Goal: Task Accomplishment & Management: Manage account settings

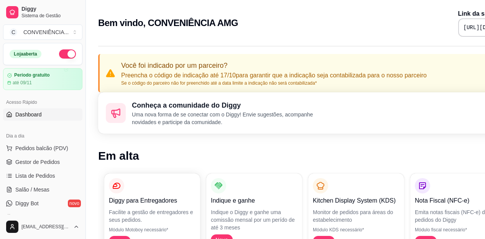
click at [50, 116] on link "Dashboard" at bounding box center [42, 114] width 79 height 12
click at [54, 113] on link "Dashboard" at bounding box center [42, 114] width 79 height 12
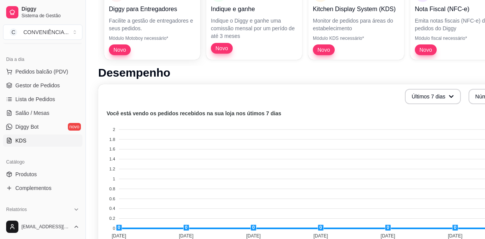
scroll to position [115, 0]
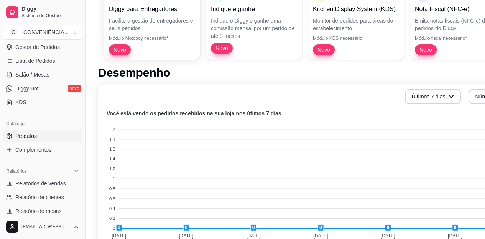
click at [49, 137] on link "Produtos" at bounding box center [42, 136] width 79 height 12
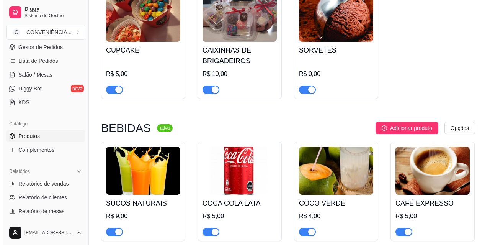
scroll to position [804, 0]
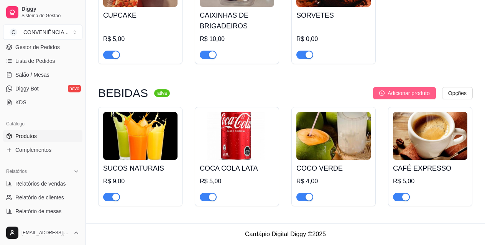
click at [403, 92] on span "Adicionar produto" at bounding box center [408, 93] width 42 height 8
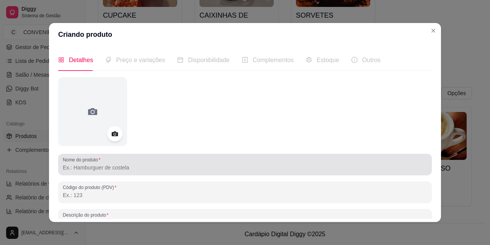
click at [214, 167] on input "Nome do produto" at bounding box center [245, 168] width 365 height 8
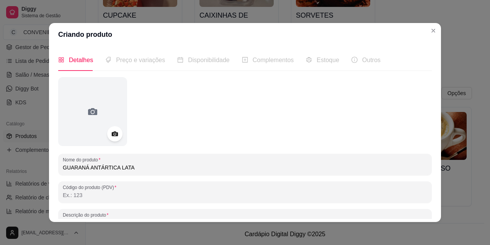
type input "GUARANÁ ANTÁRTICA LATA"
drag, startPoint x: 113, startPoint y: 172, endPoint x: 52, endPoint y: 178, distance: 61.3
click at [52, 178] on div "Detalhes Preço e variações Disponibilidade Complementos Estoque Outros Nome do …" at bounding box center [245, 134] width 392 height 176
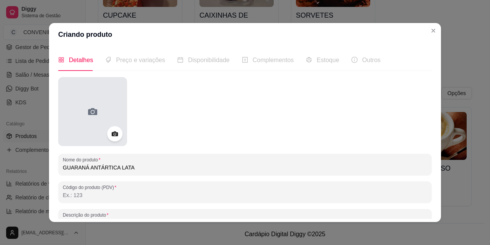
click at [92, 114] on icon at bounding box center [92, 111] width 9 height 7
click at [96, 112] on icon at bounding box center [93, 111] width 12 height 12
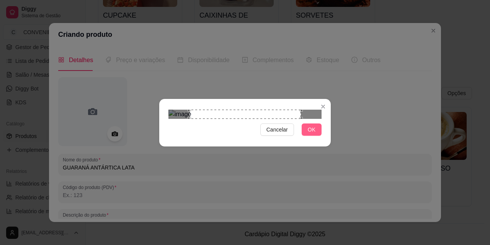
click at [311, 134] on span "OK" at bounding box center [312, 129] width 8 height 8
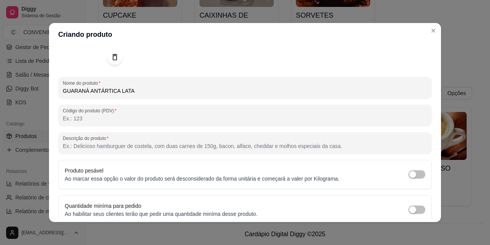
scroll to position [110, 0]
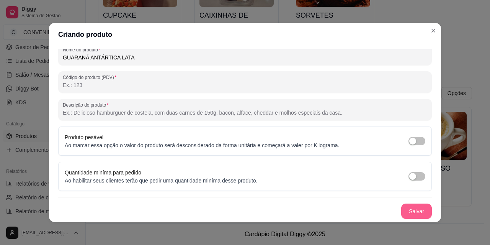
click at [417, 211] on button "Salvar" at bounding box center [417, 210] width 31 height 15
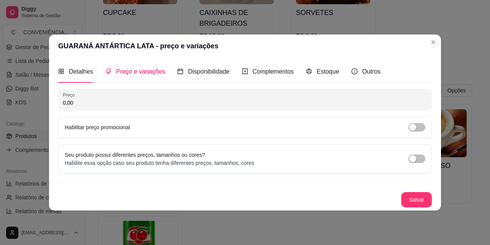
scroll to position [0, 0]
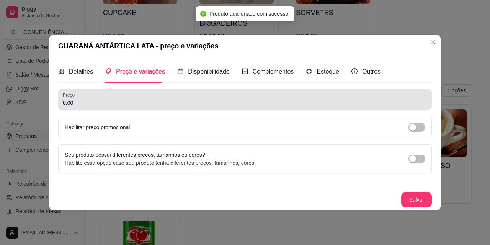
click at [136, 101] on input "0,00" at bounding box center [245, 103] width 365 height 8
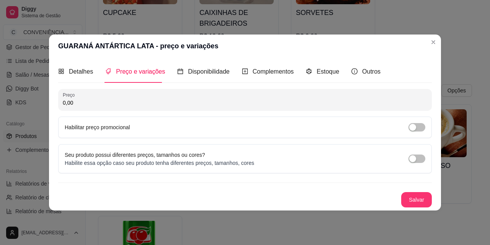
paste input "5"
drag, startPoint x: 97, startPoint y: 105, endPoint x: 87, endPoint y: 105, distance: 10.0
click at [87, 105] on input "5,00" at bounding box center [245, 103] width 365 height 8
type input "5,00"
click at [414, 202] on button "Salvar" at bounding box center [417, 199] width 31 height 15
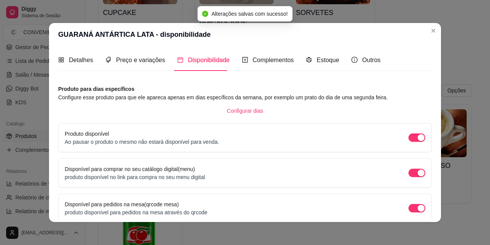
scroll to position [70, 0]
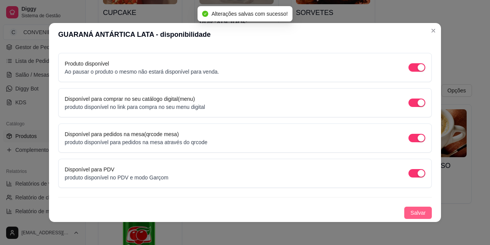
click at [412, 213] on span "Salvar" at bounding box center [418, 212] width 15 height 8
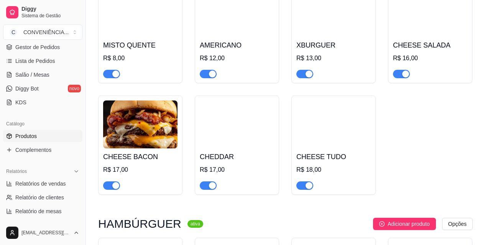
scroll to position [0, 0]
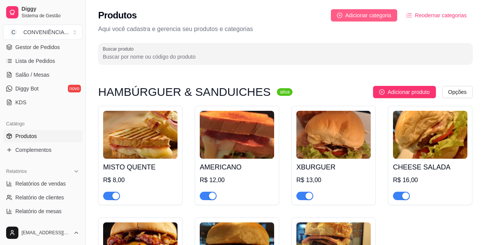
click at [379, 15] on span "Adicionar categoria" at bounding box center [368, 15] width 46 height 8
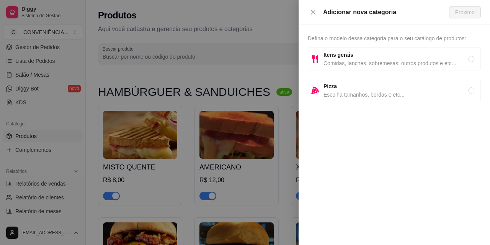
click at [329, 59] on span "Comidas, lanches, sobremesas, outros produtos e etc..." at bounding box center [396, 63] width 145 height 8
radio input "true"
click at [457, 13] on span "Próximo" at bounding box center [466, 12] width 20 height 8
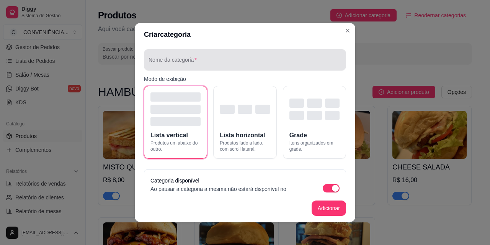
click at [183, 57] on div at bounding box center [245, 59] width 193 height 15
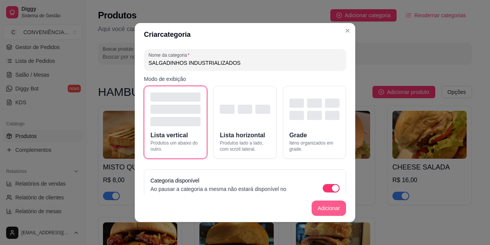
type input "SALGADINHOS INDUSTRIALIZADOS"
click at [333, 208] on button "Adicionar" at bounding box center [329, 207] width 34 height 15
drag, startPoint x: 333, startPoint y: 208, endPoint x: 341, endPoint y: 208, distance: 8.0
click at [341, 208] on footer "Adicionar" at bounding box center [245, 208] width 221 height 28
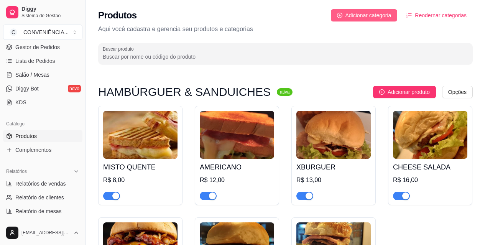
click at [363, 15] on span "Adicionar categoria" at bounding box center [368, 15] width 46 height 8
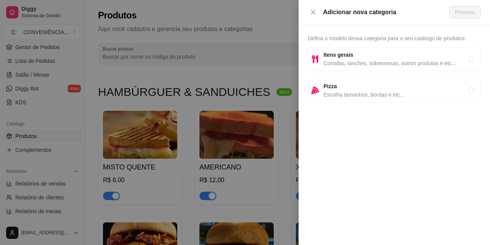
click at [359, 63] on span "Comidas, lanches, sobremesas, outros produtos e etc..." at bounding box center [396, 63] width 145 height 8
radio input "true"
click at [458, 11] on span "Próximo" at bounding box center [466, 12] width 20 height 8
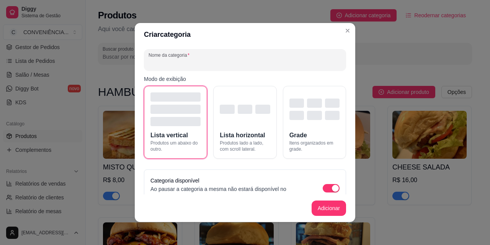
click at [202, 62] on input "Nome da categoria" at bounding box center [245, 63] width 193 height 8
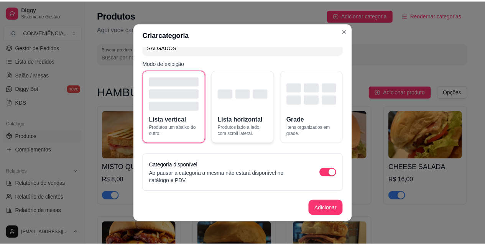
scroll to position [2, 0]
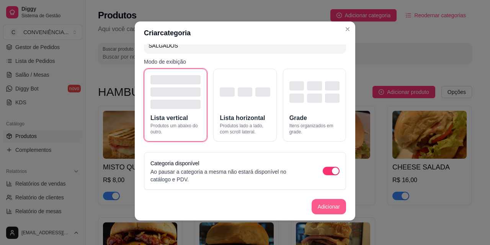
type input "SALGADOS"
click at [325, 206] on button "Adicionar" at bounding box center [329, 206] width 34 height 15
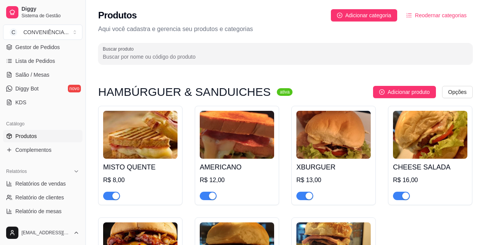
click at [444, 17] on span "Reodernar categorias" at bounding box center [441, 15] width 52 height 8
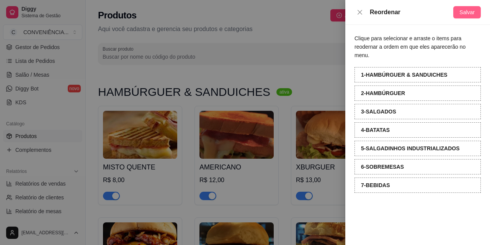
click at [467, 11] on span "Salvar" at bounding box center [467, 12] width 15 height 8
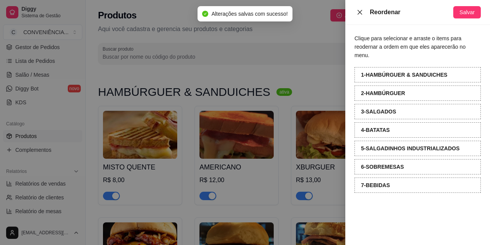
click at [363, 9] on button "Close" at bounding box center [360, 12] width 11 height 7
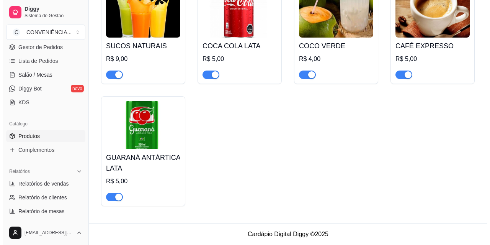
scroll to position [916, 0]
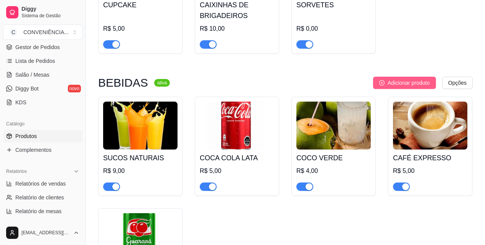
click at [409, 85] on span "Adicionar produto" at bounding box center [408, 83] width 42 height 8
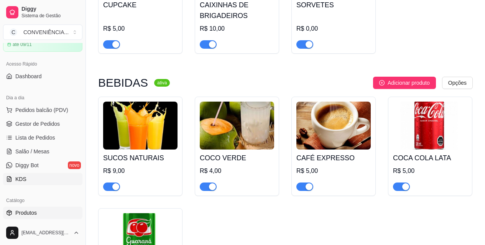
scroll to position [0, 0]
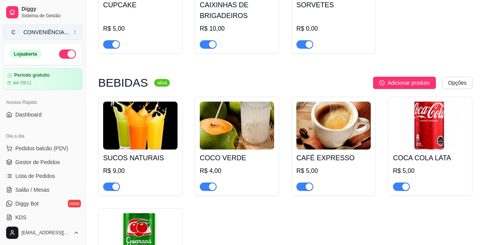
click at [68, 35] on button "C CONVENIÊNCIA ..." at bounding box center [42, 32] width 79 height 15
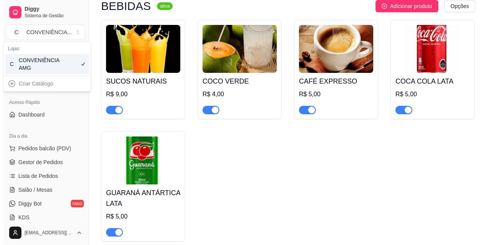
scroll to position [954, 0]
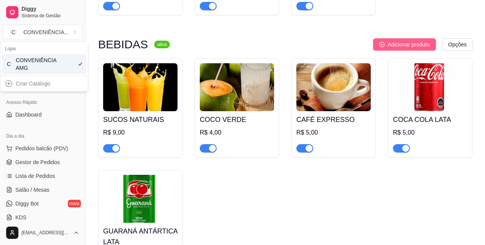
click at [400, 49] on span "Adicionar produto" at bounding box center [408, 44] width 42 height 8
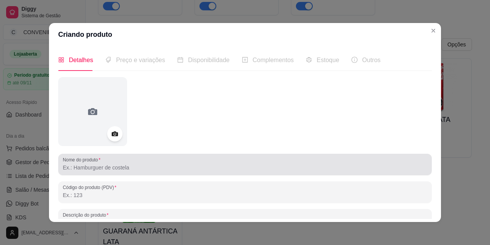
click at [160, 165] on input "Nome do produto" at bounding box center [245, 168] width 365 height 8
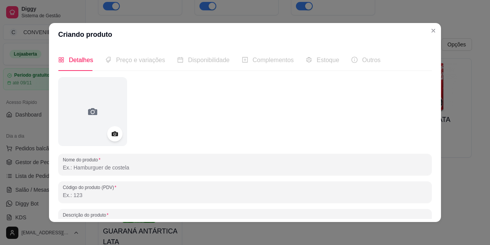
paste input "AGUA SPRITE FRESH LIMAO PET 510ML"
type input "AGUA SPRITE FRESH LIMAO PET 510ML"
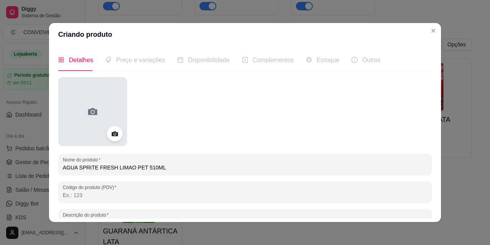
click at [108, 98] on div at bounding box center [92, 111] width 69 height 69
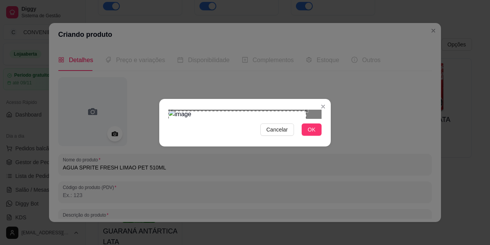
click at [261, 111] on div "Use the arrow keys to move the crop selection area" at bounding box center [238, 150] width 138 height 78
click at [257, 119] on div at bounding box center [245, 114] width 153 height 9
click at [219, 125] on div "Use the arrow keys to move the crop selection area" at bounding box center [211, 152] width 85 height 85
click at [308, 136] on button "OK" at bounding box center [312, 129] width 20 height 12
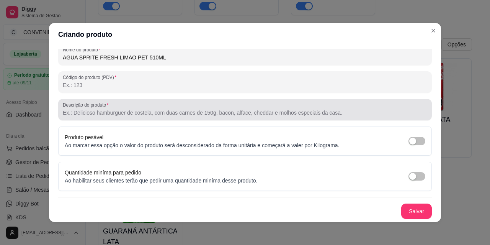
scroll to position [2, 0]
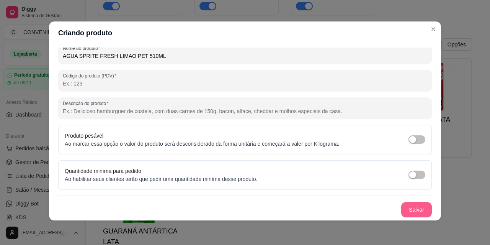
click at [406, 213] on button "Salvar" at bounding box center [417, 209] width 31 height 15
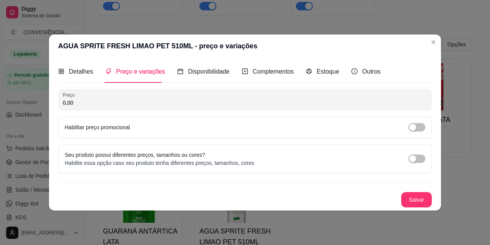
scroll to position [0, 0]
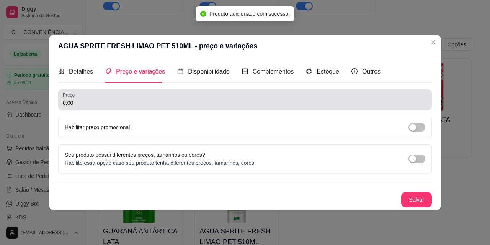
click at [165, 105] on input "0,00" at bounding box center [245, 103] width 365 height 8
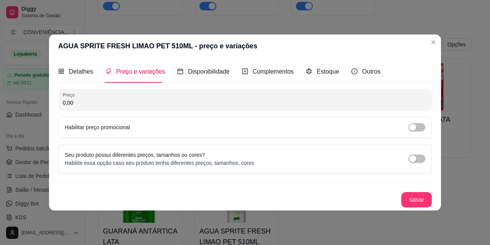
paste input "6"
type input "6,00"
click at [421, 201] on button "Salvar" at bounding box center [417, 199] width 31 height 15
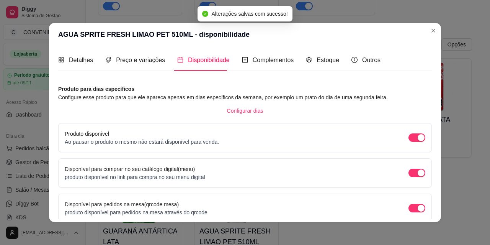
scroll to position [70, 0]
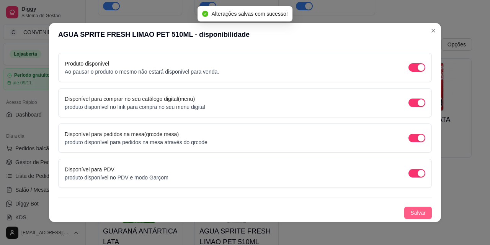
click at [415, 213] on span "Salvar" at bounding box center [418, 212] width 15 height 8
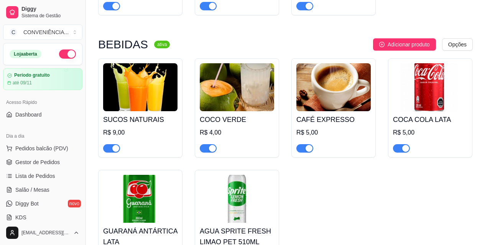
scroll to position [1031, 0]
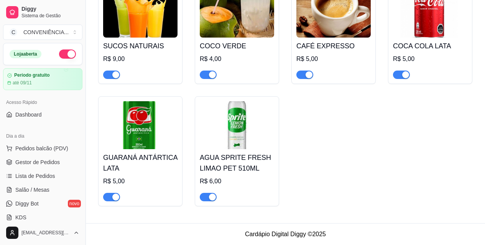
click at [314, 144] on div "SUCOS NATURAIS R$ 9,00 COCO VERDE R$ 4,00 CAFÉ EXPRESSO R$ 5,00 COCA COLA LATA …" at bounding box center [285, 95] width 374 height 221
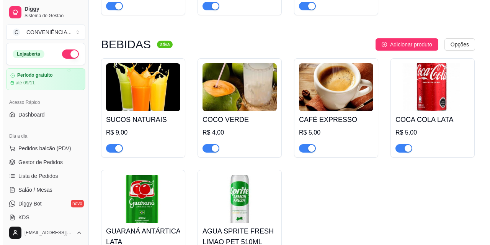
scroll to position [916, 0]
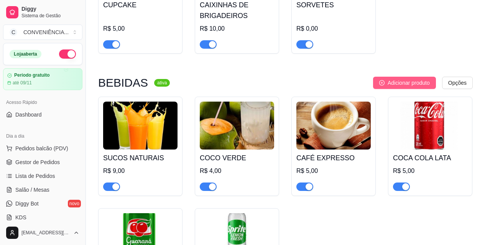
click at [382, 81] on button "Adicionar produto" at bounding box center [404, 83] width 63 height 12
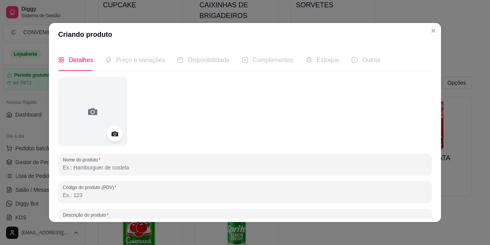
click at [107, 135] on div at bounding box center [115, 134] width 16 height 16
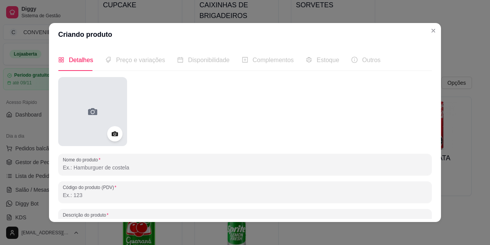
click at [105, 116] on div at bounding box center [92, 111] width 69 height 69
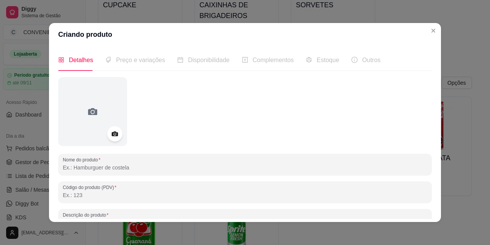
click at [116, 165] on input "Nome do produto" at bounding box center [245, 168] width 365 height 8
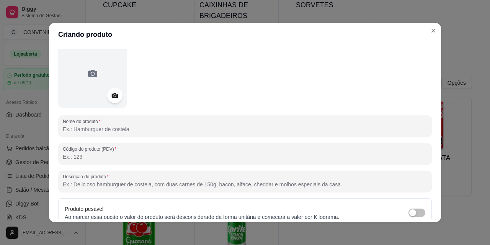
click at [121, 129] on input "Nome do produto" at bounding box center [245, 129] width 365 height 8
paste input "COCA COLA 2L"
type input "COCA COLA 2L"
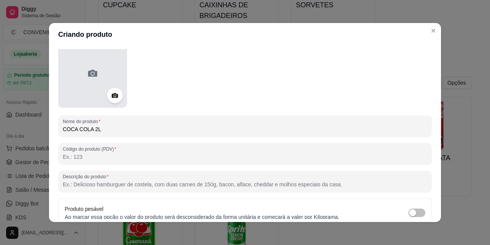
click at [113, 82] on div at bounding box center [92, 73] width 69 height 69
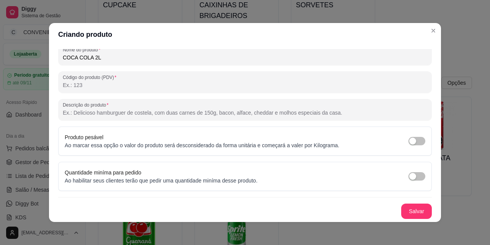
scroll to position [0, 0]
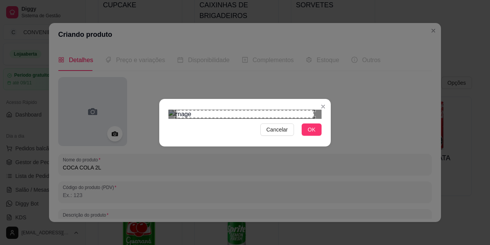
click at [268, 110] on div "Use the arrow keys to move the crop selection area" at bounding box center [245, 114] width 138 height 8
click at [260, 110] on div "Use the arrow keys to move the crop selection area" at bounding box center [244, 179] width 138 height 138
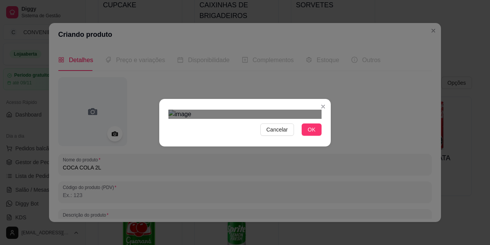
click at [320, 119] on img at bounding box center [245, 114] width 153 height 9
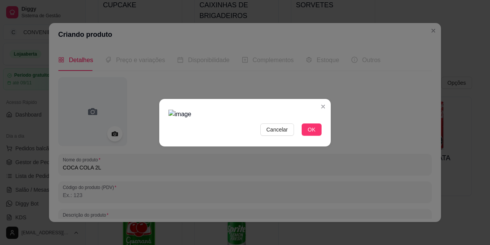
click at [218, 110] on img at bounding box center [245, 114] width 153 height 9
click at [314, 134] on span "OK" at bounding box center [312, 129] width 8 height 8
click at [309, 134] on span "OK" at bounding box center [312, 129] width 8 height 8
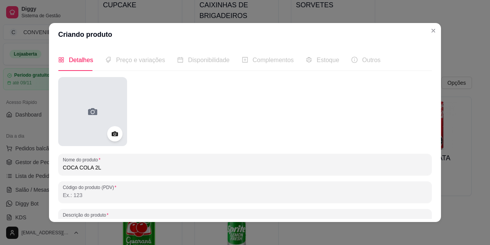
click at [91, 111] on circle at bounding box center [92, 112] width 3 height 3
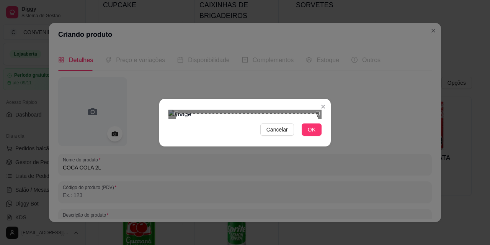
click at [317, 110] on div at bounding box center [245, 114] width 153 height 9
click at [320, 139] on div "Cancelar OK" at bounding box center [245, 123] width 172 height 32
click at [315, 134] on span "OK" at bounding box center [312, 129] width 8 height 8
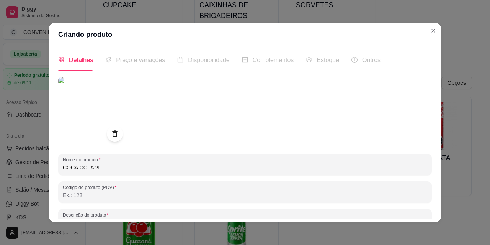
click at [110, 133] on icon at bounding box center [114, 134] width 9 height 9
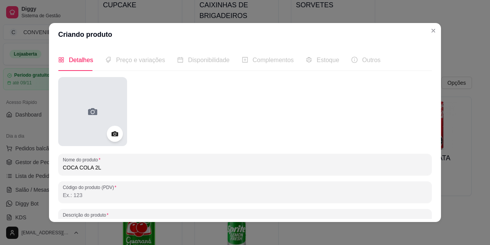
click at [94, 125] on div at bounding box center [92, 111] width 69 height 69
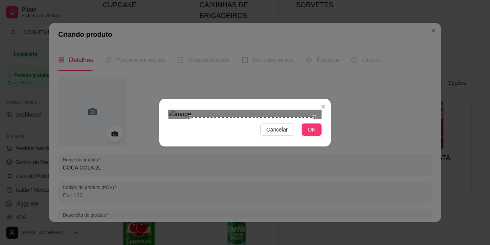
click at [241, 155] on div "Use the arrow keys to move the crop selection area" at bounding box center [260, 197] width 123 height 123
click at [225, 119] on div at bounding box center [245, 114] width 153 height 9
click at [265, 169] on div "Use the arrow keys to move the crop selection area" at bounding box center [273, 208] width 98 height 98
click at [326, 107] on div "Cancelar OK" at bounding box center [245, 123] width 172 height 32
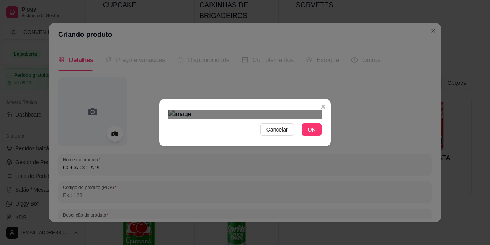
click at [310, 110] on img at bounding box center [245, 114] width 153 height 9
click at [282, 110] on img at bounding box center [245, 114] width 153 height 9
click at [244, 110] on img at bounding box center [245, 114] width 153 height 9
click at [234, 110] on img at bounding box center [245, 114] width 153 height 9
click at [292, 110] on img at bounding box center [245, 114] width 153 height 9
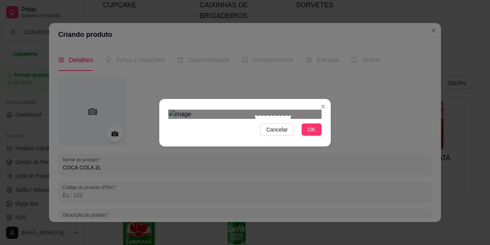
click at [291, 110] on img at bounding box center [245, 114] width 153 height 9
click at [271, 119] on img at bounding box center [245, 114] width 153 height 9
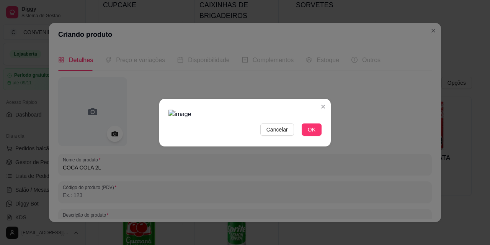
click at [245, 110] on img at bounding box center [245, 114] width 153 height 9
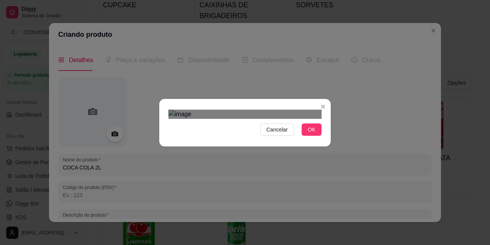
click at [349, 238] on div "Cancelar OK" at bounding box center [245, 122] width 490 height 245
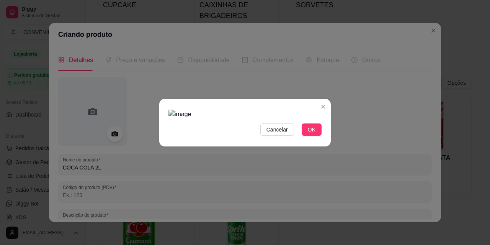
click at [246, 119] on img at bounding box center [245, 114] width 153 height 9
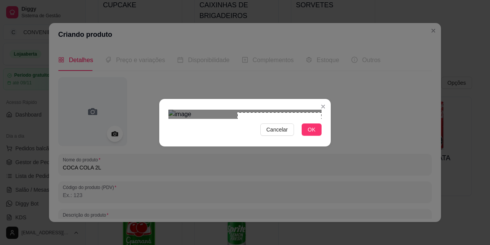
click at [244, 236] on div "Cancelar OK" at bounding box center [245, 122] width 490 height 245
click at [244, 110] on img at bounding box center [245, 114] width 153 height 9
click at [338, 213] on div "Cancelar OK" at bounding box center [245, 122] width 490 height 245
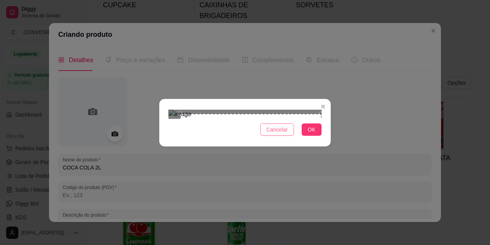
click at [280, 134] on span "Cancelar" at bounding box center [277, 129] width 21 height 8
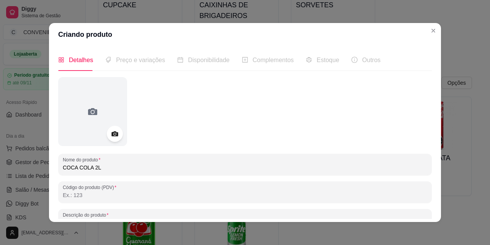
click at [406, 109] on div at bounding box center [245, 111] width 374 height 69
click at [381, 34] on header "Criando produto" at bounding box center [245, 34] width 392 height 23
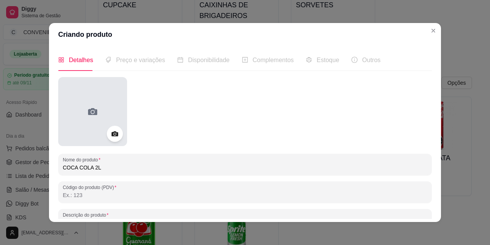
click at [102, 118] on div at bounding box center [92, 111] width 69 height 69
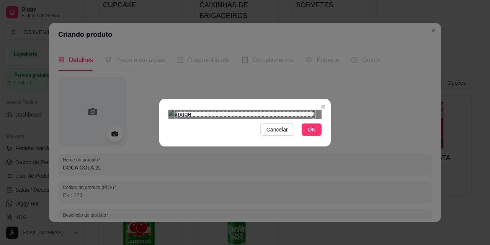
click at [219, 115] on div "Use the arrow keys to move the crop selection area" at bounding box center [245, 113] width 138 height 5
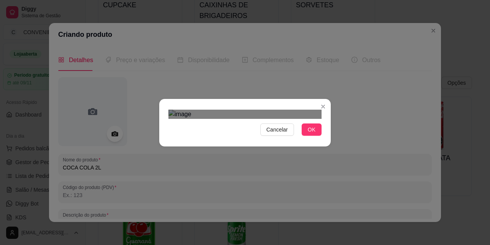
click at [191, 119] on div at bounding box center [245, 114] width 153 height 9
click at [186, 110] on img at bounding box center [245, 114] width 153 height 9
click at [207, 119] on img at bounding box center [245, 114] width 153 height 9
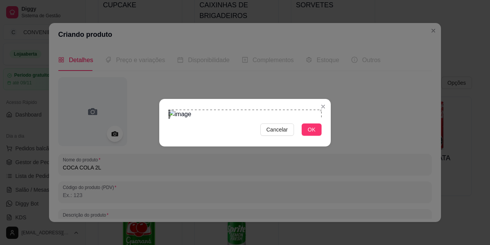
click at [226, 110] on div "Use the arrow keys to move the crop selection area" at bounding box center [246, 186] width 152 height 152
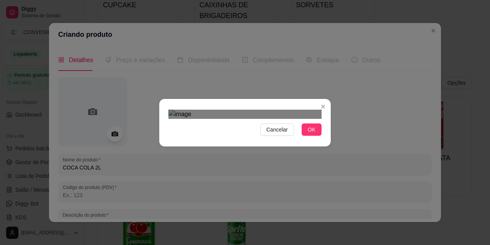
click at [236, 139] on div "Cancelar OK" at bounding box center [245, 123] width 172 height 32
click at [168, 185] on div "Use the arrow keys to move the north west drag handle to change the crop select…" at bounding box center [168, 185] width 0 height 0
click at [172, 110] on img at bounding box center [245, 114] width 153 height 9
click at [192, 110] on img at bounding box center [245, 114] width 153 height 9
click at [179, 110] on img at bounding box center [245, 114] width 153 height 9
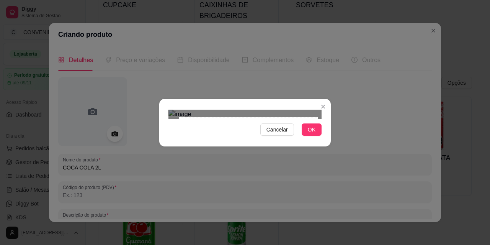
click at [315, 119] on div at bounding box center [245, 114] width 153 height 9
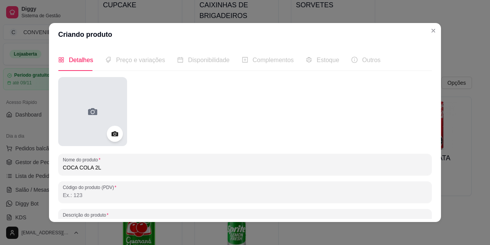
click at [106, 108] on div at bounding box center [92, 111] width 69 height 69
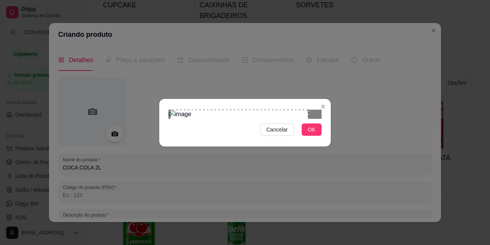
click at [248, 112] on div "Use the arrow keys to move the crop selection area" at bounding box center [240, 179] width 138 height 138
click at [329, 139] on div "Cancelar OK" at bounding box center [245, 123] width 172 height 32
click at [315, 136] on button "OK" at bounding box center [312, 129] width 20 height 12
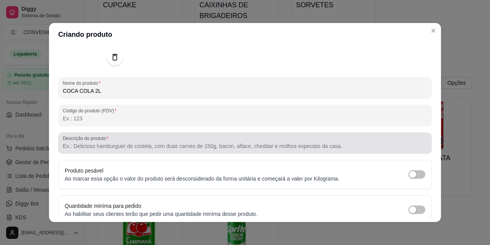
scroll to position [38, 0]
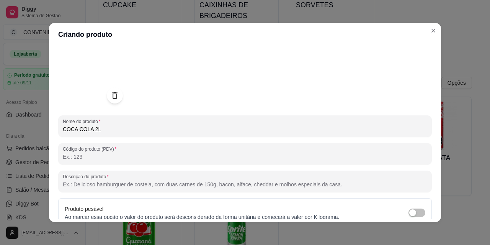
click at [111, 95] on icon at bounding box center [114, 95] width 9 height 9
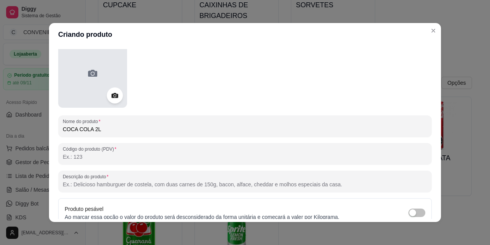
click at [98, 74] on div at bounding box center [92, 73] width 69 height 69
click at [85, 92] on div at bounding box center [92, 73] width 69 height 69
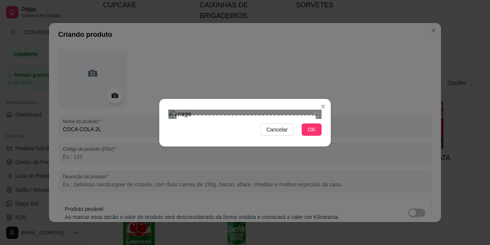
click at [315, 99] on section "Cancelar OK" at bounding box center [245, 123] width 172 height 48
click at [320, 99] on section "Cancelar OK" at bounding box center [245, 123] width 172 height 48
click at [326, 139] on div "Cancelar OK" at bounding box center [245, 123] width 172 height 32
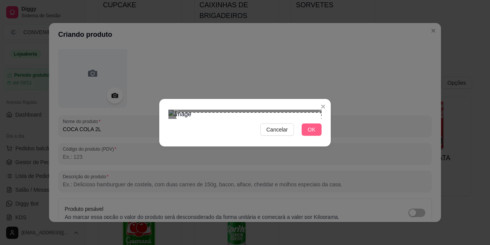
click at [318, 136] on button "OK" at bounding box center [312, 129] width 20 height 12
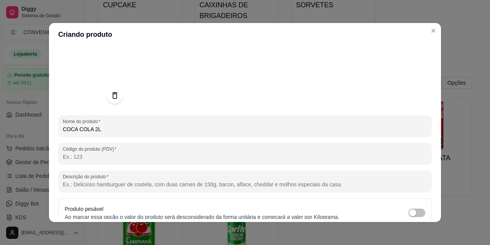
click at [85, 74] on img at bounding box center [92, 73] width 69 height 69
click at [90, 75] on img at bounding box center [92, 73] width 69 height 69
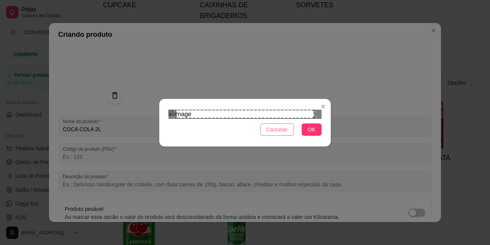
click at [277, 134] on span "Cancelar" at bounding box center [277, 129] width 21 height 8
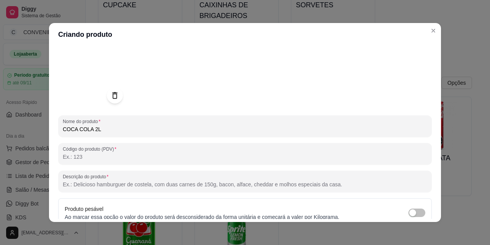
click at [112, 102] on div at bounding box center [115, 95] width 16 height 16
click at [172, 97] on div at bounding box center [245, 73] width 374 height 69
click at [112, 94] on icon at bounding box center [114, 95] width 5 height 7
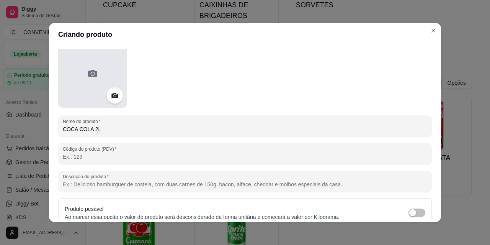
click at [83, 74] on div at bounding box center [92, 73] width 69 height 69
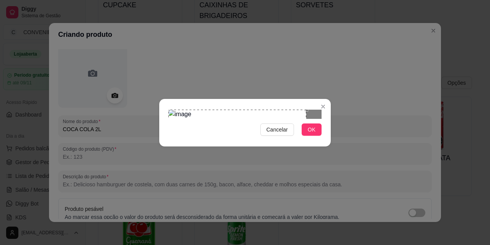
click at [223, 110] on div "Use the arrow keys to move the crop selection area" at bounding box center [238, 179] width 138 height 138
click at [298, 119] on div at bounding box center [245, 114] width 153 height 9
click at [171, 163] on div "Use the arrow keys to move the crop selection area" at bounding box center [233, 174] width 128 height 128
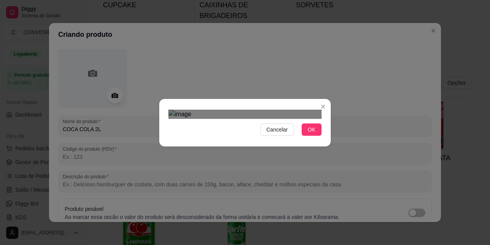
click at [222, 163] on div "Use the arrow keys to move the crop selection area" at bounding box center [246, 195] width 128 height 128
click at [341, 3] on div "Cancelar OK" at bounding box center [245, 122] width 490 height 245
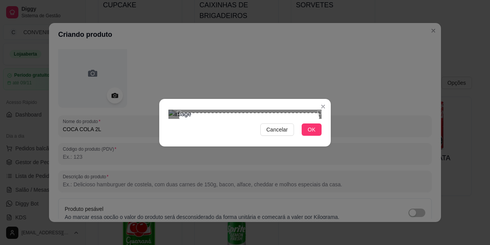
click at [259, 113] on div "Use the arrow keys to move the crop selection area" at bounding box center [249, 183] width 140 height 140
click at [311, 134] on span "OK" at bounding box center [312, 129] width 8 height 8
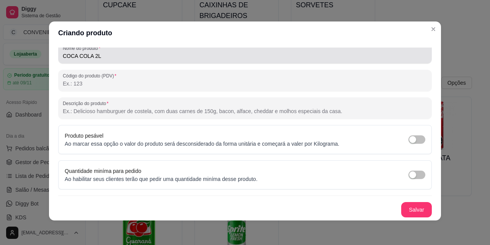
scroll to position [33, 0]
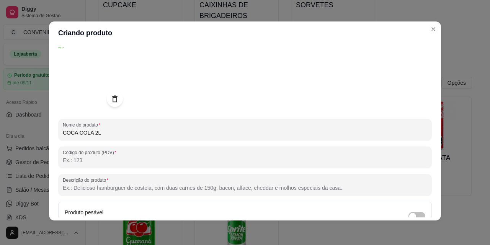
click at [77, 82] on img at bounding box center [92, 76] width 69 height 69
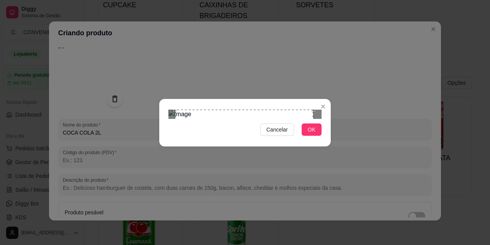
click at [250, 110] on div "Use the arrow keys to move the crop selection area" at bounding box center [244, 179] width 138 height 138
click at [318, 136] on button "OK" at bounding box center [312, 129] width 20 height 12
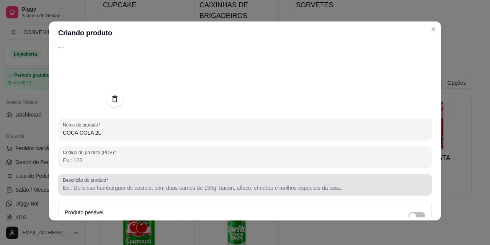
scroll to position [110, 0]
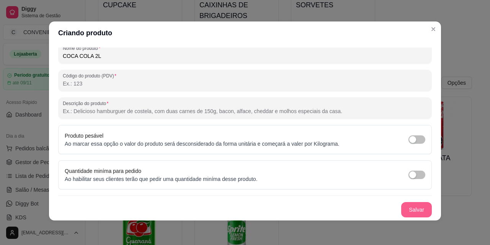
click at [405, 210] on button "Salvar" at bounding box center [417, 209] width 31 height 15
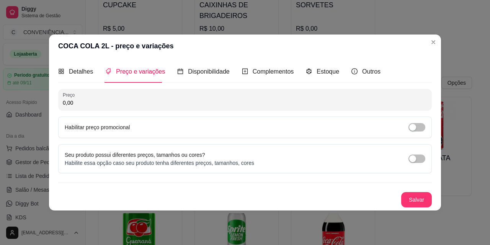
scroll to position [0, 0]
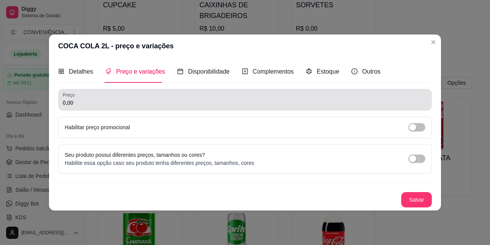
click at [105, 105] on input "0,00" at bounding box center [245, 103] width 365 height 8
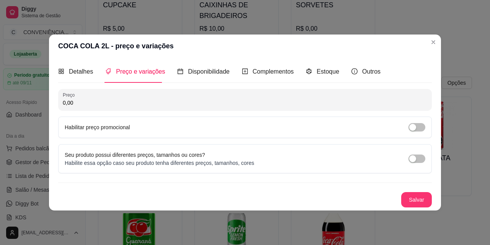
paste input "17,5"
type input "17,50"
click at [412, 196] on button "Salvar" at bounding box center [417, 199] width 31 height 15
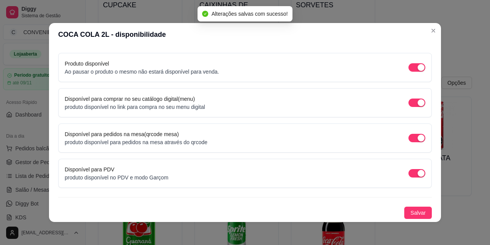
scroll to position [2, 0]
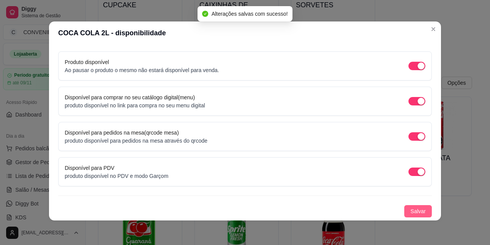
click at [411, 212] on span "Salvar" at bounding box center [418, 211] width 15 height 8
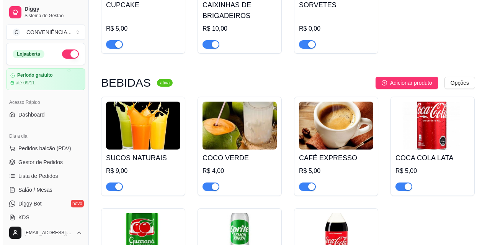
scroll to position [1031, 0]
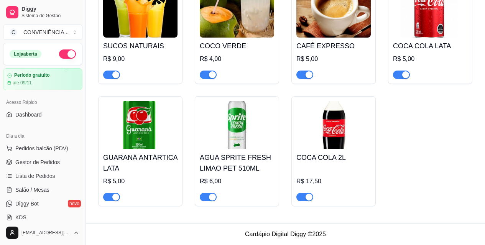
click at [402, 127] on div "SUCOS NATURAIS R$ 9,00 COCO VERDE R$ 4,00 CAFÉ EXPRESSO R$ 5,00 COCA COLA LATA …" at bounding box center [285, 95] width 374 height 221
click at [344, 128] on img at bounding box center [333, 125] width 74 height 48
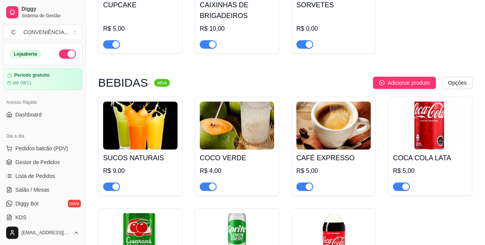
scroll to position [954, 0]
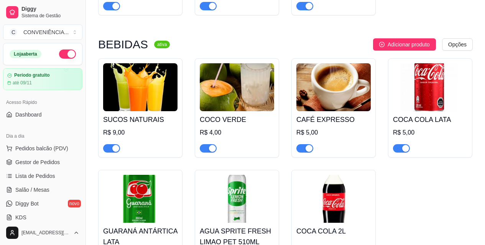
click at [429, 87] on img at bounding box center [430, 87] width 74 height 48
click at [412, 46] on span "Adicionar produto" at bounding box center [408, 44] width 42 height 8
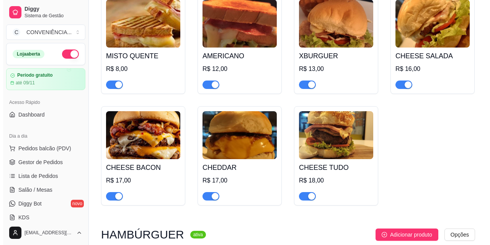
scroll to position [0, 0]
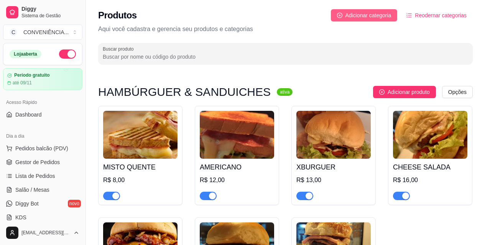
click at [368, 18] on span "Adicionar categoria" at bounding box center [368, 15] width 46 height 8
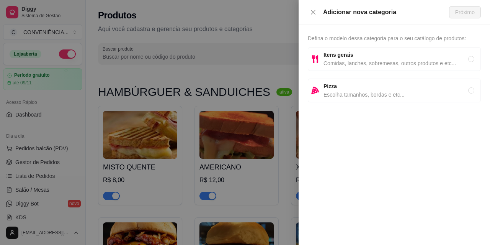
click at [359, 51] on span "Itens gerais" at bounding box center [396, 55] width 145 height 8
radio input "true"
click at [461, 13] on span "Próximo" at bounding box center [466, 12] width 20 height 8
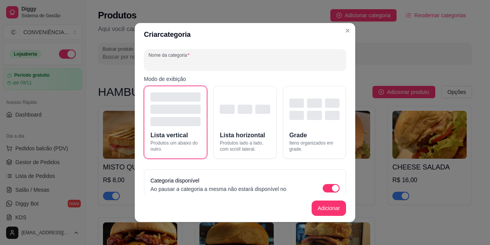
click at [189, 60] on input "Nome da categoria" at bounding box center [245, 63] width 193 height 8
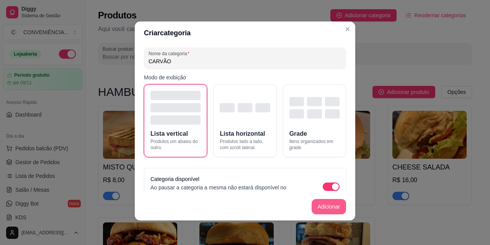
type input "CARVÃO"
click at [319, 201] on button "Adicionar" at bounding box center [329, 206] width 34 height 15
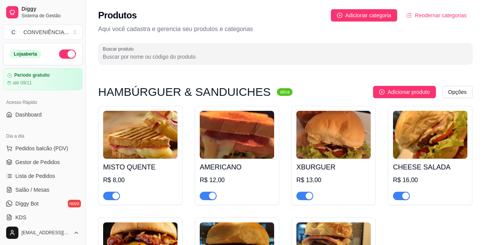
click at [438, 11] on span "Reodernar categorias" at bounding box center [441, 15] width 52 height 8
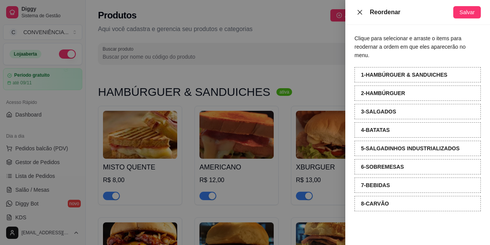
click at [358, 15] on icon "close" at bounding box center [360, 12] width 6 height 6
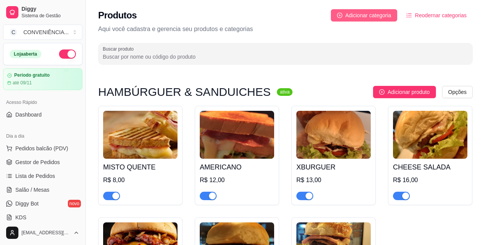
click at [386, 14] on span "Adicionar categoria" at bounding box center [368, 15] width 46 height 8
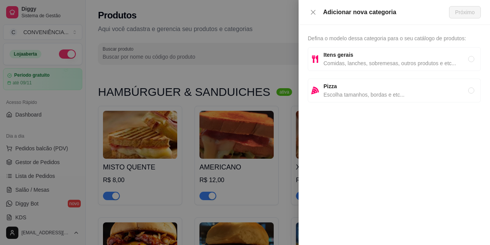
click at [349, 61] on span "Comidas, lanches, sobremesas, outros produtos e etc..." at bounding box center [396, 63] width 145 height 8
radio input "true"
click at [464, 13] on span "Próximo" at bounding box center [466, 12] width 20 height 8
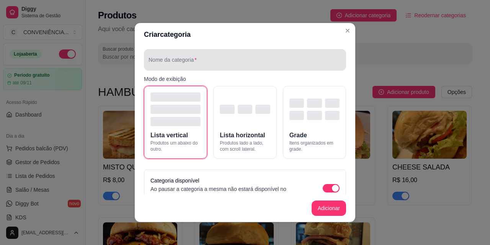
click at [195, 62] on input "Nome da categoria" at bounding box center [245, 63] width 193 height 8
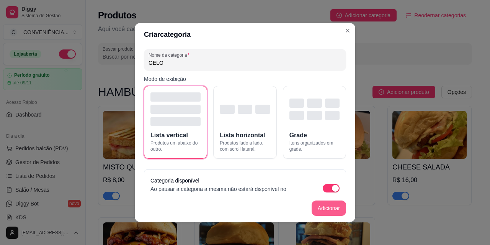
type input "GELO"
click at [315, 210] on button "Adicionar" at bounding box center [329, 208] width 34 height 15
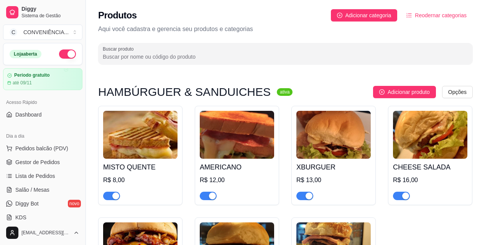
click at [456, 10] on button "Reodernar categorias" at bounding box center [436, 15] width 72 height 12
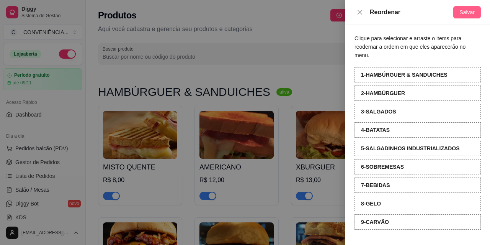
click at [473, 11] on span "Salvar" at bounding box center [467, 12] width 15 height 8
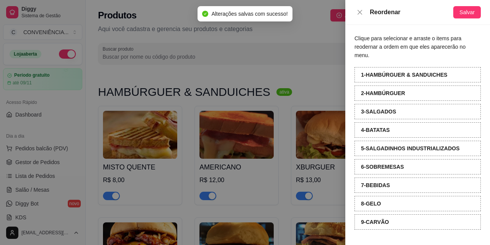
click at [305, 188] on div at bounding box center [245, 122] width 490 height 245
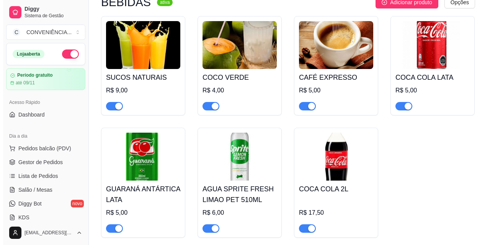
scroll to position [881, 0]
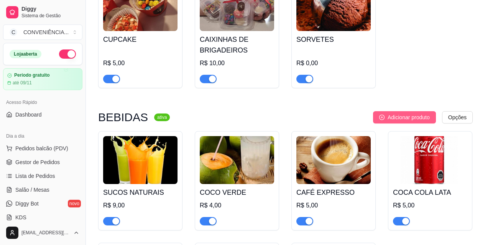
click at [422, 120] on span "Adicionar produto" at bounding box center [408, 117] width 42 height 8
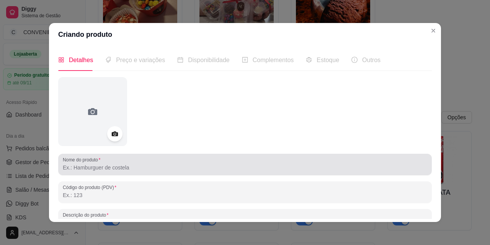
click at [121, 172] on div at bounding box center [245, 164] width 365 height 15
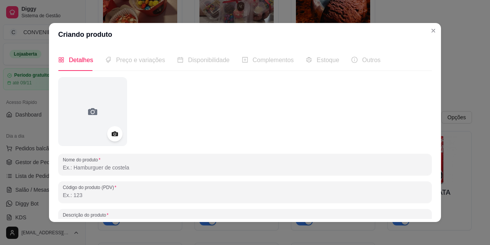
paste input "COCA COLA MINI PET ZERO 250ML"
type input "COCA COLA MINI PET ZERO 250ML"
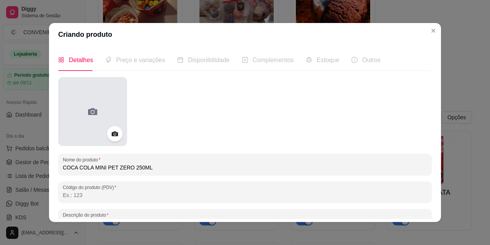
click at [110, 106] on div at bounding box center [92, 111] width 69 height 69
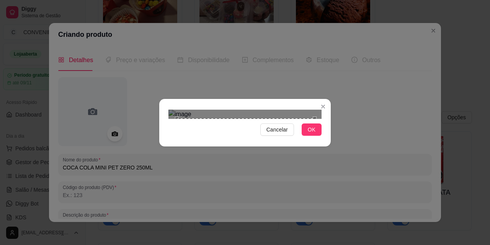
click at [261, 118] on div "Use the arrow keys to move the crop selection area" at bounding box center [246, 187] width 138 height 138
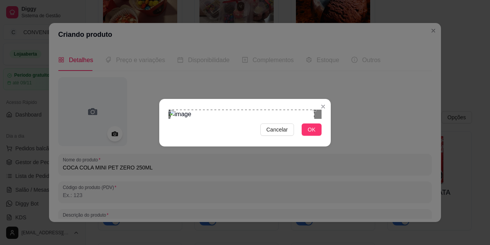
click at [276, 110] on div "Use the arrow keys to move the crop selection area" at bounding box center [243, 182] width 144 height 144
click at [320, 139] on div "Cancelar OK" at bounding box center [245, 123] width 172 height 32
click at [315, 136] on button "OK" at bounding box center [312, 129] width 20 height 12
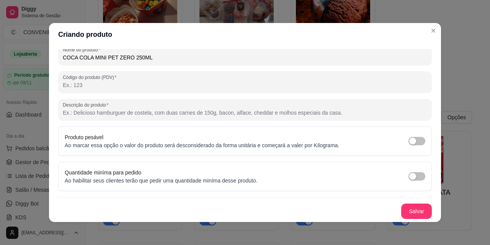
scroll to position [2, 0]
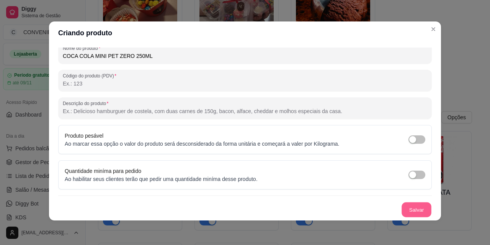
click at [412, 208] on button "Salvar" at bounding box center [417, 209] width 30 height 15
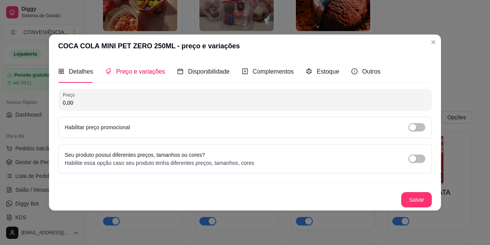
scroll to position [0, 0]
click at [130, 106] on input "0,00" at bounding box center [245, 103] width 365 height 8
drag, startPoint x: 166, startPoint y: 103, endPoint x: 21, endPoint y: 100, distance: 144.5
click at [21, 100] on div "COCA COLA MINI PET ZERO 250ML - preço e variações Detalhes Preço e variações Di…" at bounding box center [245, 122] width 490 height 245
paste input "4,5"
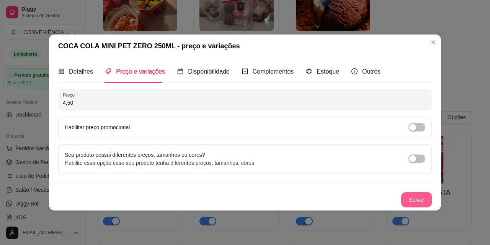
type input "4,50"
click at [416, 201] on button "Salvar" at bounding box center [417, 199] width 31 height 15
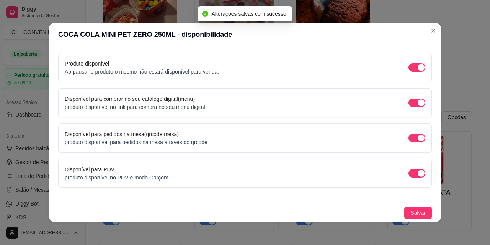
scroll to position [2, 0]
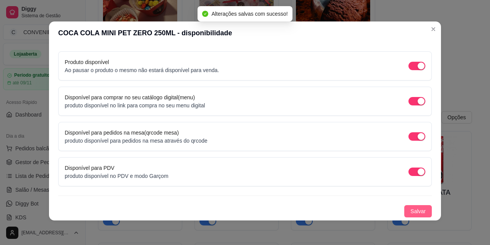
click at [411, 210] on span "Salvar" at bounding box center [418, 211] width 15 height 8
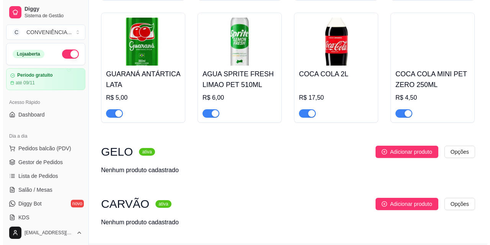
scroll to position [1073, 0]
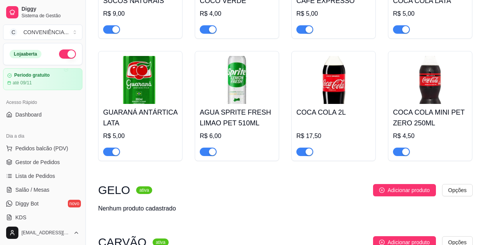
drag, startPoint x: 427, startPoint y: 105, endPoint x: 429, endPoint y: 84, distance: 21.2
click at [429, 84] on img at bounding box center [430, 80] width 74 height 48
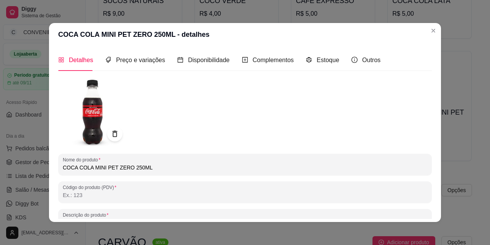
click at [89, 107] on img at bounding box center [92, 111] width 69 height 69
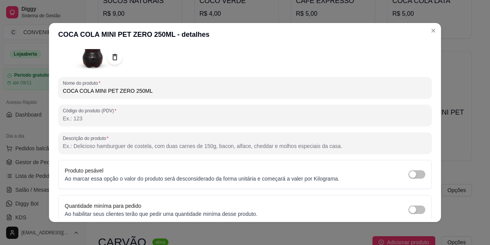
scroll to position [0, 0]
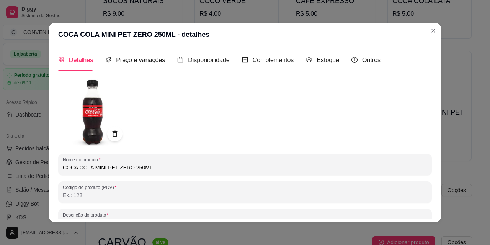
click at [79, 116] on img at bounding box center [92, 111] width 69 height 69
click at [94, 104] on img at bounding box center [92, 111] width 69 height 69
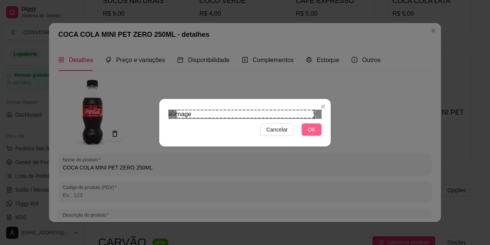
click at [313, 134] on span "OK" at bounding box center [312, 129] width 8 height 8
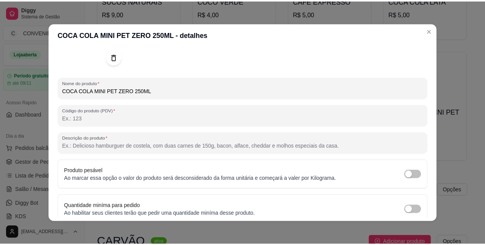
scroll to position [110, 0]
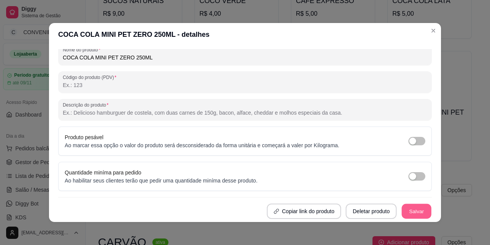
click at [412, 208] on button "Salvar" at bounding box center [417, 211] width 30 height 15
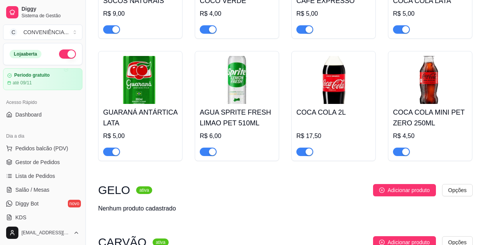
click at [436, 85] on img at bounding box center [430, 80] width 74 height 48
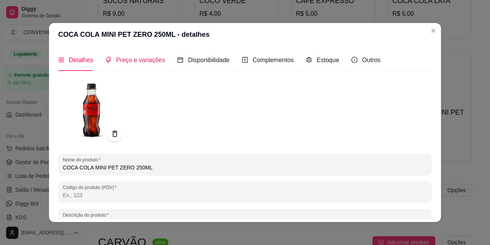
click at [130, 63] on span "Preço e variações" at bounding box center [140, 60] width 49 height 7
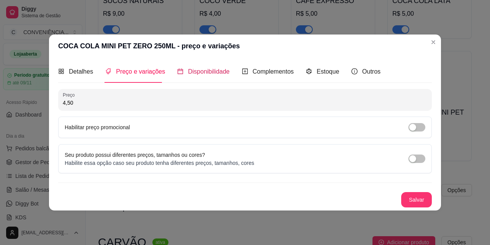
click at [188, 73] on span "Disponibilidade" at bounding box center [209, 71] width 42 height 7
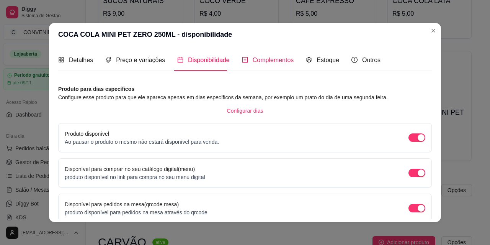
click at [273, 60] on span "Complementos" at bounding box center [273, 60] width 41 height 7
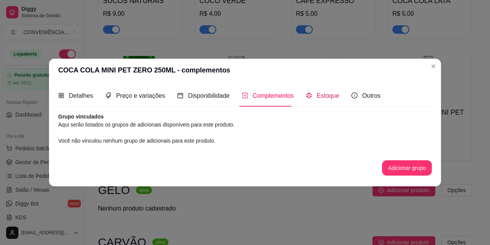
click at [306, 98] on icon "code-sandbox" at bounding box center [309, 95] width 6 height 6
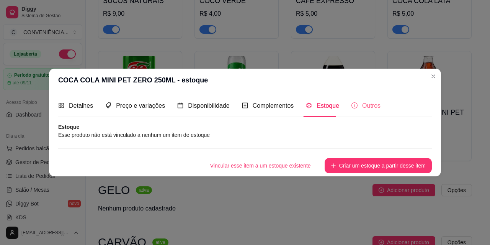
click at [362, 98] on div "Outros" at bounding box center [366, 106] width 29 height 22
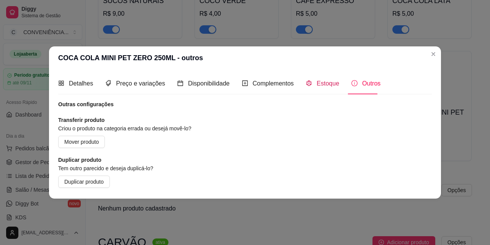
click at [312, 84] on div "Estoque" at bounding box center [322, 84] width 33 height 10
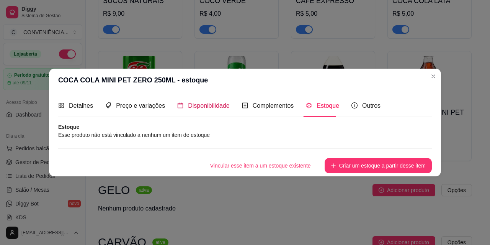
click at [204, 102] on span "Disponibilidade" at bounding box center [209, 105] width 42 height 7
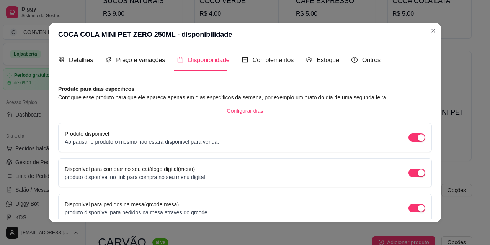
click at [122, 142] on p "Ao pausar o produto o mesmo não estará disponível para venda." at bounding box center [142, 142] width 154 height 8
click at [141, 57] on span "Preço e variações" at bounding box center [140, 60] width 49 height 7
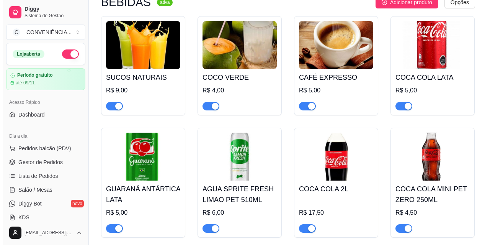
scroll to position [958, 0]
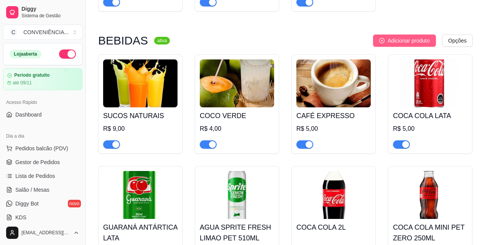
click at [403, 39] on span "Adicionar produto" at bounding box center [408, 40] width 42 height 8
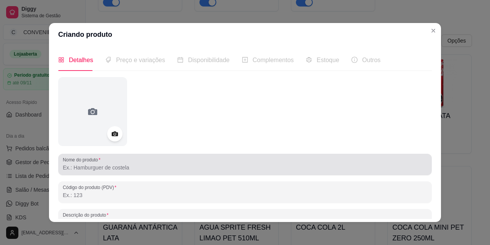
click at [138, 161] on div at bounding box center [245, 164] width 365 height 15
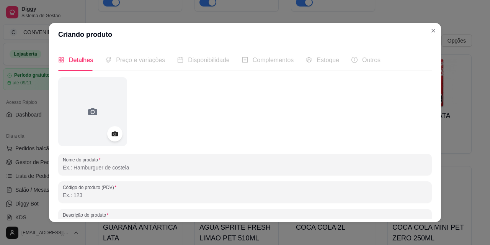
paste input "COCA COLA MINI LATA ORIGINAL 220ML"
type input "COCA COLA MINI LATA ORIGINAL 220ML"
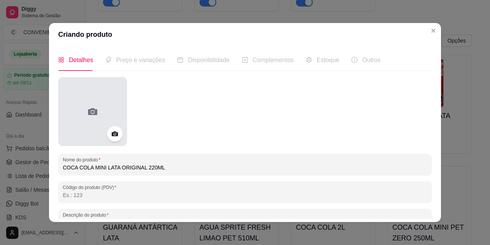
click at [106, 111] on div at bounding box center [92, 111] width 69 height 69
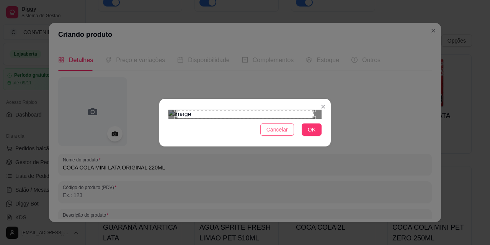
click at [285, 134] on span "Cancelar" at bounding box center [277, 129] width 21 height 8
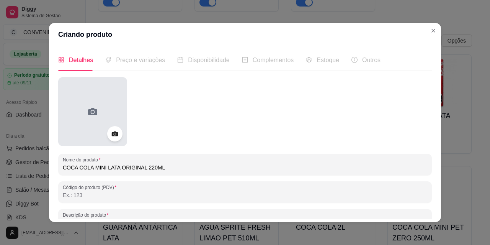
click at [91, 111] on circle at bounding box center [92, 112] width 3 height 3
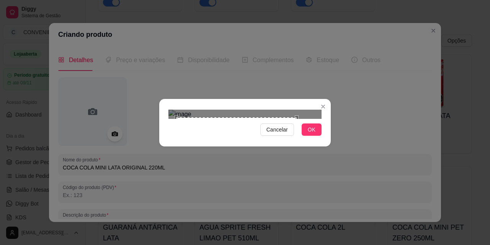
click at [297, 119] on div at bounding box center [245, 114] width 153 height 9
click at [191, 110] on div at bounding box center [245, 114] width 153 height 9
click at [319, 136] on button "OK" at bounding box center [312, 129] width 20 height 12
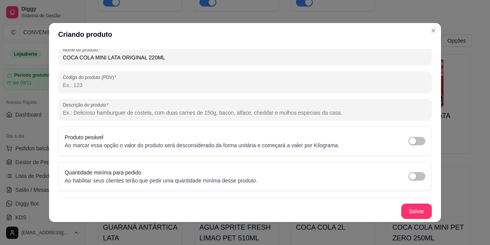
scroll to position [2, 0]
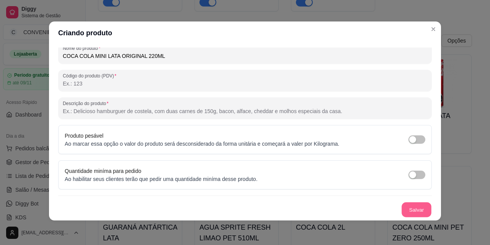
click at [414, 209] on button "Salvar" at bounding box center [417, 209] width 30 height 15
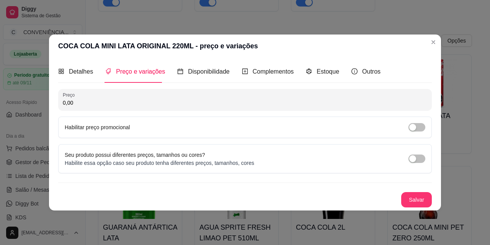
scroll to position [0, 0]
drag, startPoint x: 148, startPoint y: 100, endPoint x: 56, endPoint y: 112, distance: 93.4
click at [56, 112] on div "Detalhes Preço e variações Disponibilidade Complementos Estoque Outros Nome do …" at bounding box center [245, 133] width 392 height 152
paste input "4,5"
type input "4,50"
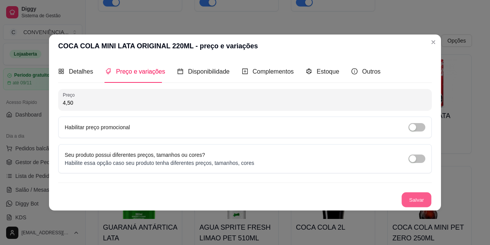
click at [415, 198] on button "Salvar" at bounding box center [417, 199] width 30 height 15
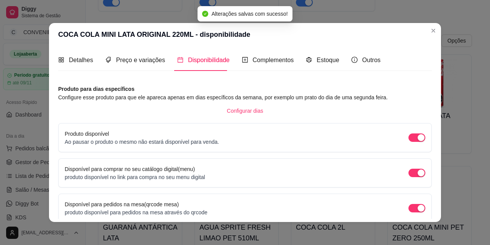
scroll to position [70, 0]
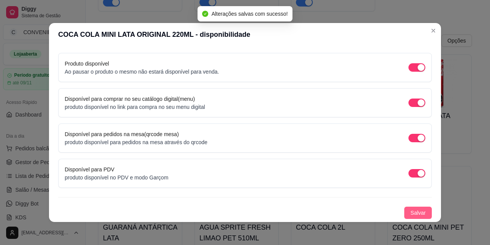
click at [416, 208] on button "Salvar" at bounding box center [419, 213] width 28 height 12
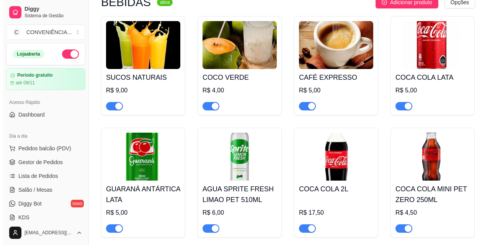
scroll to position [843, 0]
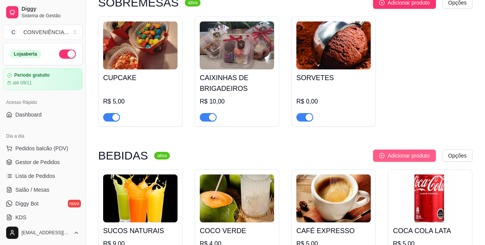
click at [389, 159] on span "Adicionar produto" at bounding box center [408, 155] width 42 height 8
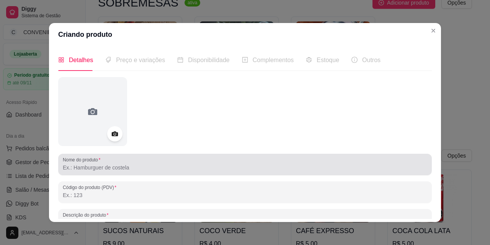
click at [127, 162] on div at bounding box center [245, 164] width 365 height 15
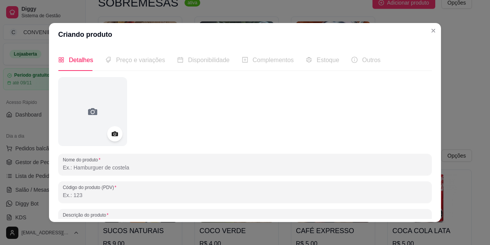
paste input "COCA COLA ZERO LATA 350ML"
type input "COCA COLA ZERO LATA 350ML"
drag, startPoint x: 85, startPoint y: 95, endPoint x: 307, endPoint y: 134, distance: 226.1
click at [307, 135] on div at bounding box center [245, 111] width 374 height 69
drag, startPoint x: 115, startPoint y: 137, endPoint x: 189, endPoint y: 157, distance: 75.7
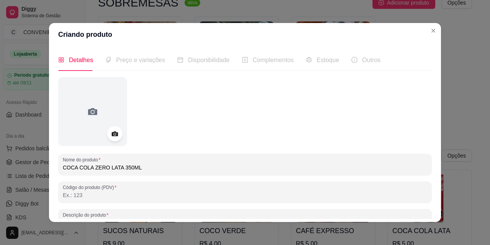
click at [189, 157] on div "COCA COLA ZERO LATA 350ML" at bounding box center [245, 164] width 365 height 15
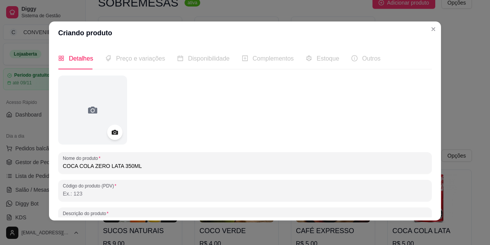
scroll to position [0, 0]
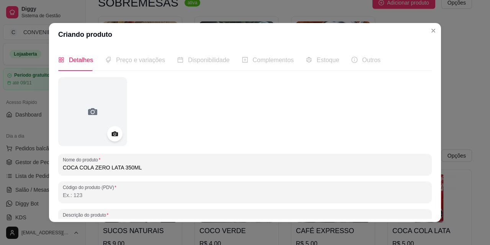
click at [143, 167] on input "COCA COLA ZERO LATA 350ML" at bounding box center [245, 168] width 365 height 8
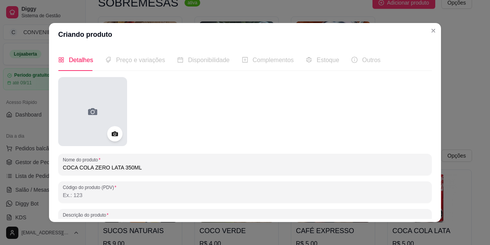
click at [104, 105] on div at bounding box center [92, 111] width 69 height 69
click at [97, 107] on div at bounding box center [92, 111] width 69 height 69
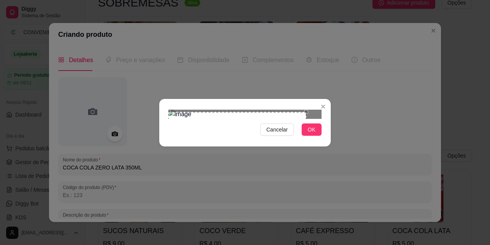
click at [193, 112] on div "Use the arrow keys to move the crop selection area" at bounding box center [238, 139] width 138 height 55
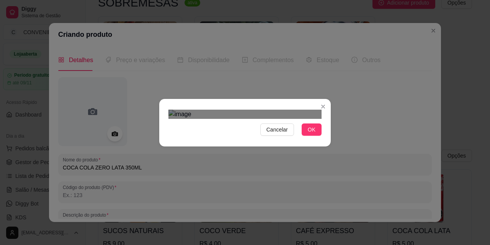
click at [173, 119] on div at bounding box center [245, 114] width 153 height 9
click at [288, 232] on div "Cancelar OK" at bounding box center [245, 122] width 490 height 245
click at [313, 134] on span "OK" at bounding box center [312, 129] width 8 height 8
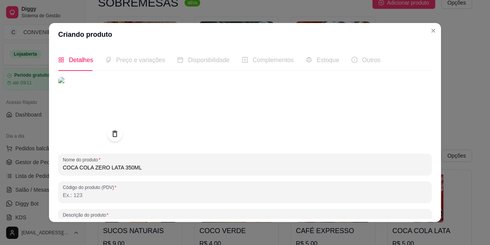
click at [93, 112] on img at bounding box center [92, 111] width 69 height 69
click at [113, 133] on icon at bounding box center [114, 134] width 9 height 9
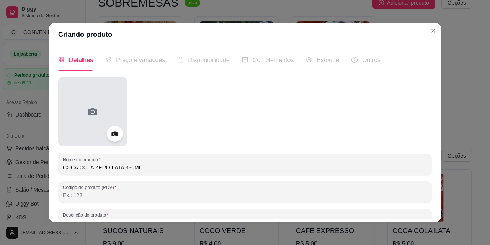
click at [76, 120] on div at bounding box center [92, 111] width 69 height 69
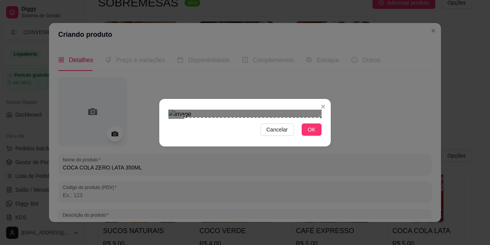
click at [280, 168] on div "Use the arrow keys to move the crop selection area" at bounding box center [253, 186] width 138 height 138
click at [272, 148] on div "Use the arrow keys to move the crop selection area" at bounding box center [246, 187] width 138 height 138
click at [315, 134] on span "OK" at bounding box center [312, 129] width 8 height 8
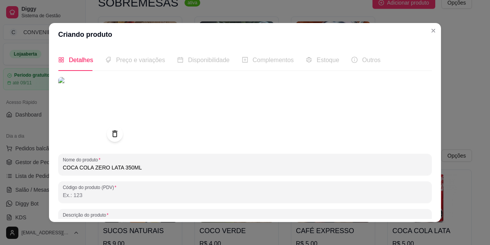
scroll to position [110, 0]
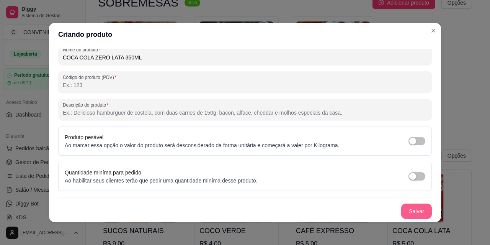
click at [419, 207] on button "Salvar" at bounding box center [417, 210] width 31 height 15
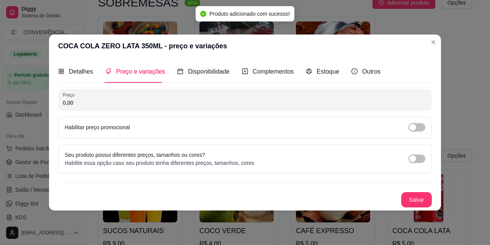
scroll to position [0, 0]
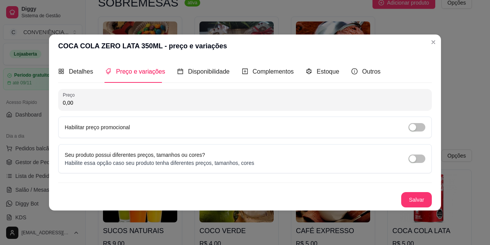
drag, startPoint x: 133, startPoint y: 100, endPoint x: 27, endPoint y: 100, distance: 105.7
click at [27, 100] on div "COCA COLA ZERO LATA 350ML - preço e variações Detalhes Preço e variações Dispon…" at bounding box center [245, 122] width 490 height 245
paste input "5,5"
type input "5,50"
click at [410, 200] on button "Salvar" at bounding box center [417, 199] width 30 height 15
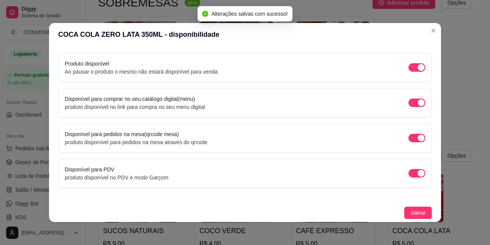
scroll to position [2, 0]
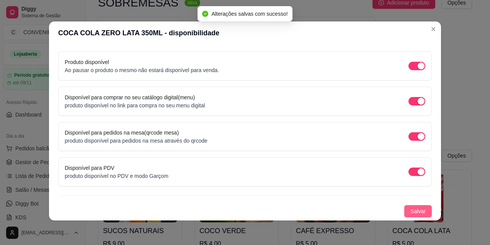
click at [411, 213] on span "Salvar" at bounding box center [418, 211] width 15 height 8
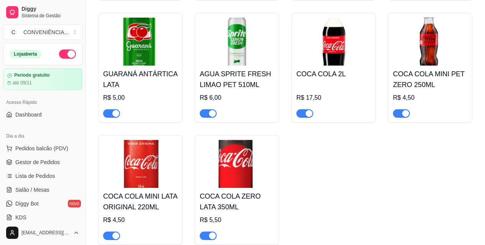
scroll to position [1149, 0]
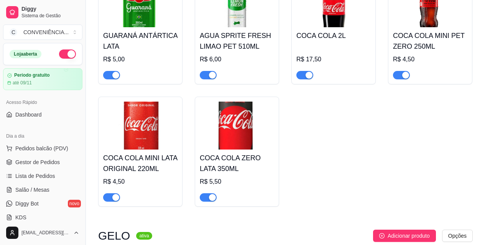
click at [221, 127] on img at bounding box center [237, 126] width 74 height 48
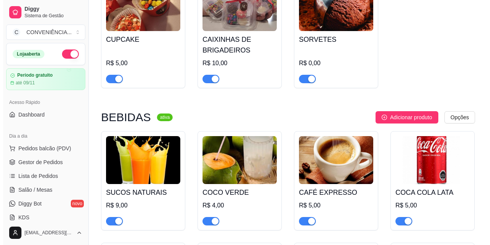
scroll to position [920, 0]
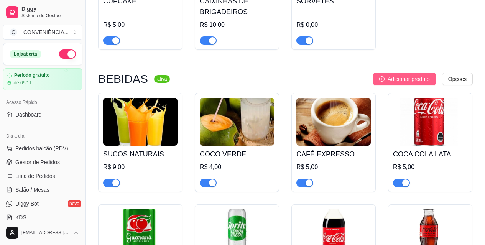
click at [392, 80] on span "Adicionar produto" at bounding box center [408, 79] width 42 height 8
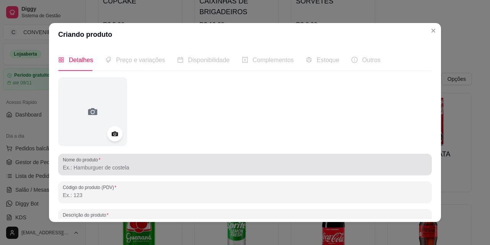
click at [110, 165] on input "Nome do produto" at bounding box center [245, 168] width 365 height 8
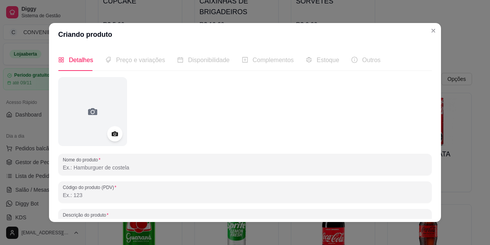
paste input "COCA COLA ORIGINAL PET 500ML"
type input "COCA COLA ORIGINAL PET 500ML"
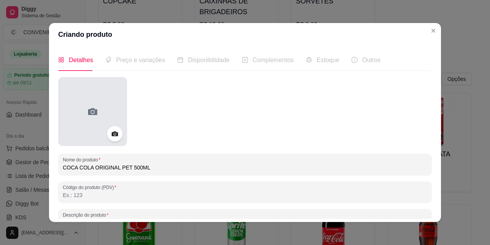
click at [102, 106] on div at bounding box center [92, 111] width 69 height 69
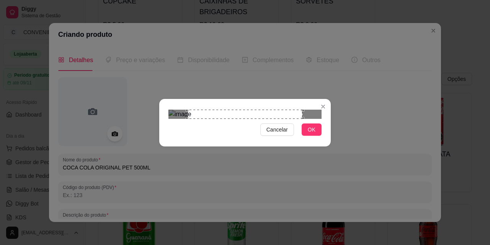
click at [251, 118] on div "Use the arrow keys to move the crop selection area" at bounding box center [245, 114] width 115 height 9
click at [283, 134] on span "Cancelar" at bounding box center [277, 129] width 21 height 8
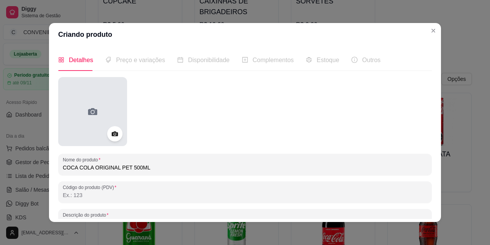
click at [78, 120] on div at bounding box center [92, 111] width 69 height 69
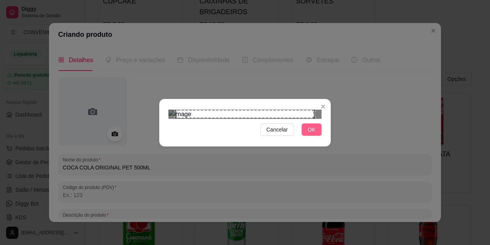
click at [315, 136] on button "OK" at bounding box center [312, 129] width 20 height 12
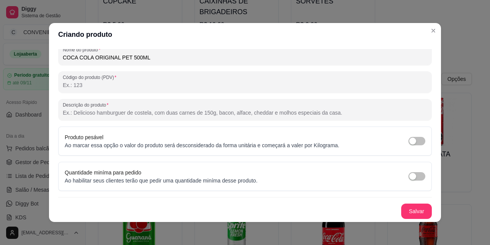
scroll to position [2, 0]
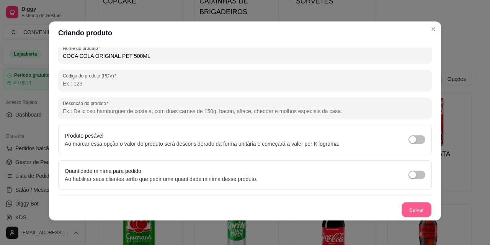
click at [402, 206] on button "Salvar" at bounding box center [417, 209] width 30 height 15
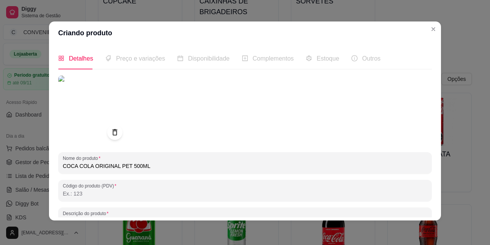
scroll to position [0, 0]
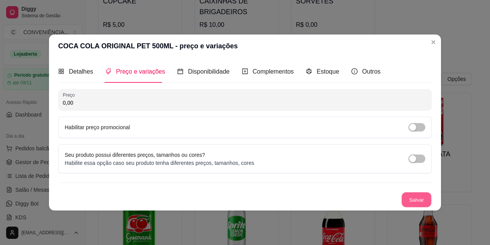
click at [416, 203] on button "Salvar" at bounding box center [417, 199] width 30 height 15
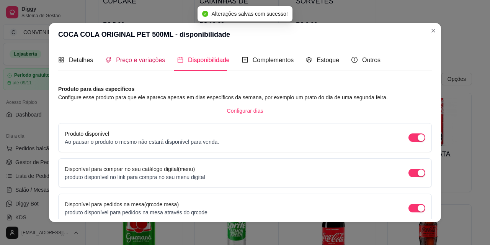
click at [156, 59] on span "Preço e variações" at bounding box center [140, 60] width 49 height 7
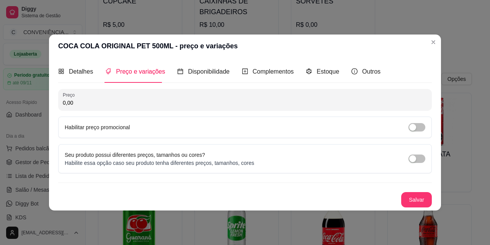
click at [102, 99] on input "0,00" at bounding box center [245, 103] width 365 height 8
paste input "5,5"
type input "5,50"
click at [416, 201] on button "Salvar" at bounding box center [417, 199] width 31 height 15
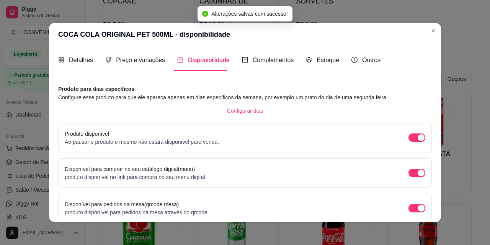
scroll to position [70, 0]
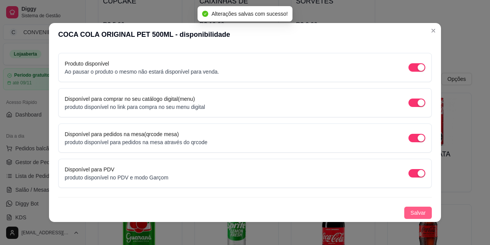
click at [411, 214] on span "Salvar" at bounding box center [418, 212] width 15 height 8
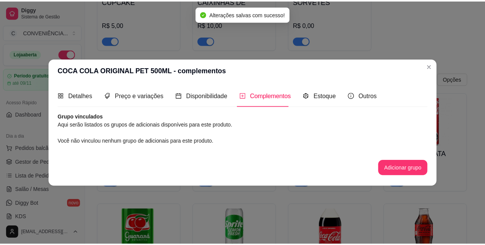
scroll to position [0, 0]
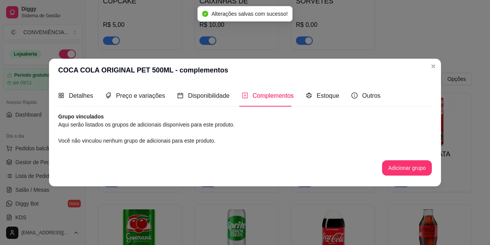
click at [287, 150] on div "Grupo vinculados Aqui serão listados os grupos de adicionais disponíveis para e…" at bounding box center [245, 144] width 374 height 63
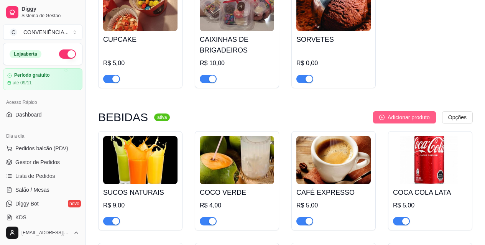
scroll to position [843, 0]
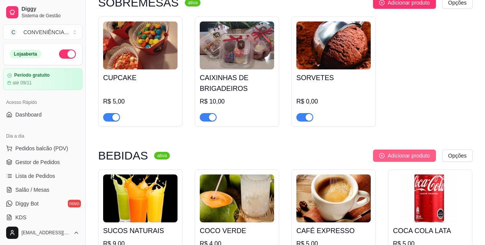
click at [431, 154] on button "Adicionar produto" at bounding box center [404, 155] width 63 height 12
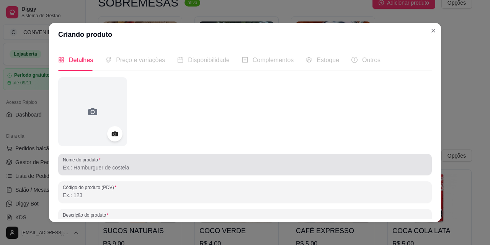
click at [174, 164] on input "Nome do produto" at bounding box center [245, 168] width 365 height 8
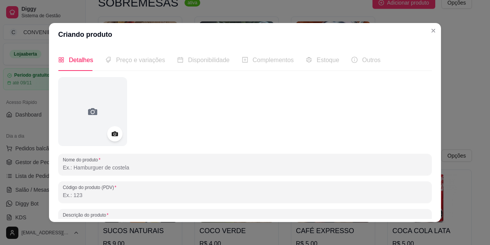
paste input "COCA COLA ORIGINAL PET 500ML"
click at [159, 159] on div "COCA COLA ORIGINAL PET 500ML" at bounding box center [245, 164] width 365 height 15
drag, startPoint x: 61, startPoint y: 168, endPoint x: 47, endPoint y: 168, distance: 13.8
click at [49, 168] on div "Detalhes Preço e variações Disponibilidade Complementos Estoque Outros Nome do …" at bounding box center [245, 134] width 392 height 176
paste input "1"
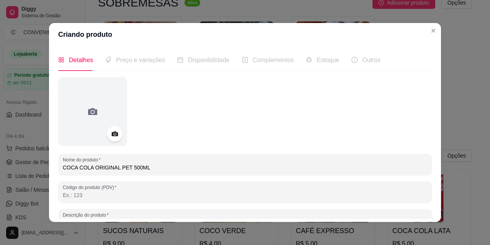
type input "COCA COLA ORIGINAL PET 1L"
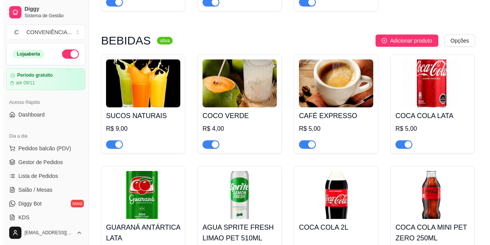
scroll to position [881, 0]
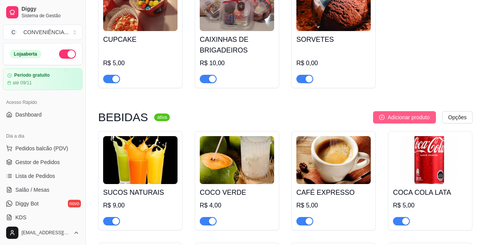
click at [410, 121] on span "Adicionar produto" at bounding box center [408, 117] width 42 height 8
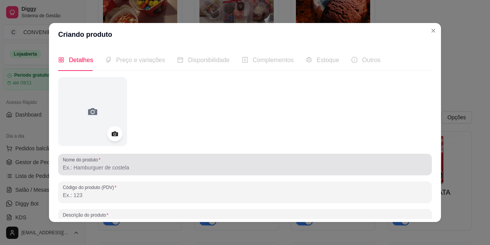
click at [109, 160] on div at bounding box center [245, 164] width 365 height 15
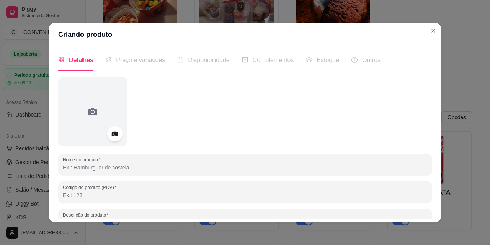
paste input "COCA COLA ORIGINAL PET 1L"
type input "COCA COLA ORIGINAL PET 1L"
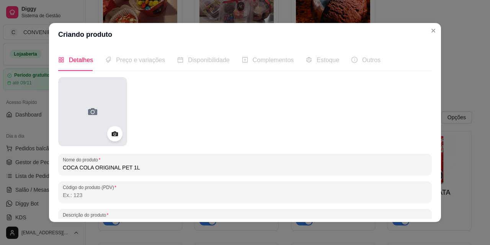
click at [88, 106] on icon at bounding box center [93, 111] width 12 height 12
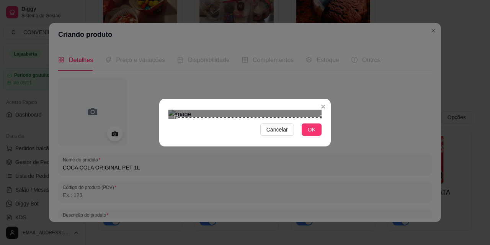
click at [325, 139] on div "Cancelar OK" at bounding box center [245, 123] width 172 height 32
click at [339, 5] on div "Cancelar OK" at bounding box center [245, 122] width 490 height 245
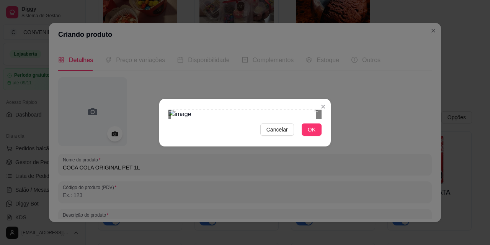
click at [257, 110] on div "Use the arrow keys to move the crop selection area" at bounding box center [244, 183] width 146 height 146
click at [320, 139] on div "Cancelar OK" at bounding box center [245, 123] width 172 height 32
click at [315, 134] on span "OK" at bounding box center [312, 129] width 8 height 8
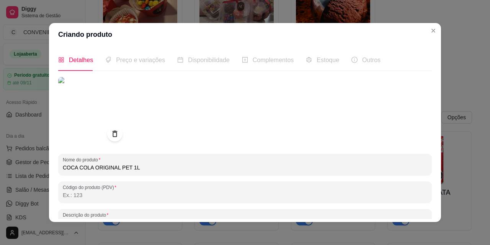
click at [135, 65] on div "Preço e variações" at bounding box center [135, 60] width 60 height 10
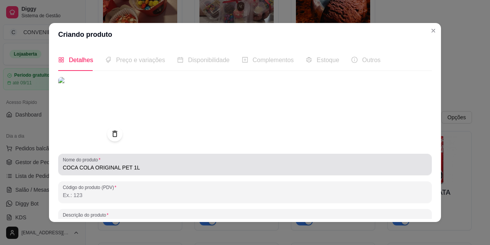
scroll to position [110, 0]
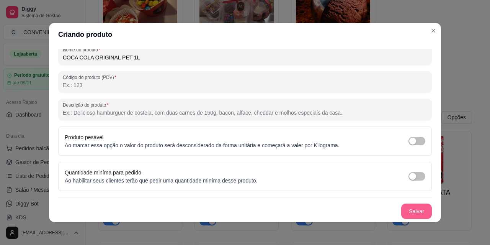
click at [405, 212] on button "Salvar" at bounding box center [417, 210] width 31 height 15
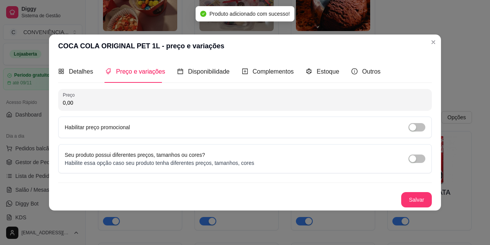
scroll to position [0, 0]
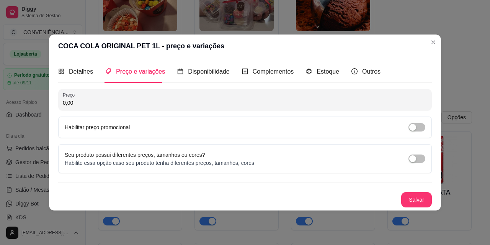
drag, startPoint x: 98, startPoint y: 99, endPoint x: 36, endPoint y: 97, distance: 62.5
click at [36, 97] on div "COCA COLA ORIGINAL PET 1L - preço e variações Detalhes Preço e variações Dispon…" at bounding box center [245, 122] width 490 height 245
paste input "11,5"
type input "11,50"
click at [414, 200] on button "Salvar" at bounding box center [417, 199] width 31 height 15
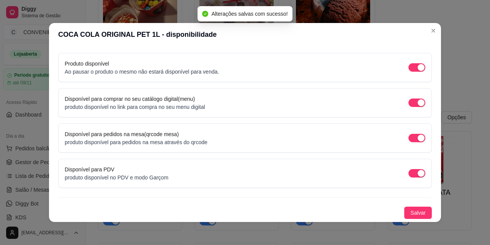
scroll to position [2, 0]
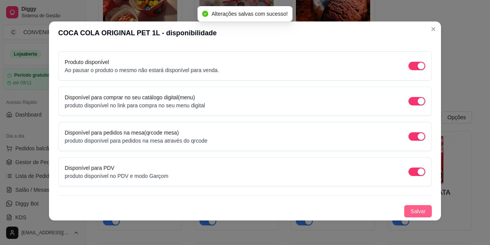
click at [411, 212] on span "Salvar" at bounding box center [418, 211] width 15 height 8
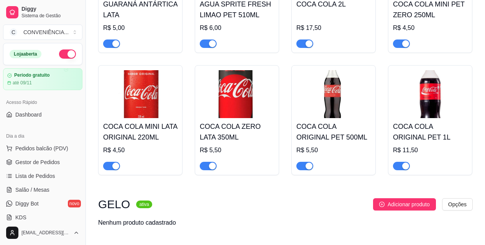
scroll to position [1143, 0]
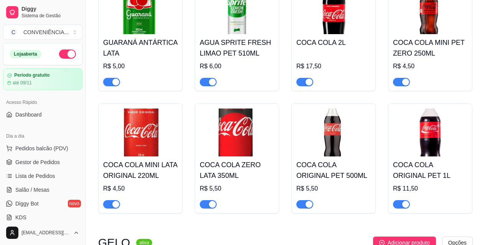
click at [338, 155] on img at bounding box center [333, 132] width 74 height 48
click at [257, 149] on img at bounding box center [237, 132] width 74 height 48
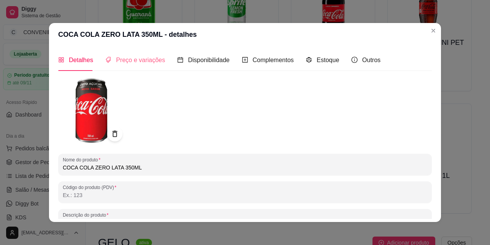
click at [141, 67] on div "Preço e variações" at bounding box center [135, 60] width 60 height 22
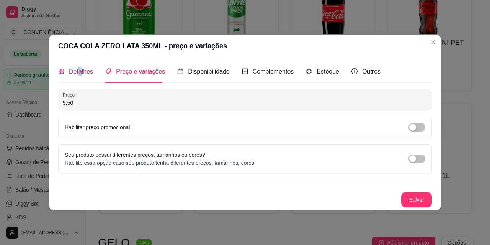
click at [80, 69] on span "Detalhes" at bounding box center [81, 71] width 24 height 7
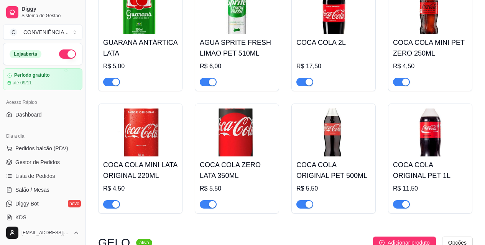
click at [245, 133] on img at bounding box center [237, 132] width 74 height 48
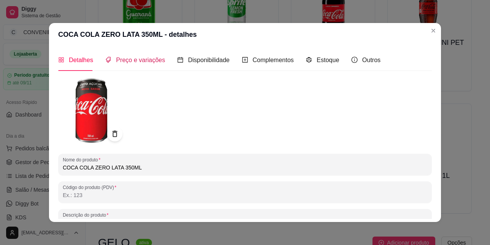
click at [134, 60] on span "Preço e variações" at bounding box center [140, 60] width 49 height 7
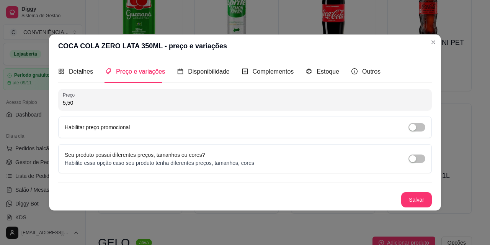
drag, startPoint x: 93, startPoint y: 103, endPoint x: 59, endPoint y: 101, distance: 34.2
click at [59, 101] on div "Preço 5,50" at bounding box center [245, 99] width 374 height 21
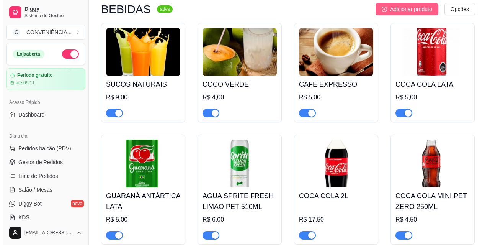
scroll to position [913, 0]
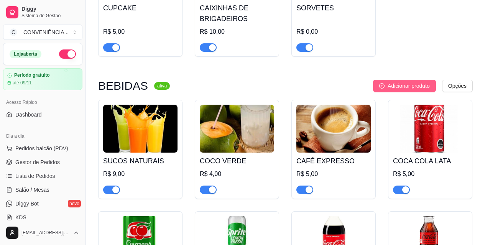
click at [412, 90] on span "Adicionar produto" at bounding box center [408, 86] width 42 height 8
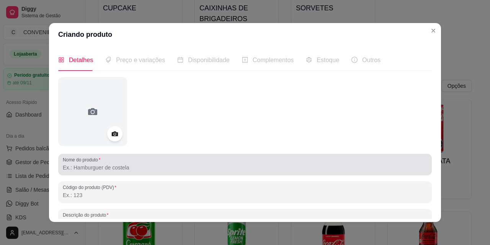
click at [110, 165] on input "Nome do produto" at bounding box center [245, 168] width 365 height 8
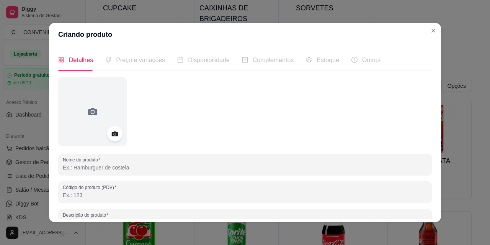
paste input "COCA COLA PET 1,5L"
type input "COCA COLA PET 1,5L"
click at [400, 90] on div at bounding box center [245, 111] width 374 height 69
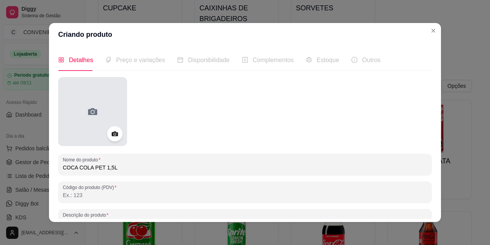
click at [97, 118] on div at bounding box center [92, 111] width 69 height 69
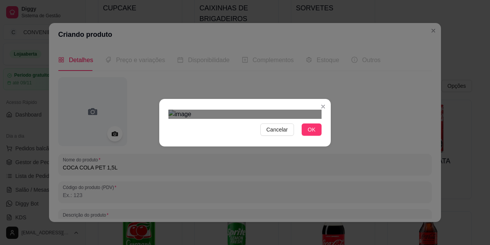
click at [319, 139] on div "Cancelar OK" at bounding box center [245, 123] width 172 height 32
drag, startPoint x: 192, startPoint y: 34, endPoint x: 217, endPoint y: 47, distance: 27.8
click at [217, 107] on div "Cancelar OK" at bounding box center [245, 123] width 172 height 32
click at [269, 110] on img at bounding box center [245, 114] width 153 height 9
click at [233, 110] on div "Use the arrow keys to move the crop selection area" at bounding box center [242, 126] width 33 height 33
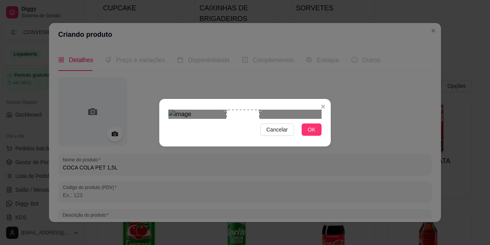
click at [227, 110] on img at bounding box center [245, 114] width 153 height 9
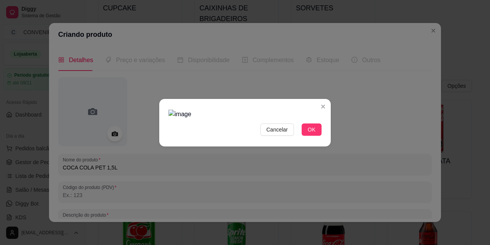
click at [226, 110] on img at bounding box center [245, 114] width 153 height 9
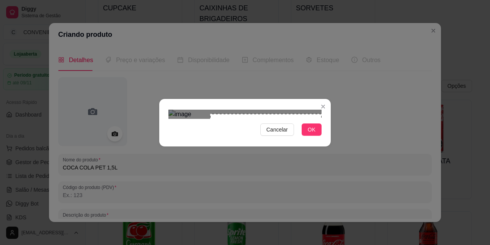
click at [358, 211] on div "Cancelar OK" at bounding box center [245, 122] width 490 height 245
click at [265, 177] on div "Use the arrow keys to move the crop selection area" at bounding box center [245, 206] width 111 height 111
click at [266, 110] on div "Use the arrow keys to move the crop selection area" at bounding box center [247, 175] width 131 height 131
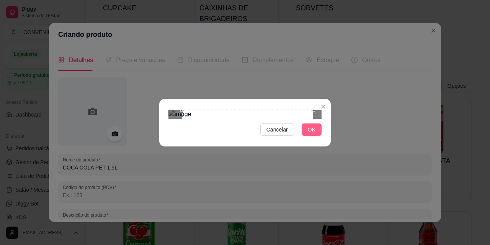
click at [316, 136] on button "OK" at bounding box center [312, 129] width 20 height 12
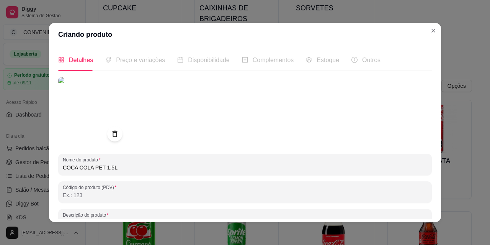
click at [121, 65] on div "Preço e variações" at bounding box center [135, 60] width 60 height 22
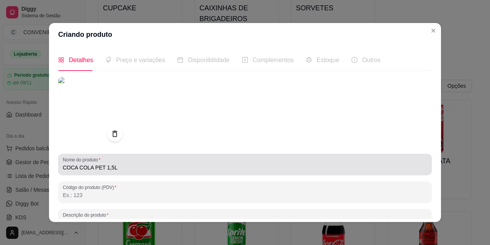
scroll to position [110, 0]
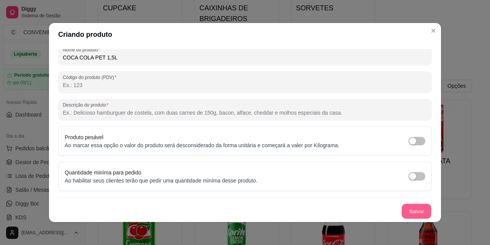
click at [410, 208] on button "Salvar" at bounding box center [417, 211] width 30 height 15
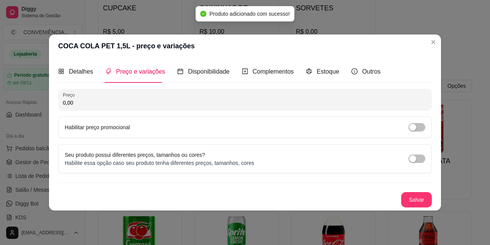
scroll to position [0, 0]
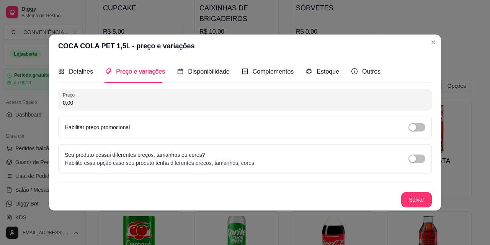
drag, startPoint x: 87, startPoint y: 104, endPoint x: 20, endPoint y: 102, distance: 67.1
click at [20, 102] on div "COCA COLA PET 1,5L - preço e variações Detalhes Preço e variações Disponibilida…" at bounding box center [245, 122] width 490 height 245
paste input "13"
type input "13,00"
click at [408, 197] on button "Salvar" at bounding box center [417, 199] width 30 height 15
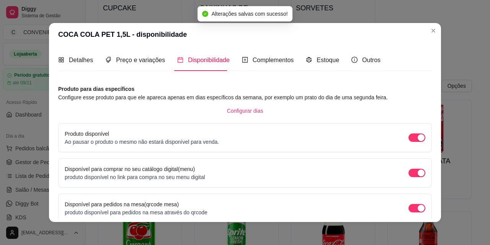
scroll to position [70, 0]
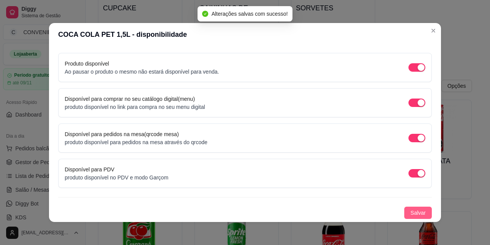
click at [411, 212] on span "Salvar" at bounding box center [418, 212] width 15 height 8
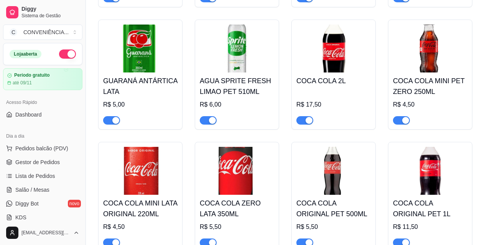
scroll to position [1143, 0]
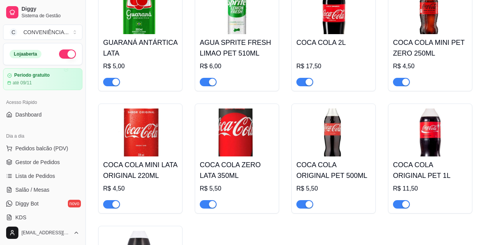
click at [427, 155] on img at bounding box center [430, 132] width 74 height 48
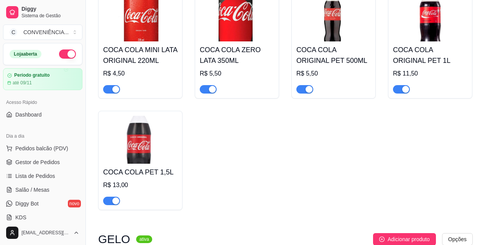
scroll to position [1334, 0]
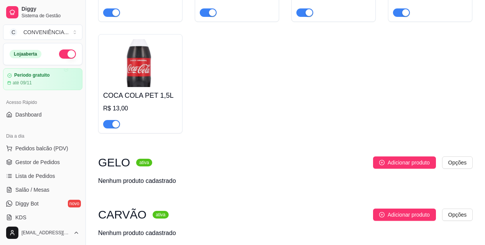
click at [156, 68] on img at bounding box center [140, 63] width 74 height 48
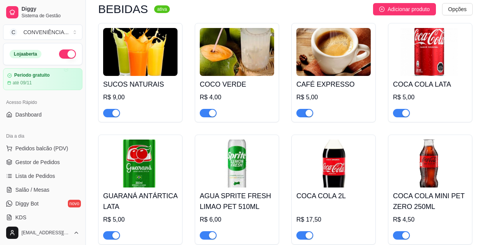
scroll to position [874, 0]
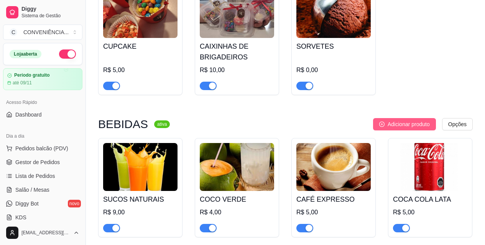
click at [392, 128] on span "Adicionar produto" at bounding box center [408, 124] width 42 height 8
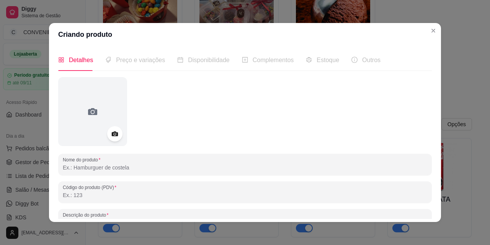
click at [149, 167] on input "Nome do produto" at bounding box center [245, 168] width 365 height 8
paste input "COCA COLA ORIGINAL PET 250ML"
type input "COCA COLA ORIGINAL PET 250ML"
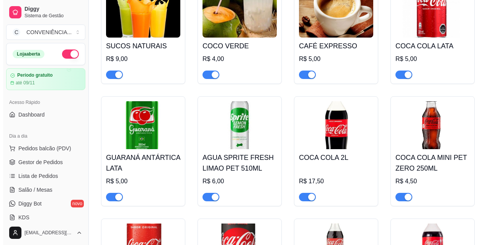
scroll to position [951, 0]
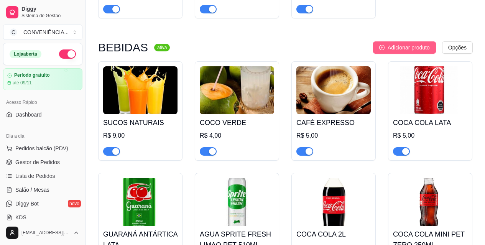
click at [416, 54] on button "Adicionar produto" at bounding box center [404, 47] width 63 height 12
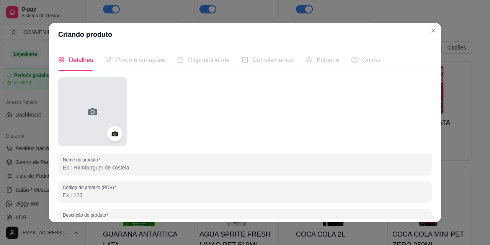
click at [94, 120] on div at bounding box center [92, 111] width 69 height 69
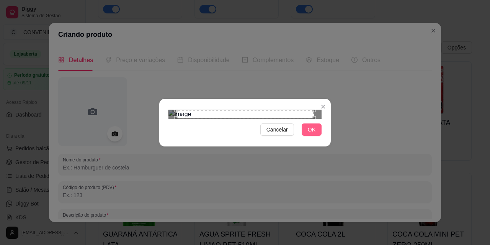
click at [315, 134] on span "OK" at bounding box center [312, 129] width 8 height 8
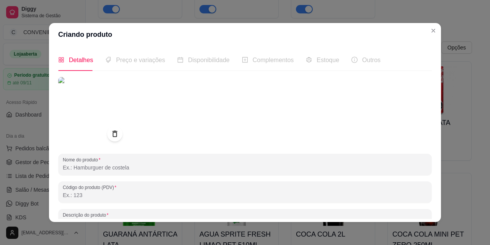
click at [154, 164] on input "Nome do produto" at bounding box center [245, 168] width 365 height 8
paste input "COCA COLA ORIGINAL PET 250ML"
type input "COCA COLA ORIGINAL PET 250ML"
click at [122, 63] on span "Preço e variações" at bounding box center [140, 60] width 49 height 7
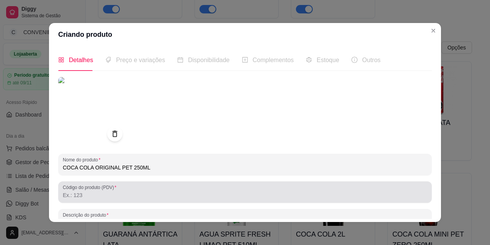
scroll to position [110, 0]
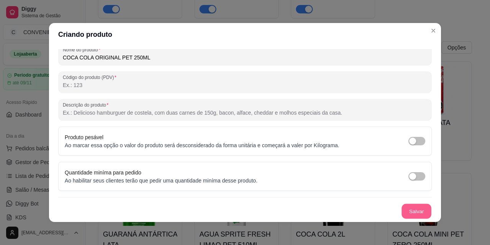
click at [413, 204] on button "Salvar" at bounding box center [417, 211] width 30 height 15
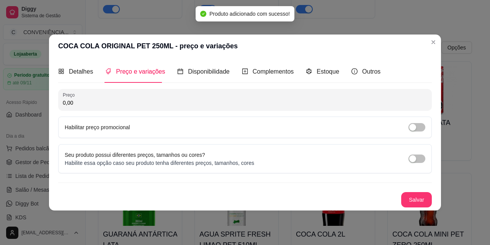
scroll to position [0, 0]
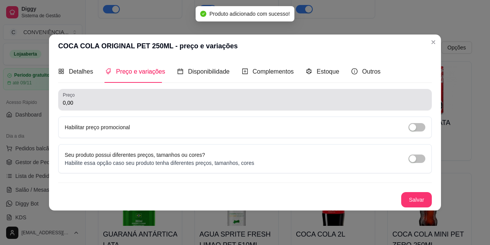
click at [123, 103] on input "0,00" at bounding box center [245, 103] width 365 height 8
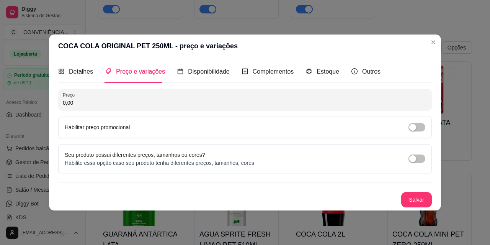
paste input "4,5"
type input "4,50"
click at [413, 195] on button "Salvar" at bounding box center [417, 199] width 30 height 15
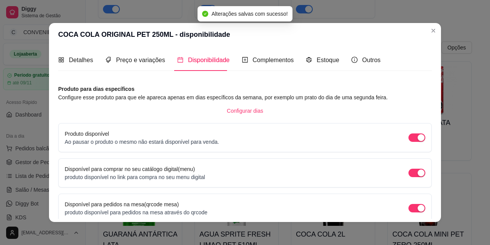
scroll to position [70, 0]
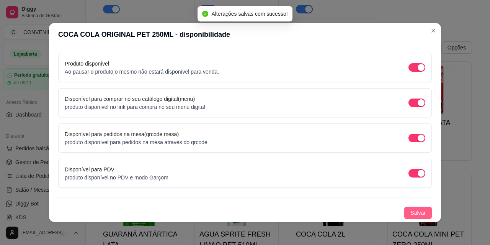
click at [411, 211] on span "Salvar" at bounding box center [418, 212] width 15 height 8
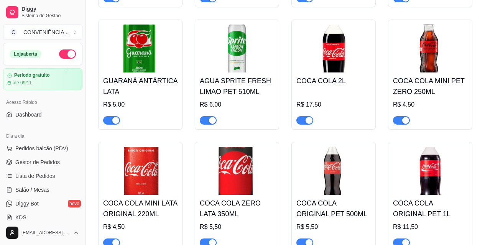
scroll to position [989, 0]
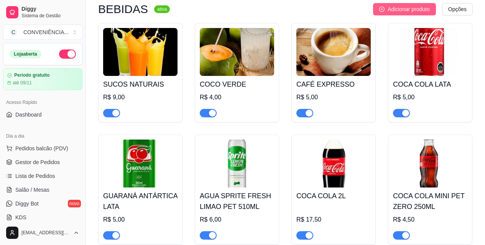
click at [409, 13] on span "Adicionar produto" at bounding box center [408, 9] width 42 height 8
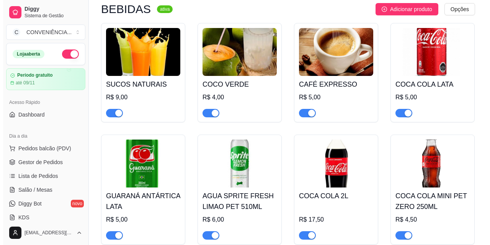
scroll to position [951, 0]
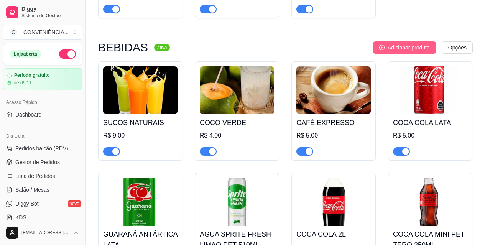
click at [394, 47] on span "Adicionar produto" at bounding box center [408, 47] width 42 height 8
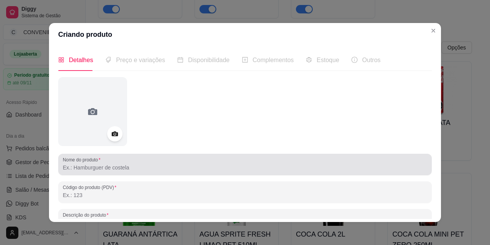
click at [153, 166] on input "Nome do produto" at bounding box center [245, 168] width 365 height 8
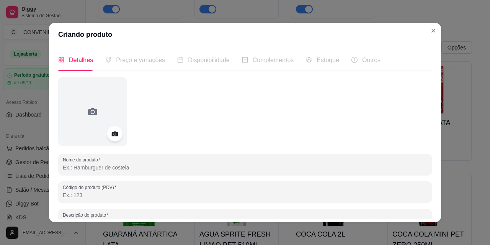
paste input "COCA COLA ORIGINAL RETORNAVEL 290ML"
type input "COCA COLA ORIGINAL RETORNAVEL 290ML"
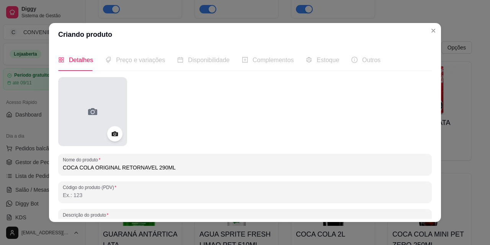
click at [99, 111] on div at bounding box center [92, 111] width 69 height 69
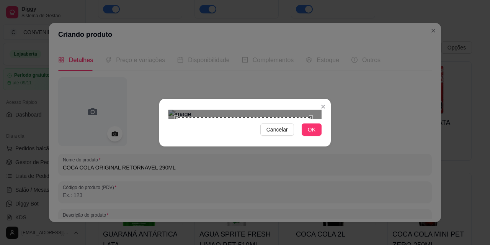
click at [312, 119] on div at bounding box center [245, 114] width 153 height 9
click at [316, 139] on div "Cancelar OK" at bounding box center [245, 123] width 172 height 32
click at [314, 136] on button "OK" at bounding box center [312, 129] width 20 height 12
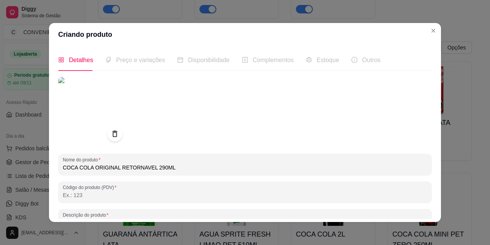
scroll to position [110, 0]
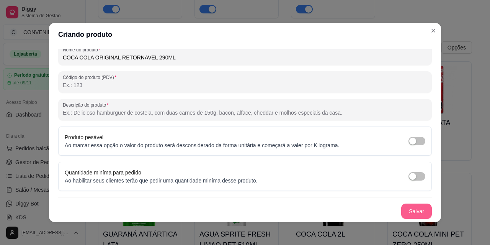
click at [415, 212] on button "Salvar" at bounding box center [417, 210] width 31 height 15
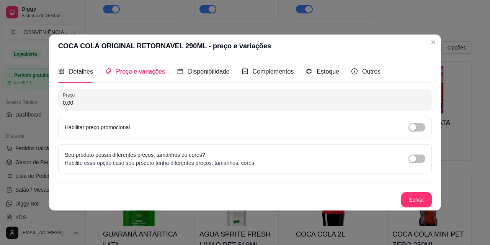
scroll to position [0, 0]
drag, startPoint x: 75, startPoint y: 108, endPoint x: 41, endPoint y: 106, distance: 33.8
click at [41, 106] on div "COCA COLA ORIGINAL RETORNAVEL 290ML - preço e variações Detalhes Preço e variaç…" at bounding box center [245, 122] width 490 height 245
drag, startPoint x: 80, startPoint y: 101, endPoint x: 52, endPoint y: 104, distance: 28.1
click at [52, 104] on div "Detalhes Preço e variações Disponibilidade Complementos Estoque Outros Nome do …" at bounding box center [245, 133] width 392 height 152
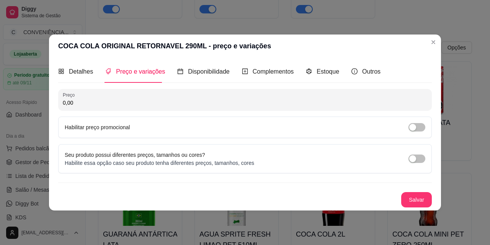
paste input "5,5"
type input "5,50"
click at [427, 201] on button "Salvar" at bounding box center [417, 199] width 31 height 15
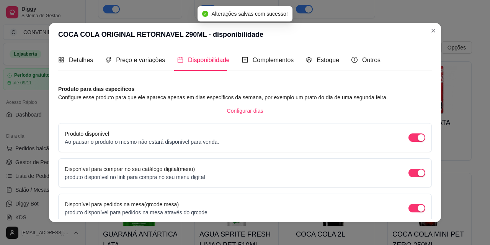
scroll to position [70, 0]
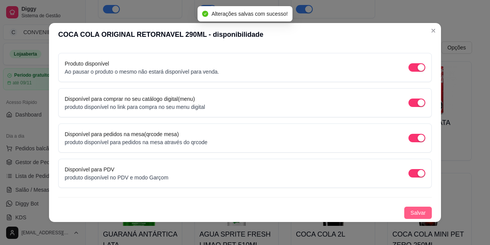
click at [411, 215] on span "Salvar" at bounding box center [418, 212] width 15 height 8
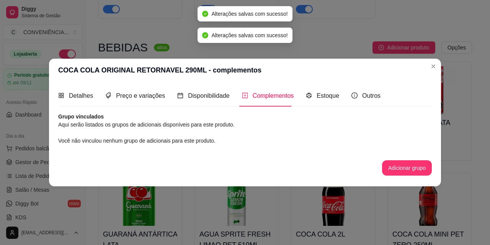
scroll to position [0, 0]
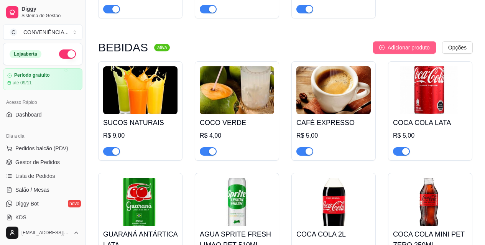
click at [394, 52] on span "Adicionar produto" at bounding box center [408, 47] width 42 height 8
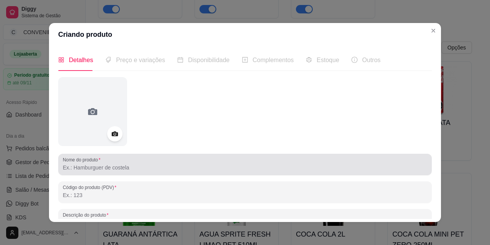
click at [148, 170] on input "Nome do produto" at bounding box center [245, 168] width 365 height 8
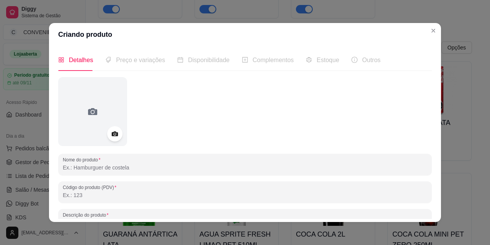
paste input "REFRIGERANTE SUKITA PET 200ML"
type input "REFRIGERANTE SUKITA PET 200ML"
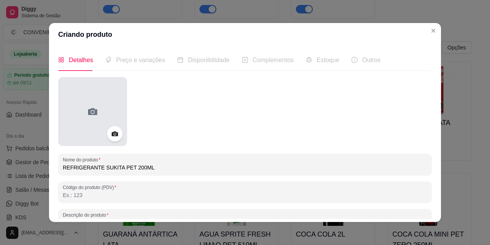
click at [105, 105] on div at bounding box center [92, 111] width 69 height 69
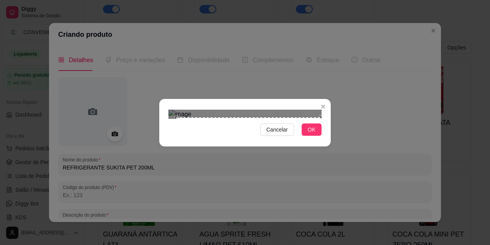
click at [323, 139] on div "Cancelar OK" at bounding box center [245, 123] width 172 height 32
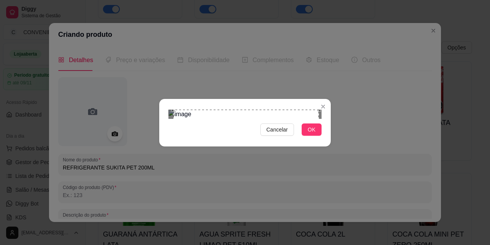
click at [284, 125] on div "Use the arrow keys to move the crop selection area" at bounding box center [247, 183] width 146 height 146
click at [282, 134] on span "Cancelar" at bounding box center [277, 129] width 21 height 8
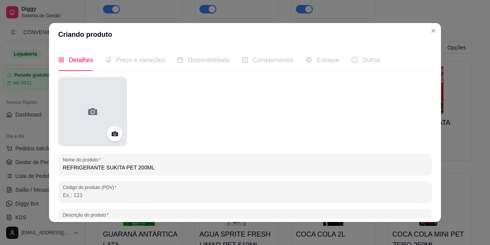
click at [102, 109] on div at bounding box center [92, 111] width 69 height 69
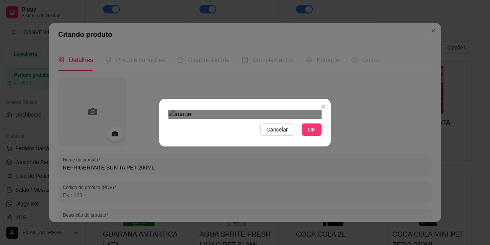
click at [273, 128] on div "Use the arrow keys to move the crop selection area" at bounding box center [238, 197] width 138 height 138
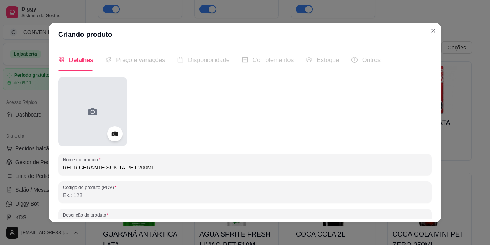
click at [107, 111] on div at bounding box center [92, 111] width 69 height 69
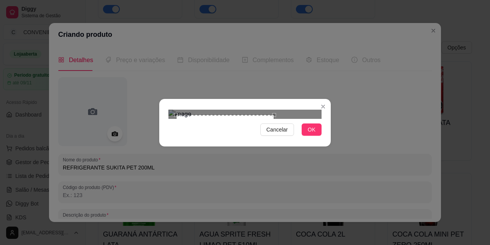
click at [274, 145] on div "Use the arrow keys to move the crop selection area" at bounding box center [225, 164] width 98 height 98
click at [311, 134] on span "OK" at bounding box center [312, 129] width 8 height 8
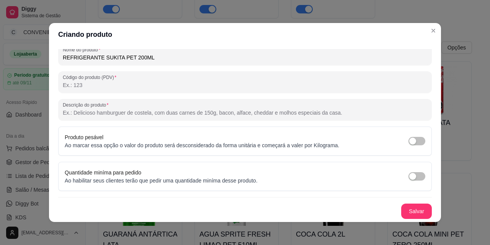
scroll to position [2, 0]
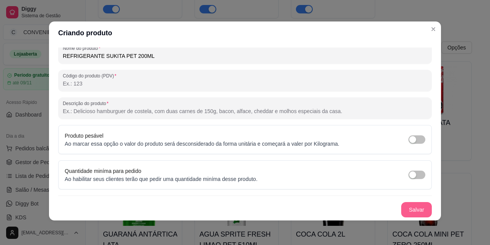
click at [406, 211] on button "Salvar" at bounding box center [417, 209] width 31 height 15
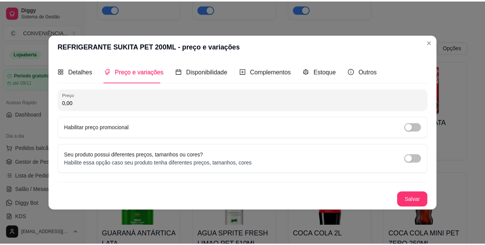
scroll to position [0, 0]
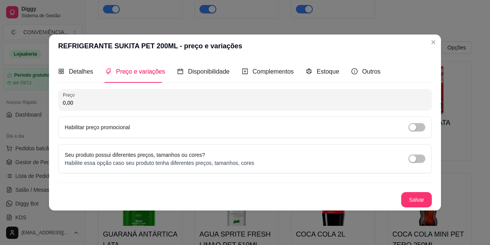
drag, startPoint x: 113, startPoint y: 103, endPoint x: 58, endPoint y: 100, distance: 54.5
click at [58, 100] on div "Preço 0,00" at bounding box center [245, 99] width 374 height 21
paste input "2,5"
type input "2,50"
click at [420, 195] on button "Salvar" at bounding box center [417, 199] width 30 height 15
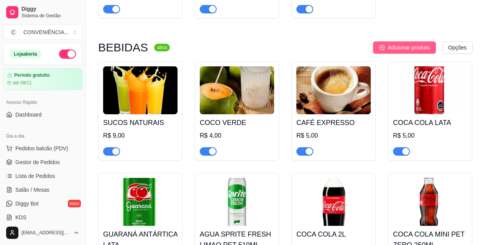
click at [408, 52] on span "Adicionar produto" at bounding box center [408, 47] width 42 height 8
click at [380, 44] on button "Adicionar produto" at bounding box center [404, 47] width 63 height 12
click at [397, 46] on span "Adicionar produto" at bounding box center [408, 47] width 42 height 8
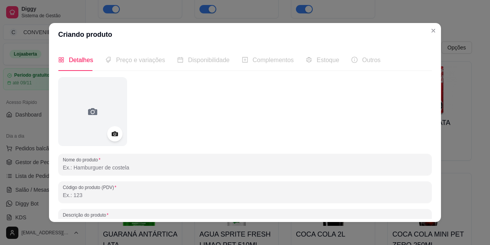
click at [139, 164] on input "Nome do produto" at bounding box center [245, 168] width 365 height 8
paste input "COCA COLA ORIGINAL LATA350L"
type input "COCA COLA ORIGINAL LATA350L"
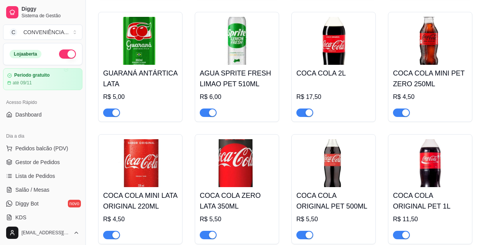
scroll to position [959, 0]
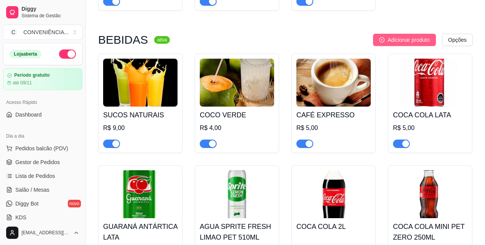
click at [401, 44] on span "Adicionar produto" at bounding box center [408, 40] width 42 height 8
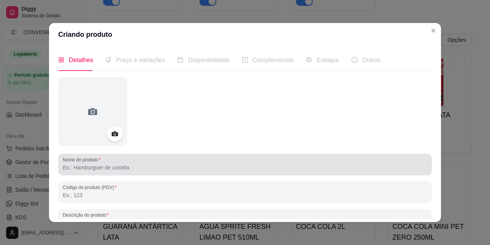
click at [97, 171] on input "Nome do produto" at bounding box center [245, 168] width 365 height 8
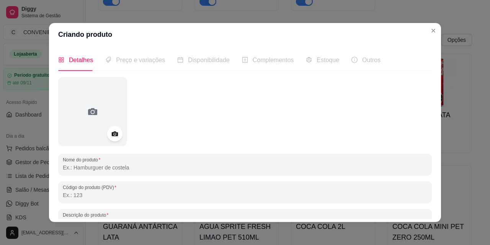
paste input "COCA COLA ORIGINAL LATA350L"
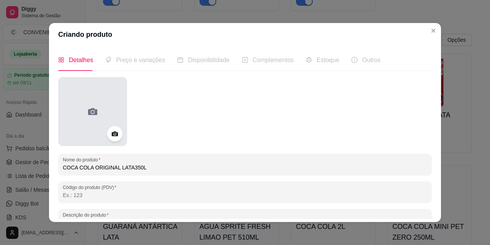
type input "COCA COLA ORIGINAL LATA350L"
click at [86, 128] on div at bounding box center [92, 111] width 69 height 69
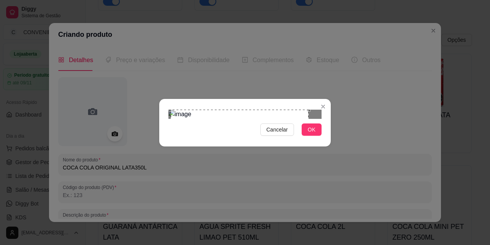
click at [237, 110] on div "Use the arrow keys to move the crop selection area" at bounding box center [240, 179] width 138 height 138
click at [284, 134] on span "Cancelar" at bounding box center [277, 129] width 21 height 8
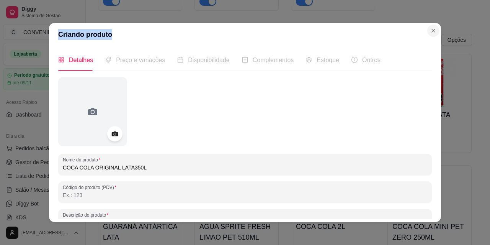
click at [426, 33] on section "Criando produto Detalhes Preço e variações Disponibilidade Complementos Estoque…" at bounding box center [245, 122] width 392 height 199
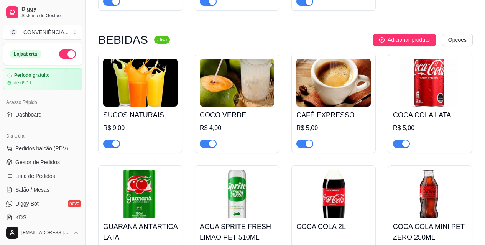
click at [435, 92] on img at bounding box center [430, 83] width 74 height 48
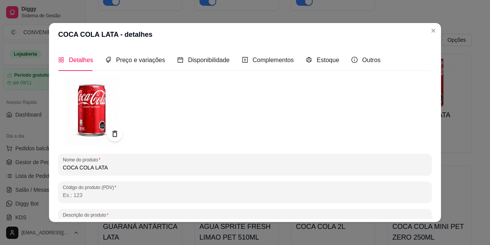
click at [88, 111] on img at bounding box center [92, 111] width 69 height 69
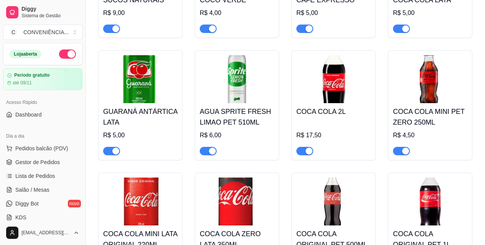
scroll to position [1112, 0]
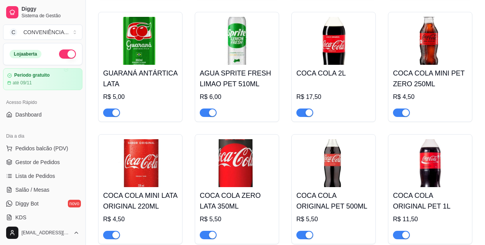
click at [128, 173] on img at bounding box center [140, 163] width 74 height 48
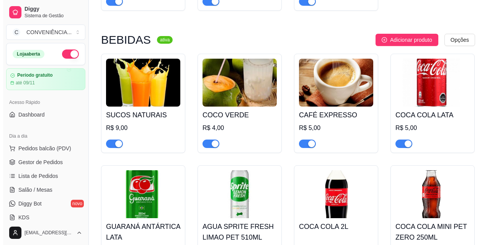
scroll to position [920, 0]
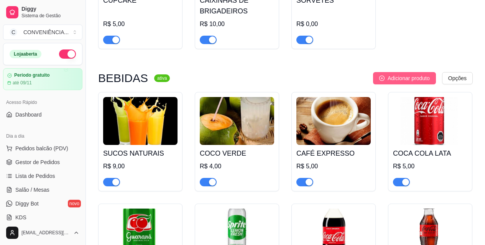
click at [403, 82] on span "Adicionar produto" at bounding box center [408, 78] width 42 height 8
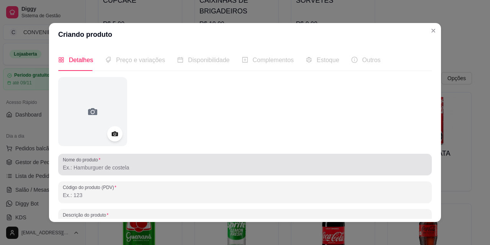
click at [123, 158] on div at bounding box center [245, 164] width 365 height 15
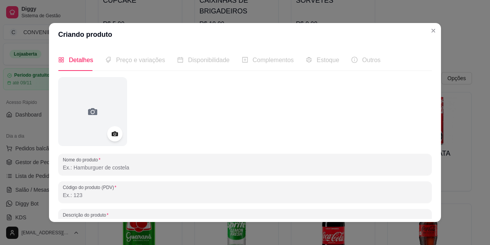
paste input "COCA COLA ORIGINAL LATA350L"
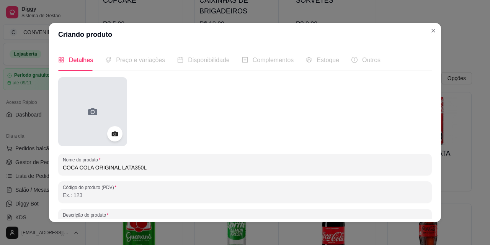
type input "COCA COLA ORIGINAL LATA350L"
click at [93, 120] on div at bounding box center [92, 111] width 69 height 69
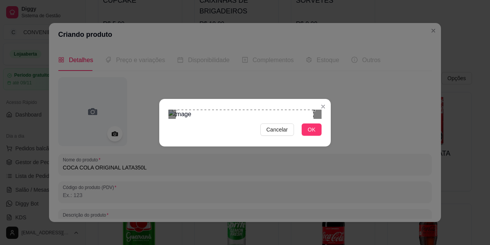
click at [273, 110] on div "Use the arrow keys to move the crop selection area" at bounding box center [245, 179] width 138 height 138
click at [313, 134] on span "OK" at bounding box center [312, 129] width 8 height 8
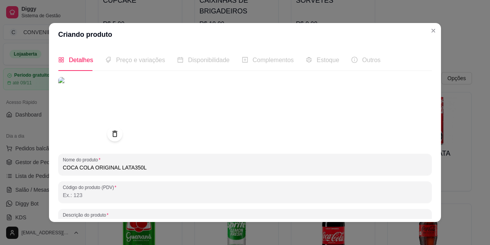
click at [107, 113] on img at bounding box center [92, 111] width 69 height 69
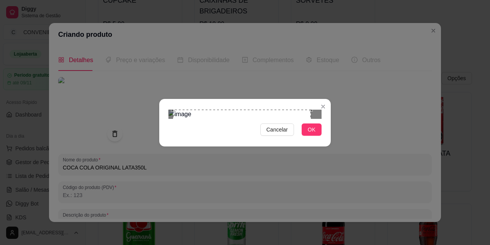
click at [258, 110] on div "Use the arrow keys to move the crop selection area" at bounding box center [242, 179] width 138 height 138
click at [334, 209] on div "Cancelar OK" at bounding box center [245, 122] width 490 height 245
click at [307, 136] on button "OK" at bounding box center [312, 129] width 20 height 12
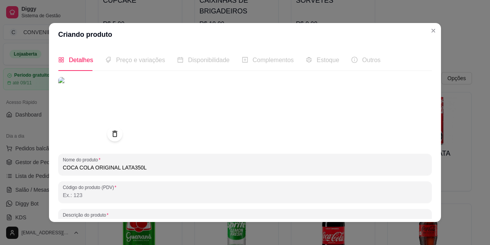
scroll to position [110, 0]
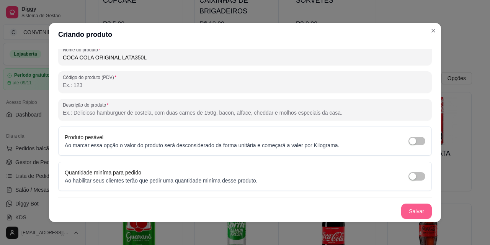
click at [403, 211] on button "Salvar" at bounding box center [417, 210] width 31 height 15
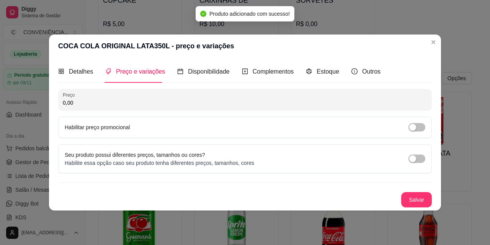
scroll to position [0, 0]
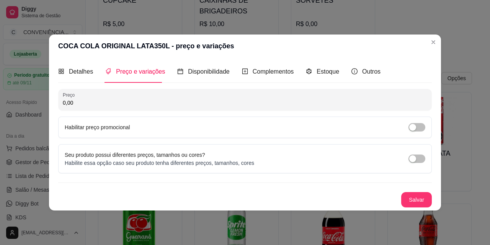
click at [120, 102] on input "0,00" at bounding box center [245, 103] width 365 height 8
paste input "5,5"
type input "5,50"
click at [413, 193] on button "Salvar" at bounding box center [417, 199] width 30 height 15
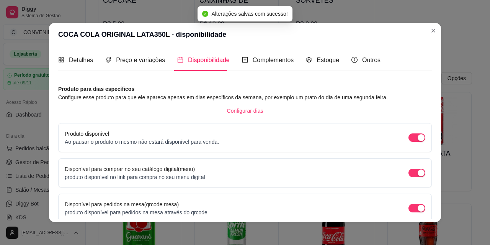
scroll to position [70, 0]
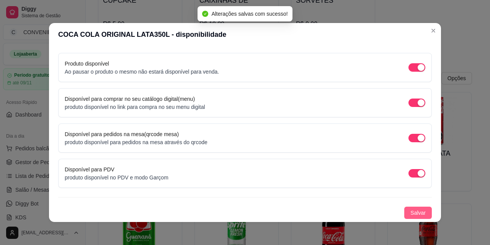
click at [405, 214] on button "Salvar" at bounding box center [419, 213] width 28 height 12
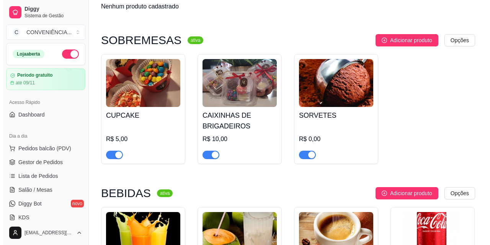
scroll to position [882, 0]
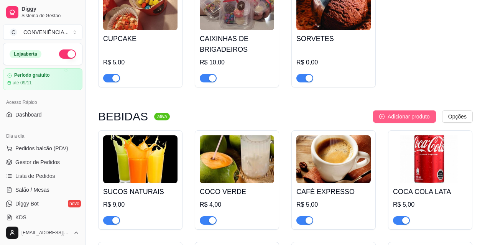
click at [399, 118] on span "Adicionar produto" at bounding box center [408, 116] width 42 height 8
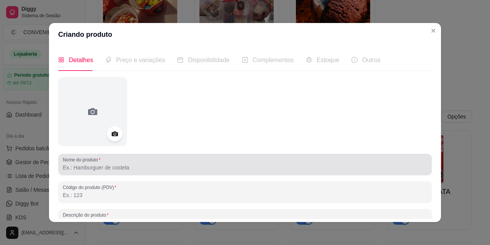
click at [137, 173] on div "Nome do produto" at bounding box center [245, 164] width 374 height 21
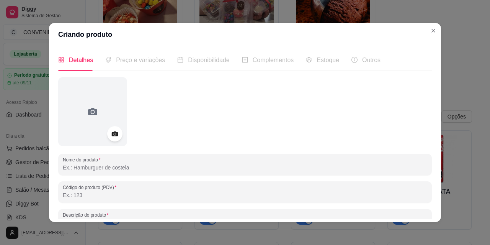
click at [134, 169] on input "Nome do produto" at bounding box center [245, 168] width 365 height 8
paste input "COCA COLA C/CAFE NINI LATA 220ML"
type input "COCA COLA C/CAFE NINI LATA 220ML"
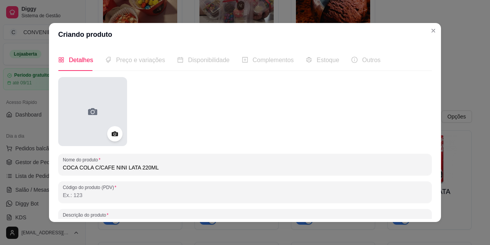
click at [110, 101] on div at bounding box center [92, 111] width 69 height 69
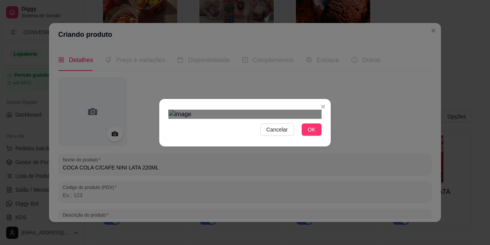
click at [298, 119] on div at bounding box center [245, 114] width 153 height 9
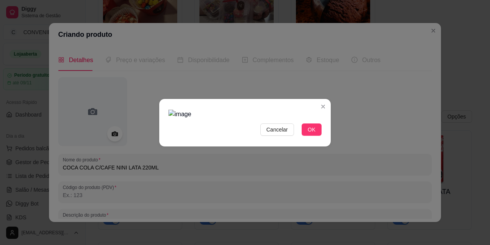
click at [211, 110] on img at bounding box center [245, 114] width 153 height 9
click at [232, 110] on img at bounding box center [245, 114] width 153 height 9
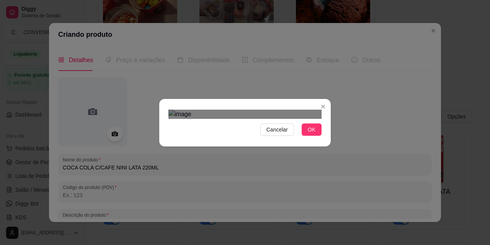
click at [319, 228] on div "Cancelar OK" at bounding box center [245, 122] width 490 height 245
click at [251, 144] on div "Use the arrow keys to move the crop selection area" at bounding box center [246, 188] width 121 height 121
click at [311, 134] on span "OK" at bounding box center [312, 129] width 8 height 8
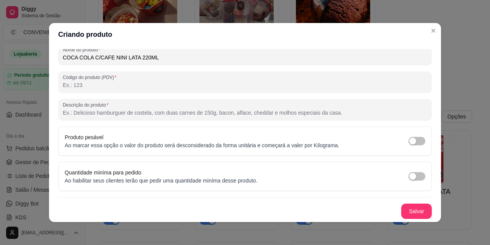
scroll to position [2, 0]
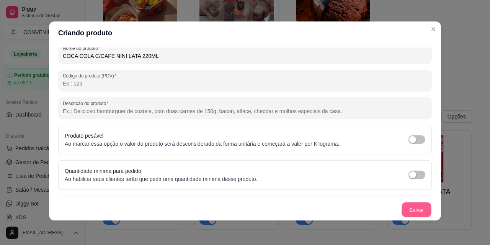
click at [407, 206] on button "Salvar" at bounding box center [417, 209] width 30 height 15
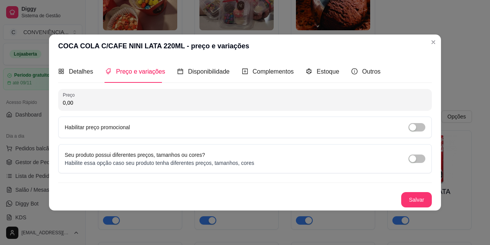
scroll to position [0, 0]
click at [146, 105] on input "0,00" at bounding box center [245, 103] width 365 height 8
drag, startPoint x: 142, startPoint y: 105, endPoint x: 49, endPoint y: 101, distance: 93.6
click at [49, 101] on div "COCA COLA C/CAFE NINI LATA 220ML - preço e variações Detalhes Preço e variações…" at bounding box center [245, 122] width 490 height 245
paste input "4,5"
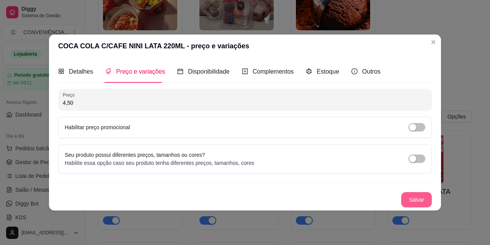
type input "4,50"
click at [413, 197] on button "Salvar" at bounding box center [417, 199] width 31 height 15
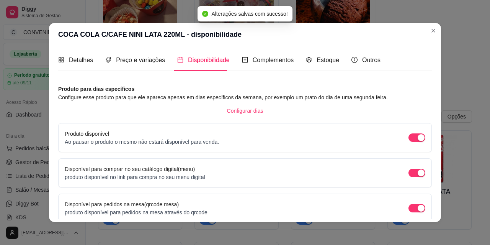
scroll to position [70, 0]
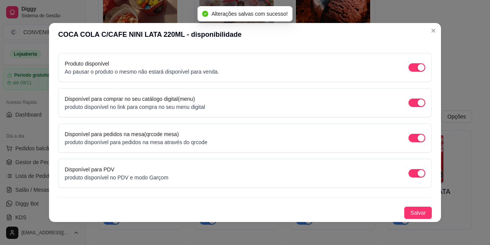
click at [397, 218] on div "Salvar" at bounding box center [245, 213] width 374 height 12
click at [405, 213] on button "Salvar" at bounding box center [419, 213] width 28 height 12
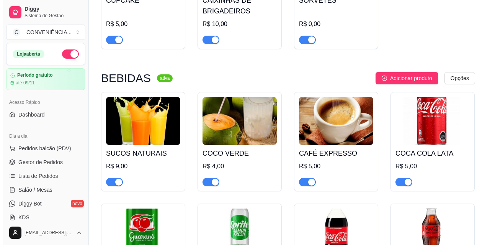
scroll to position [959, 0]
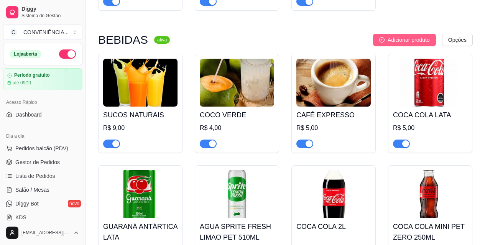
click at [393, 44] on span "Adicionar produto" at bounding box center [408, 40] width 42 height 8
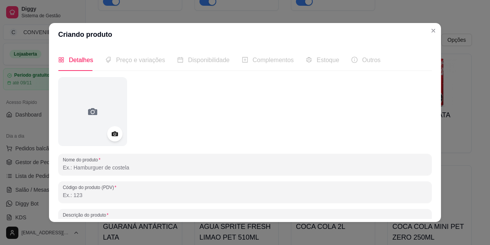
click at [146, 164] on input "Nome do produto" at bounding box center [245, 168] width 365 height 8
paste input "PEPSI COLA PET 200ML"
type input "PEPSI COLA PET 200ML"
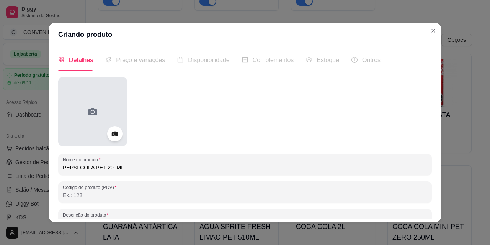
click at [90, 91] on div at bounding box center [92, 111] width 69 height 69
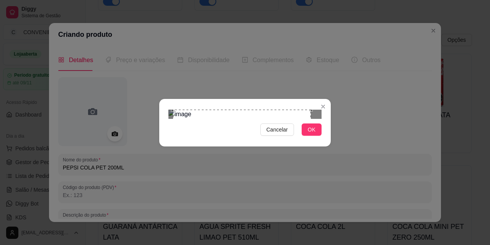
click at [236, 111] on div "Use the arrow keys to move the crop selection area" at bounding box center [242, 179] width 138 height 138
click at [333, 223] on div "Cancelar OK" at bounding box center [245, 122] width 490 height 245
click at [316, 139] on div "Cancelar OK" at bounding box center [245, 123] width 172 height 32
click at [310, 134] on span "OK" at bounding box center [312, 129] width 8 height 8
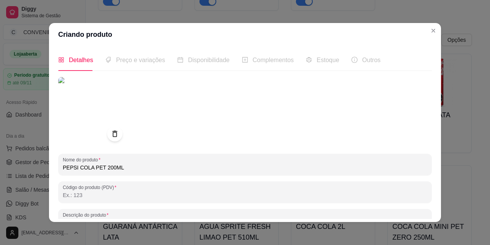
scroll to position [110, 0]
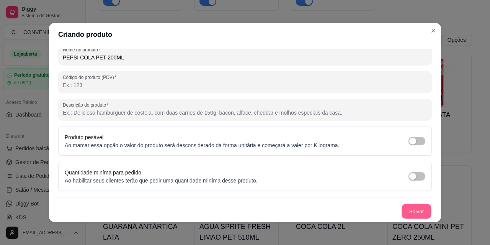
click at [408, 213] on button "Salvar" at bounding box center [417, 211] width 30 height 15
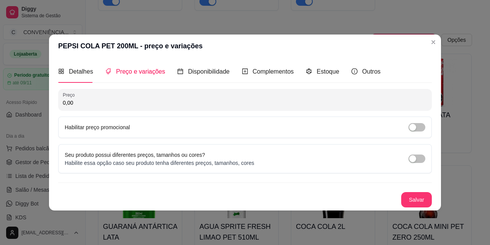
scroll to position [0, 0]
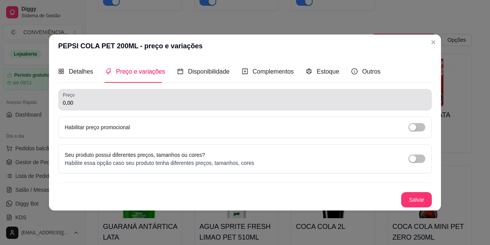
click at [134, 103] on input "0,00" at bounding box center [245, 103] width 365 height 8
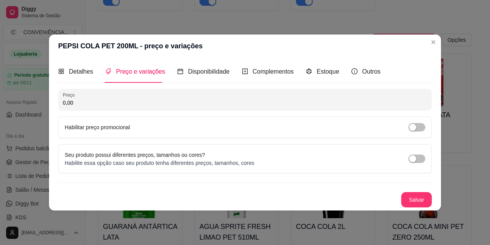
paste input "2,5"
type input "2,50"
click at [415, 197] on button "Salvar" at bounding box center [417, 199] width 30 height 15
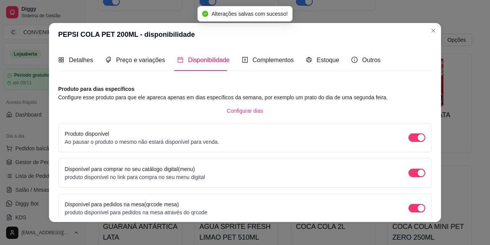
scroll to position [70, 0]
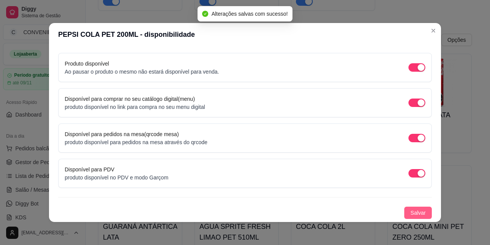
click at [411, 212] on span "Salvar" at bounding box center [418, 212] width 15 height 8
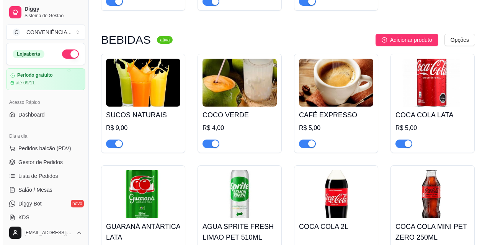
scroll to position [882, 0]
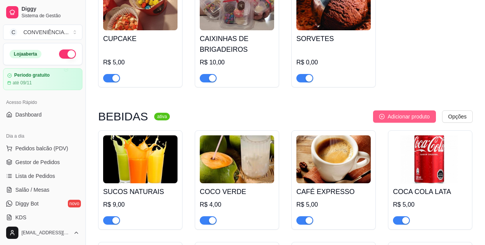
click at [417, 123] on button "Adicionar produto" at bounding box center [404, 116] width 63 height 12
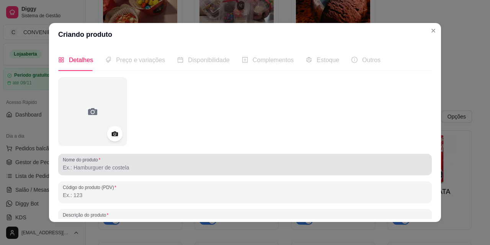
click at [160, 163] on div at bounding box center [245, 164] width 365 height 15
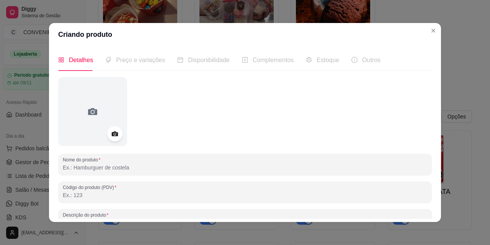
paste input "R$ 2,50"
type input "R"
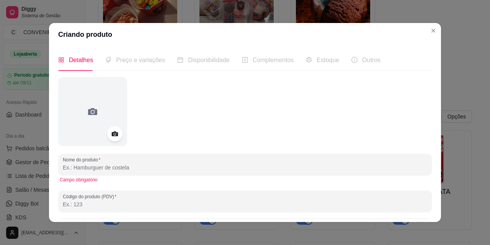
click at [149, 161] on div at bounding box center [245, 164] width 365 height 15
paste input "FANTA UVA LATA 350ML"
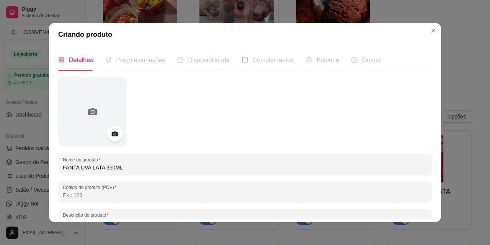
type input "FANTA UVA LATA 350ML"
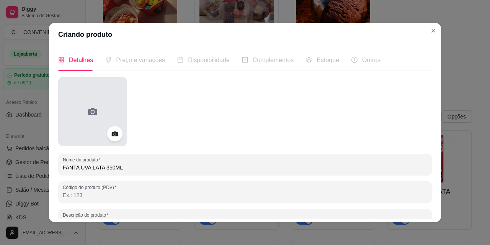
click at [91, 111] on circle at bounding box center [92, 112] width 3 height 3
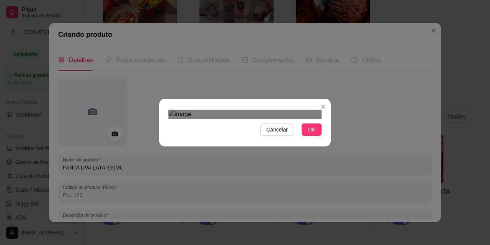
click at [282, 153] on div "Use the arrow keys to move the crop selection area" at bounding box center [244, 193] width 138 height 138
click at [319, 136] on button "OK" at bounding box center [312, 129] width 20 height 12
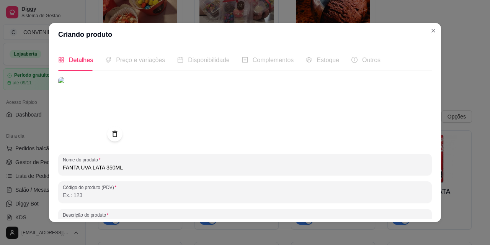
scroll to position [110, 0]
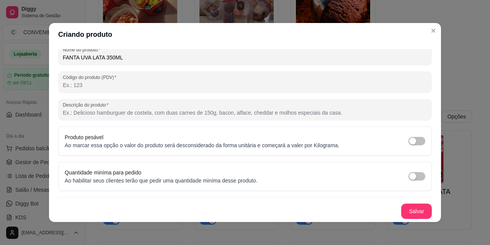
drag, startPoint x: 295, startPoint y: 133, endPoint x: 362, endPoint y: 152, distance: 70.7
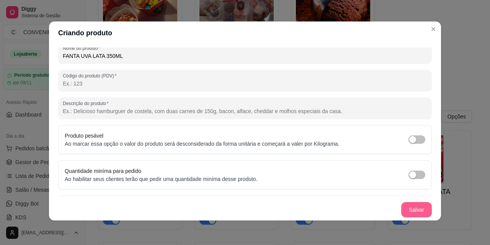
click at [408, 211] on button "Salvar" at bounding box center [417, 209] width 31 height 15
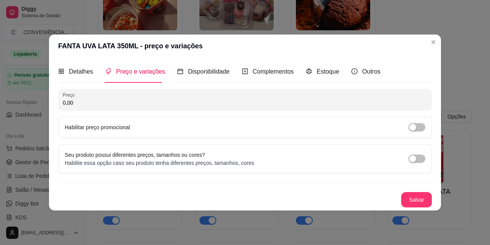
click at [149, 101] on input "0,00" at bounding box center [245, 103] width 365 height 8
paste input "5"
type input "5,00"
click at [426, 199] on button "Salvar" at bounding box center [417, 199] width 30 height 15
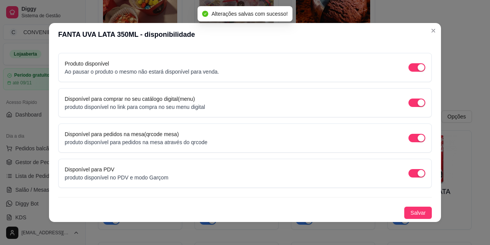
scroll to position [2, 0]
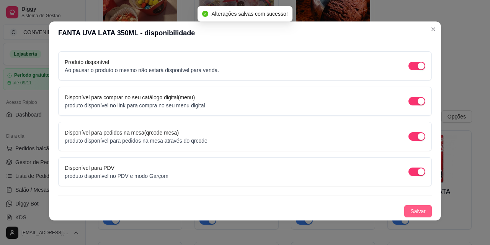
click at [415, 211] on span "Salvar" at bounding box center [418, 211] width 15 height 8
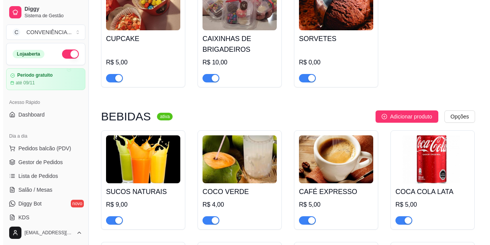
scroll to position [805, 0]
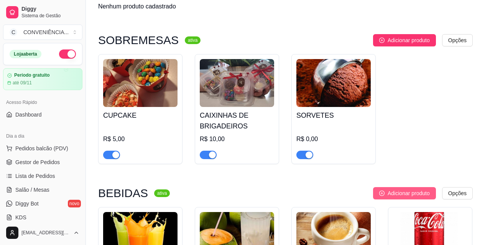
click at [389, 199] on button "Adicionar produto" at bounding box center [404, 193] width 63 height 12
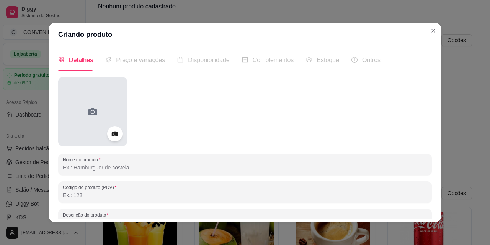
click at [93, 116] on icon at bounding box center [93, 111] width 12 height 12
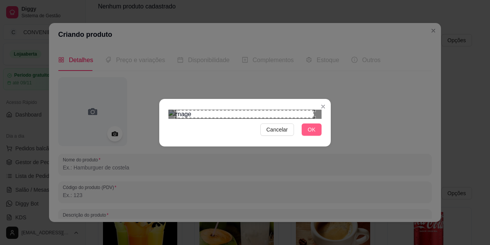
click at [313, 134] on span "OK" at bounding box center [312, 129] width 8 height 8
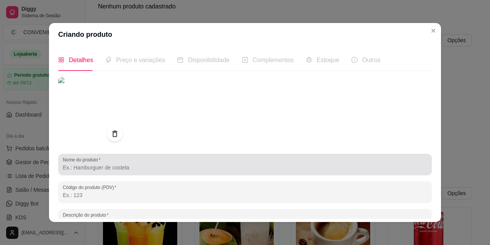
click at [150, 169] on input "Nome do produto" at bounding box center [245, 168] width 365 height 8
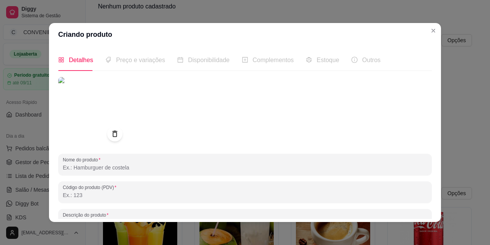
paste input "FANTA LARANJA LATA 350ML"
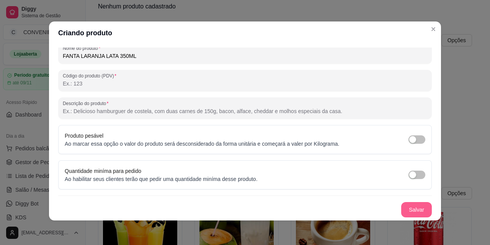
type input "FANTA LARANJA LATA 350ML"
click at [410, 209] on button "Salvar" at bounding box center [417, 209] width 31 height 15
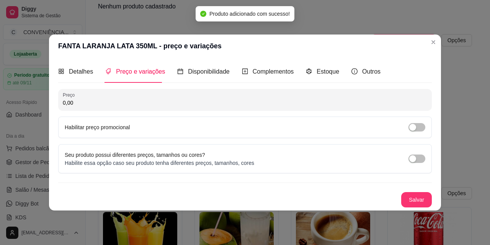
scroll to position [0, 0]
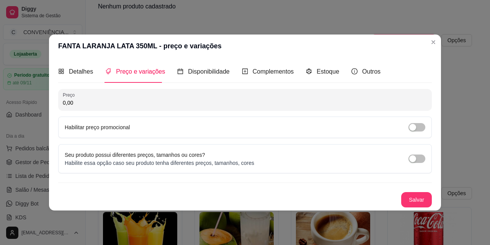
click at [158, 100] on input "0,00" at bounding box center [245, 103] width 365 height 8
paste input "5"
type input "5,00"
click at [412, 201] on button "Salvar" at bounding box center [417, 199] width 30 height 15
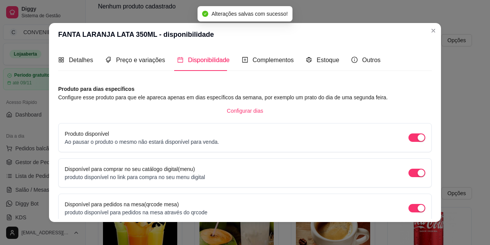
scroll to position [70, 0]
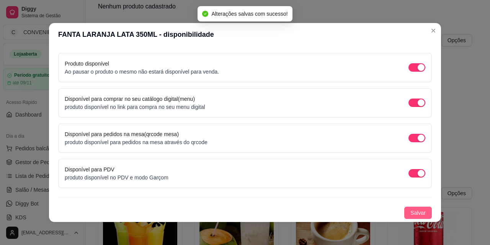
click at [411, 215] on span "Salvar" at bounding box center [418, 212] width 15 height 8
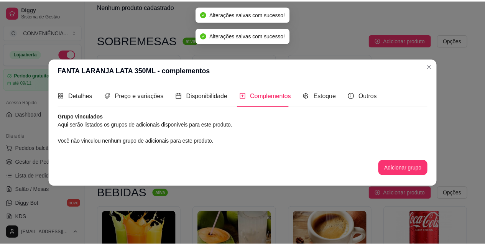
scroll to position [0, 0]
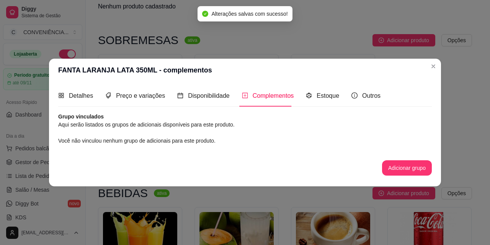
click at [427, 64] on header "FANTA LARANJA LATA 350ML - complementos" at bounding box center [245, 70] width 392 height 23
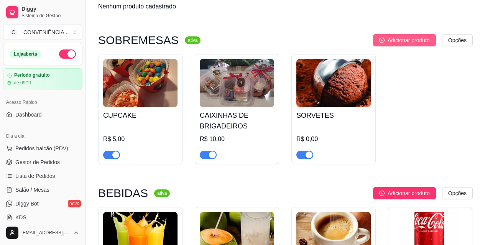
click at [402, 38] on span "Adicionar produto" at bounding box center [408, 40] width 42 height 8
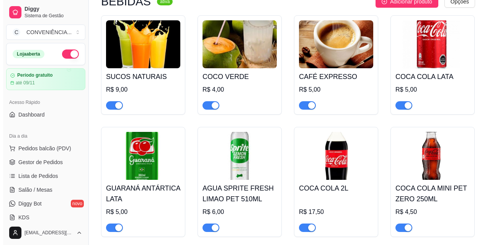
scroll to position [959, 0]
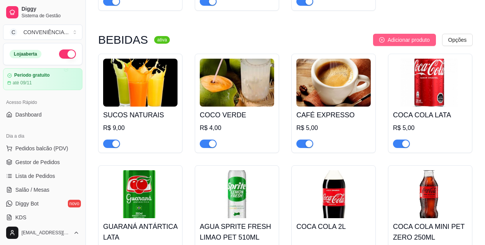
click at [397, 44] on span "Adicionar produto" at bounding box center [408, 40] width 42 height 8
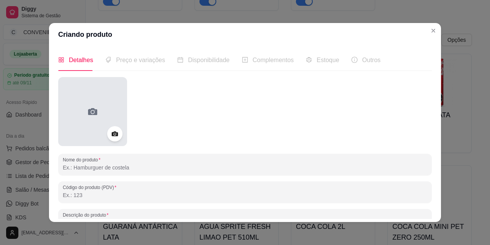
click at [114, 101] on div at bounding box center [92, 111] width 69 height 69
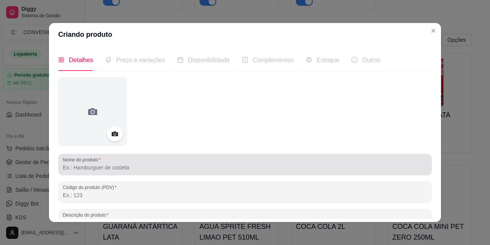
click at [179, 160] on div at bounding box center [245, 164] width 365 height 15
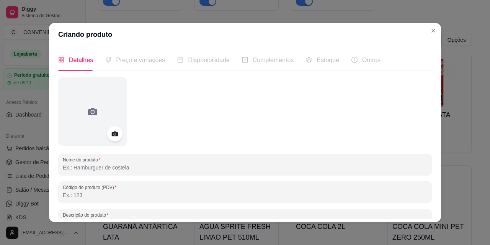
paste input "SPRITE LATA 350ML"
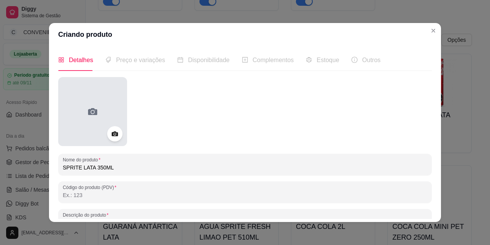
type input "SPRITE LATA 350ML"
click at [71, 123] on div at bounding box center [92, 111] width 69 height 69
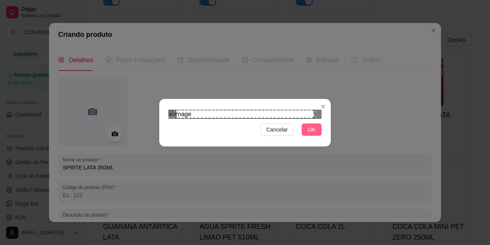
click at [312, 134] on span "OK" at bounding box center [312, 129] width 8 height 8
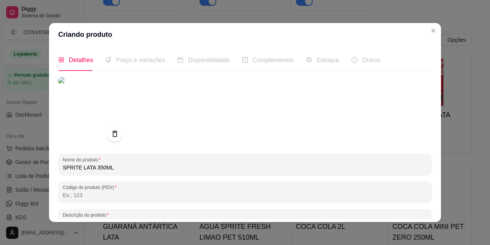
scroll to position [2, 0]
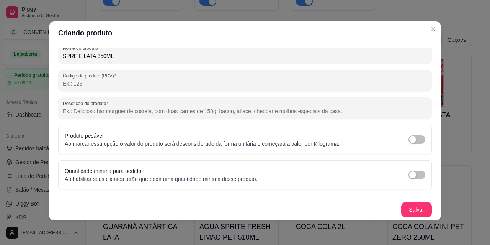
click at [409, 198] on div "Nome do produto SPRITE LATA 350ML Código do produto (PDV) Descrição do produto …" at bounding box center [245, 92] width 374 height 252
click at [408, 206] on button "Salvar" at bounding box center [417, 209] width 31 height 15
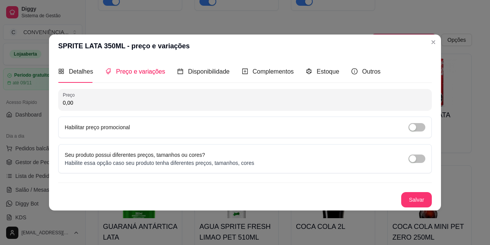
scroll to position [0, 0]
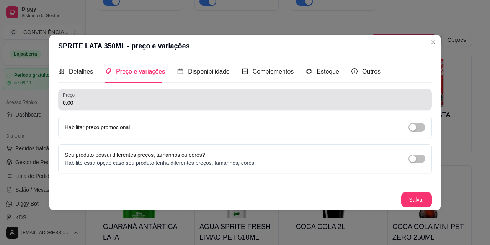
click at [145, 102] on input "0,00" at bounding box center [245, 103] width 365 height 8
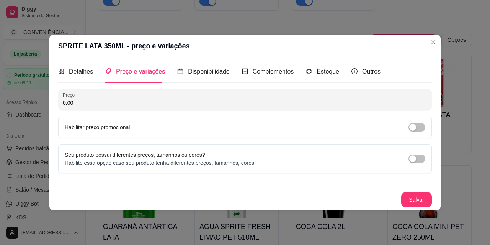
paste input "5"
type input "5,00"
click at [421, 200] on button "Salvar" at bounding box center [417, 199] width 31 height 15
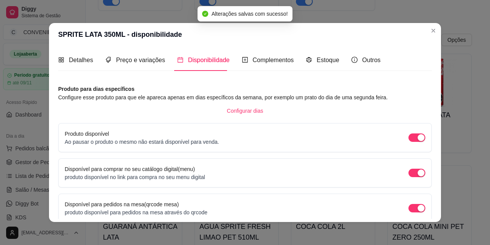
scroll to position [70, 0]
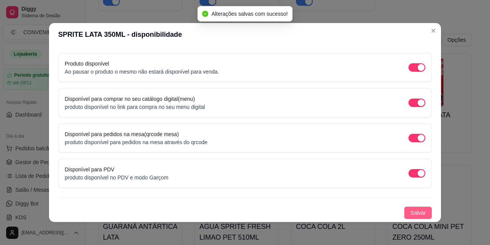
click at [411, 211] on span "Salvar" at bounding box center [418, 212] width 15 height 8
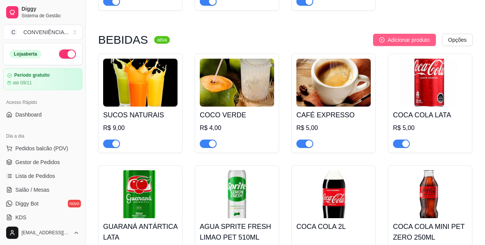
click at [398, 46] on button "Adicionar produto" at bounding box center [404, 40] width 63 height 12
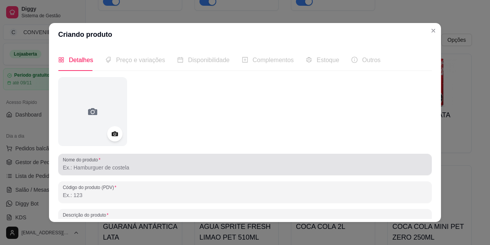
click at [138, 164] on input "Nome do produto" at bounding box center [245, 168] width 365 height 8
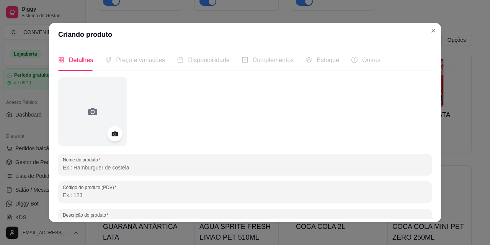
paste input "SODA LIMONADA LATA 350ML"
type input "SODA LIMONADA LATA 350ML"
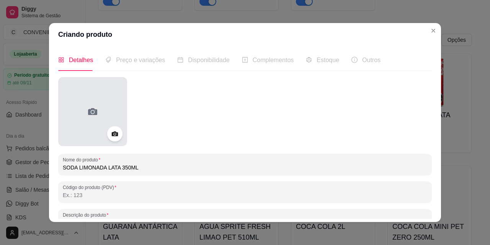
click at [96, 108] on icon at bounding box center [93, 111] width 12 height 12
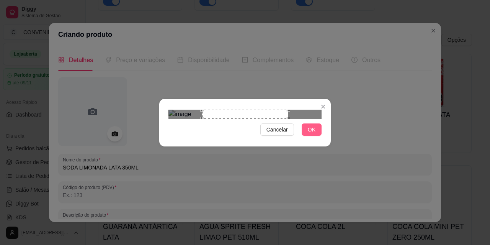
click at [312, 134] on span "OK" at bounding box center [312, 129] width 8 height 8
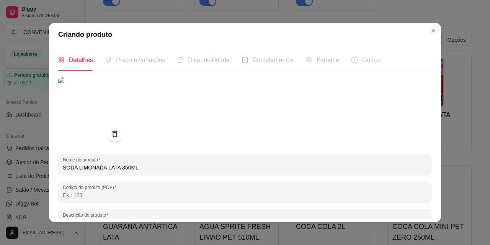
click at [90, 127] on img at bounding box center [92, 111] width 69 height 69
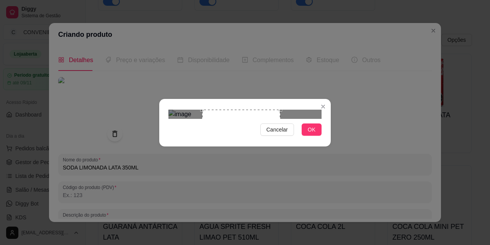
click at [279, 144] on div "Use the arrow keys to move the crop selection area" at bounding box center [241, 149] width 78 height 78
click at [277, 113] on div "Use the arrow keys to move the crop selection area" at bounding box center [239, 150] width 75 height 75
click at [251, 128] on div "Use the arrow keys to move the crop selection area" at bounding box center [245, 150] width 75 height 75
click at [316, 136] on button "OK" at bounding box center [312, 129] width 20 height 12
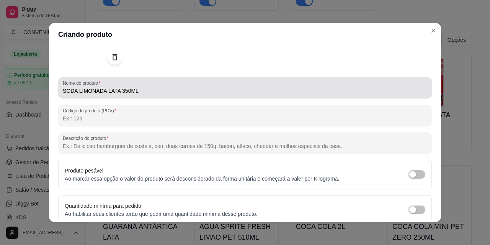
scroll to position [110, 0]
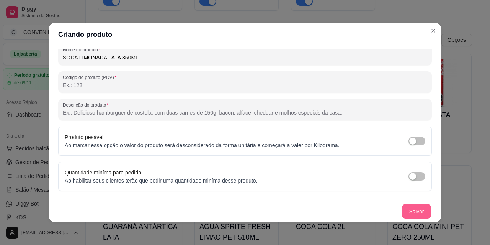
click at [402, 212] on button "Salvar" at bounding box center [417, 211] width 30 height 15
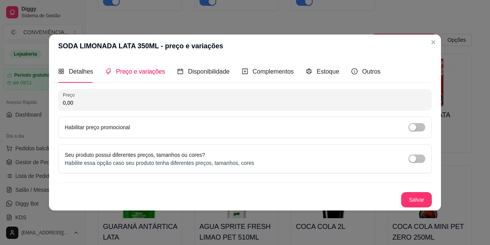
scroll to position [0, 0]
click at [142, 103] on input "0,00" at bounding box center [245, 103] width 365 height 8
paste input "4,5"
type input "4,50"
click at [411, 200] on button "Salvar" at bounding box center [417, 199] width 31 height 15
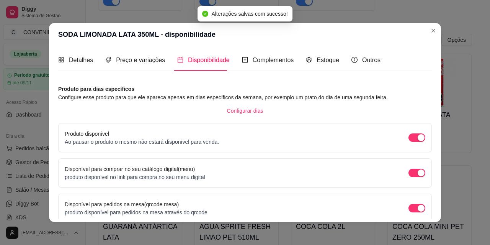
drag, startPoint x: 394, startPoint y: 195, endPoint x: 407, endPoint y: 192, distance: 13.6
click at [401, 193] on div "Produto para dias específicos Configure esse produto para que ele apareca apena…" at bounding box center [245, 187] width 374 height 204
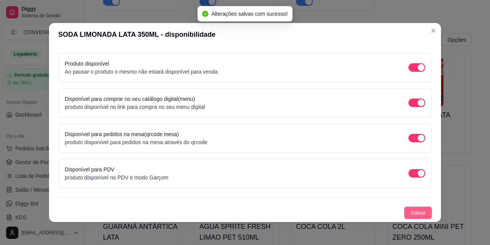
click at [411, 211] on span "Salvar" at bounding box center [418, 212] width 15 height 8
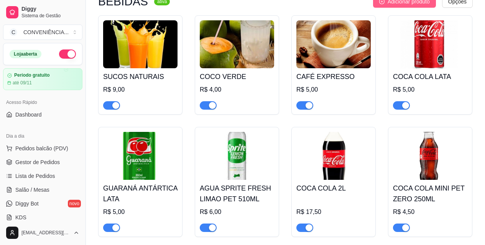
scroll to position [844, 0]
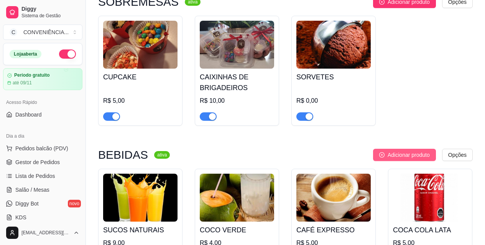
click at [422, 156] on span "Adicionar produto" at bounding box center [408, 155] width 42 height 8
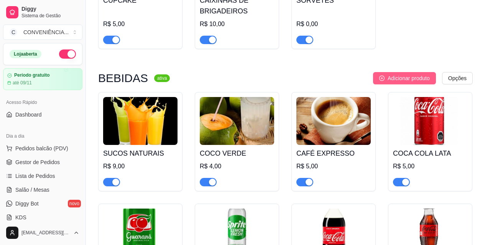
click at [416, 79] on span "Adicionar produto" at bounding box center [408, 78] width 42 height 8
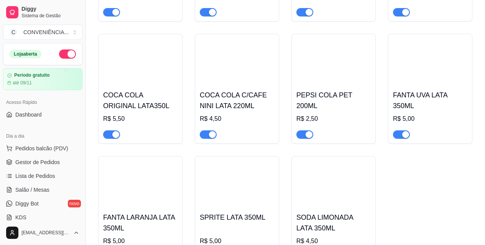
scroll to position [1610, 0]
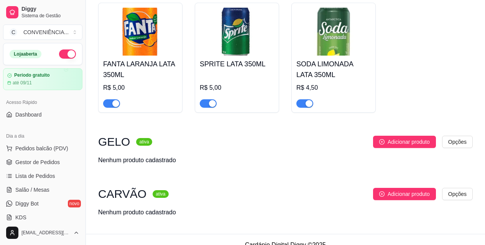
click at [300, 108] on span "button" at bounding box center [304, 103] width 17 height 8
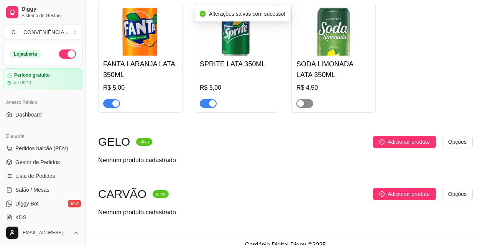
click at [300, 107] on div "button" at bounding box center [300, 103] width 7 height 7
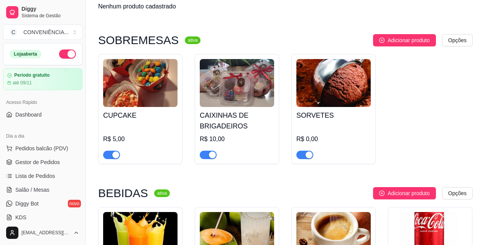
scroll to position [959, 0]
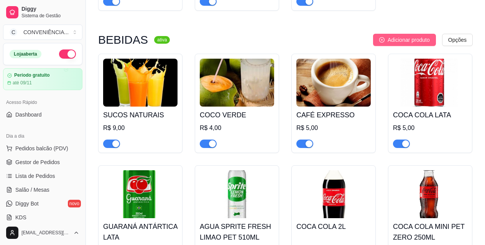
click at [414, 43] on span "Adicionar produto" at bounding box center [408, 40] width 42 height 8
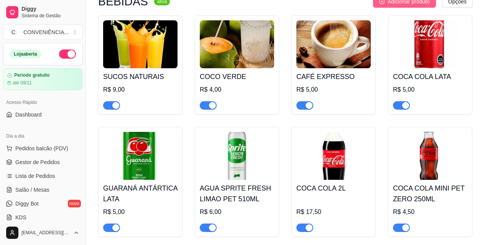
click at [402, 6] on span "Adicionar produto" at bounding box center [408, 1] width 42 height 8
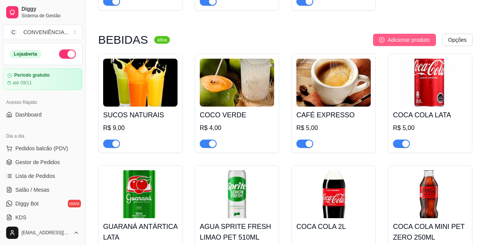
click at [393, 44] on span "Adicionar produto" at bounding box center [408, 40] width 42 height 8
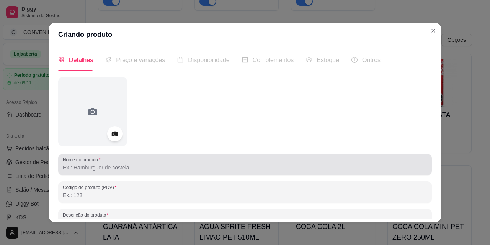
click at [144, 158] on div at bounding box center [245, 164] width 365 height 15
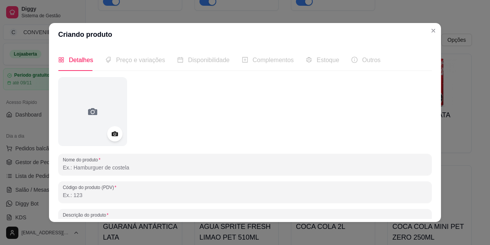
paste input "REFRIGERANTE FYS GURANA LATA 350ML"
type input "REFRIGERANTE FYS GURANA LATA 350ML"
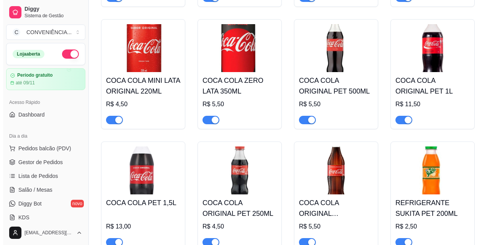
scroll to position [1265, 0]
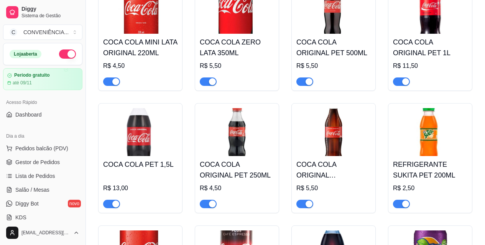
drag, startPoint x: 329, startPoint y: 161, endPoint x: 353, endPoint y: 137, distance: 33.9
click at [353, 137] on img at bounding box center [333, 132] width 74 height 48
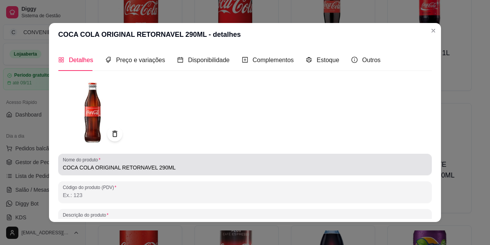
click at [137, 166] on input "COCA COLA ORIGINAL RETORNAVEL 290ML" at bounding box center [245, 168] width 365 height 8
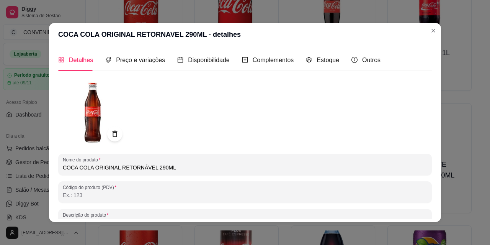
type input "COCA COLA ORIGINAL RETORNÁVEL 290ML"
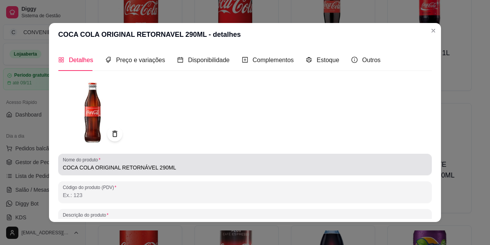
click at [195, 173] on div "Nome do produto COCA COLA ORIGINAL RETORNÁVEL 290ML" at bounding box center [245, 164] width 374 height 21
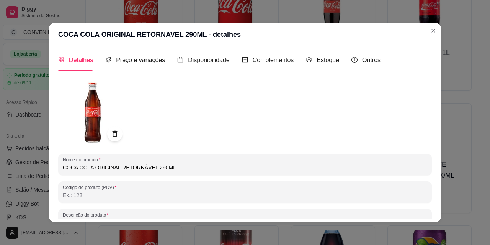
scroll to position [110, 0]
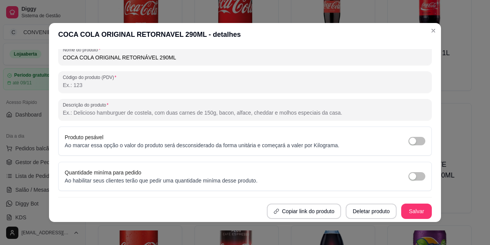
click at [407, 203] on div "Nome do produto COCA COLA ORIGINAL RETORNÁVEL 290ML Código do produto (PDV) Des…" at bounding box center [245, 93] width 374 height 252
click at [410, 207] on button "Salvar" at bounding box center [417, 210] width 31 height 15
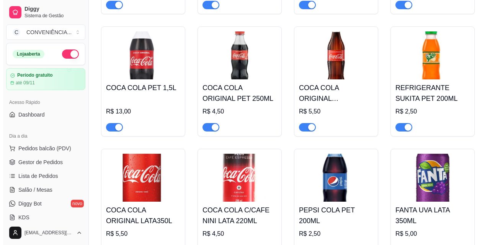
scroll to position [1418, 0]
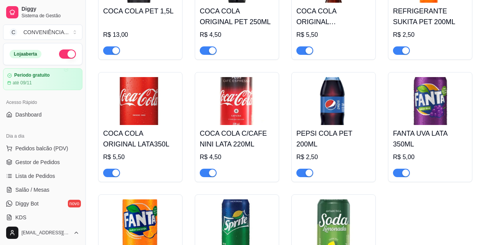
drag, startPoint x: 244, startPoint y: 144, endPoint x: 229, endPoint y: 117, distance: 31.2
click at [229, 117] on img at bounding box center [237, 101] width 74 height 48
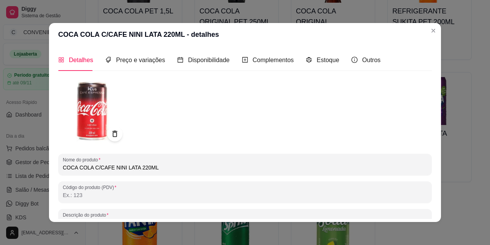
scroll to position [38, 0]
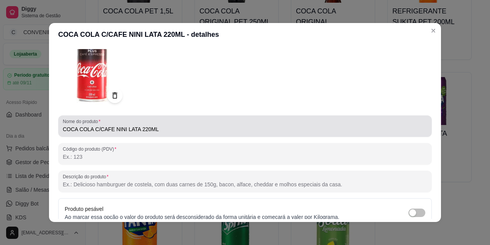
click at [107, 125] on div "COCA COLA C/CAFE NINI LATA 220ML" at bounding box center [245, 125] width 365 height 15
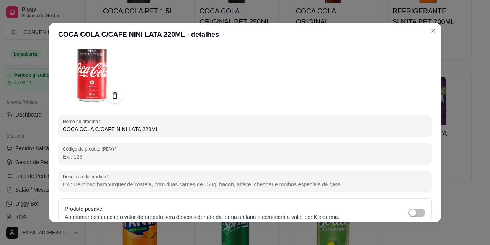
click at [111, 129] on input "COCA COLA C/CAFE NINI LATA 220ML" at bounding box center [245, 129] width 365 height 8
click at [111, 128] on input "COCA COLA C/CAFE NINI LATA 220ML" at bounding box center [245, 129] width 365 height 8
click at [114, 129] on input "COCA COLA C/CAFE NINI LATA 220ML" at bounding box center [245, 129] width 365 height 8
click at [109, 126] on input "COCA COLA C/CAFE MINI LATA 220ML" at bounding box center [245, 129] width 365 height 8
click at [109, 130] on input "COCA COLA C/CAFE MINI LATA 220ML" at bounding box center [245, 129] width 365 height 8
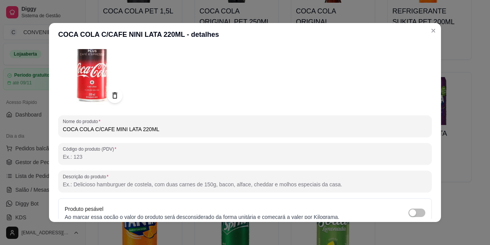
click at [106, 128] on input "COCA COLA C/CAFE MINI LATA 220ML" at bounding box center [245, 129] width 365 height 8
click at [107, 128] on input "COCA COLA C/CAFE MINI LATA 220ML" at bounding box center [245, 129] width 365 height 8
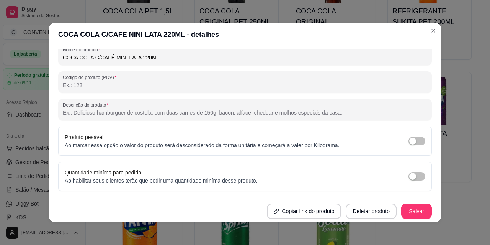
scroll to position [2, 0]
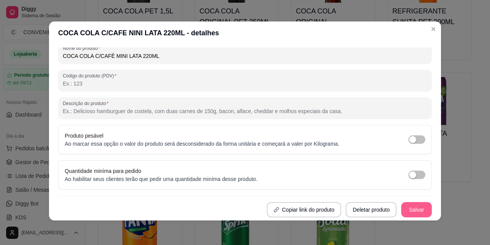
type input "COCA COLA C/CAFÉ MINI LATA 220ML"
click at [413, 209] on button "Salvar" at bounding box center [417, 209] width 30 height 15
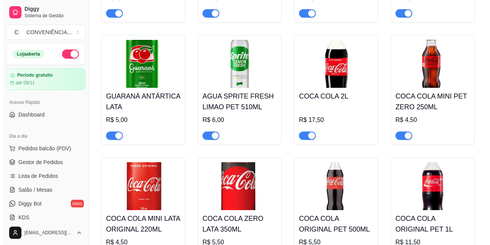
scroll to position [936, 0]
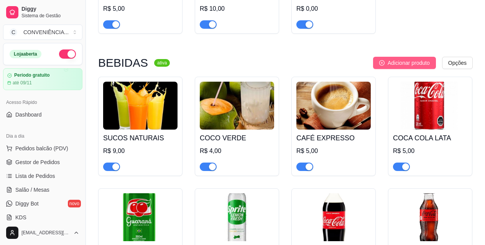
click at [399, 67] on span "Adicionar produto" at bounding box center [408, 63] width 42 height 8
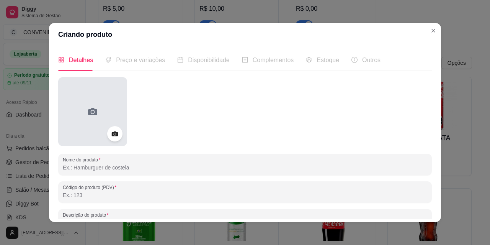
click at [85, 133] on div at bounding box center [92, 111] width 69 height 69
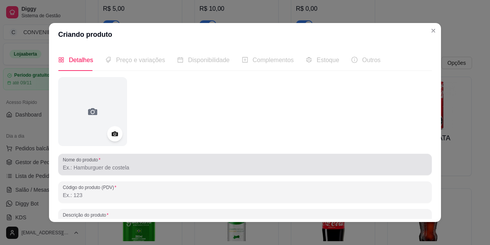
click at [140, 162] on div at bounding box center [245, 164] width 365 height 15
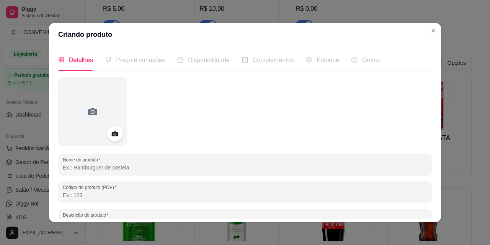
paste input "REFRIGERANTE FYS GURANA LATA 350ML"
click at [117, 167] on input "REFRIGERANTE FYS GURANA LATA 350ML" at bounding box center [245, 168] width 365 height 8
click at [114, 166] on input "REFRIGERANTE FYS GURANA LATA 350ML" at bounding box center [245, 168] width 365 height 8
click at [128, 164] on input "REFRIGERANTE FYS GUARANA LATA 350ML" at bounding box center [245, 168] width 365 height 8
click at [131, 168] on input "REFRIGERANTE FYS GUARANA LATA 350ML" at bounding box center [245, 168] width 365 height 8
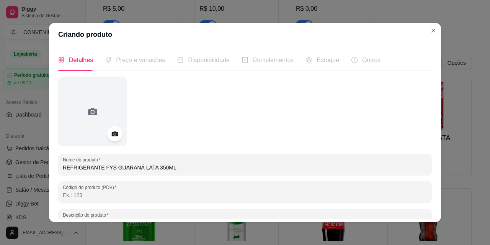
click at [207, 165] on input "REFRIGERANTE FYS GUARANÁ LATA 350ML" at bounding box center [245, 168] width 365 height 8
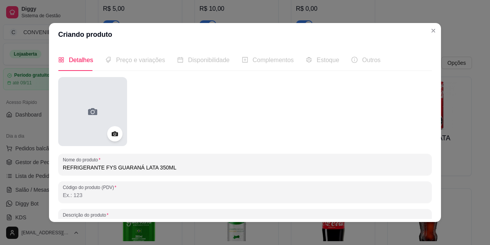
type input "REFRIGERANTE FYS GUARANÁ LATA 350ML"
click at [113, 113] on div at bounding box center [92, 111] width 69 height 69
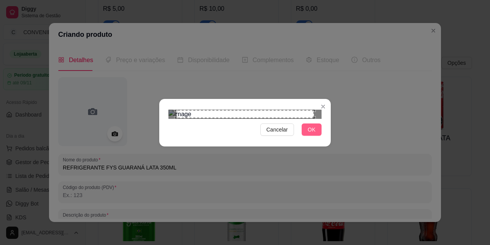
click at [314, 134] on span "OK" at bounding box center [312, 129] width 8 height 8
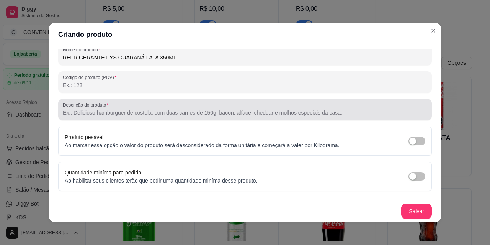
scroll to position [2, 0]
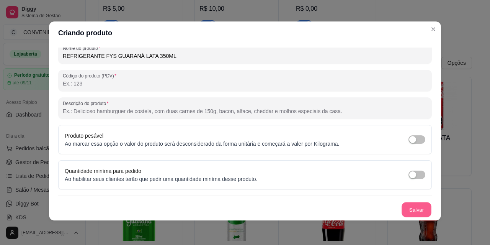
click at [407, 205] on button "Salvar" at bounding box center [417, 209] width 30 height 15
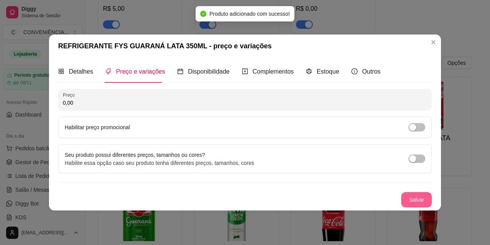
scroll to position [0, 0]
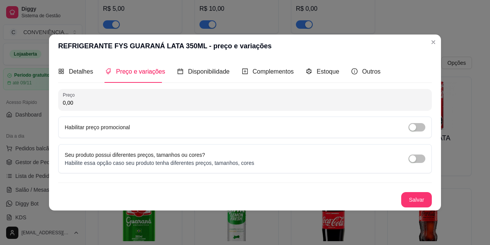
click at [110, 102] on input "0,00" at bounding box center [245, 103] width 365 height 8
paste input "4"
type input "4,00"
click at [415, 200] on button "Salvar" at bounding box center [417, 199] width 30 height 15
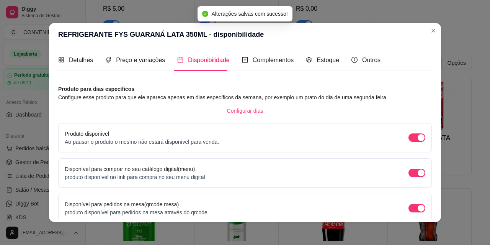
scroll to position [70, 0]
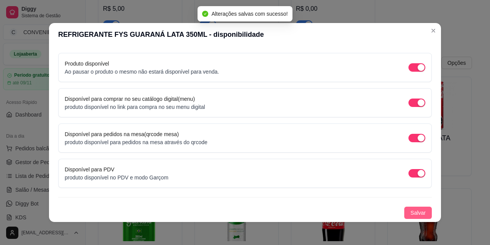
click at [416, 210] on span "Salvar" at bounding box center [418, 212] width 15 height 8
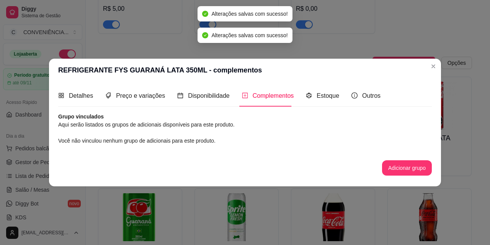
scroll to position [0, 0]
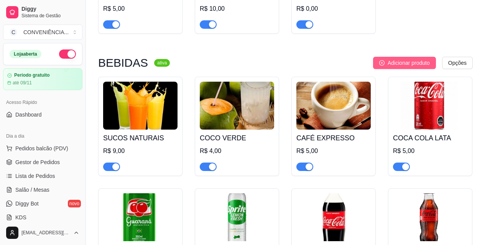
click at [390, 67] on span "Adicionar produto" at bounding box center [408, 63] width 42 height 8
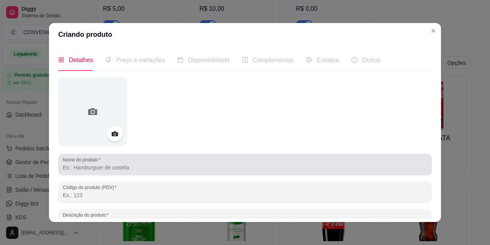
click at [159, 159] on div at bounding box center [245, 164] width 365 height 15
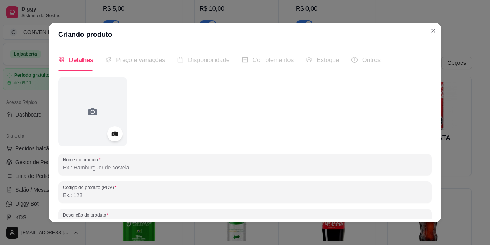
paste input "REFRIGERANTE PEPSI COLA 1L"
type input "REFRIGERANTE PEPSI COLA 1L"
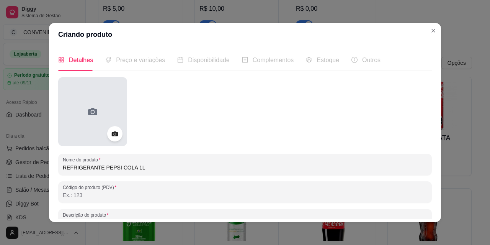
click at [107, 112] on div at bounding box center [92, 111] width 69 height 69
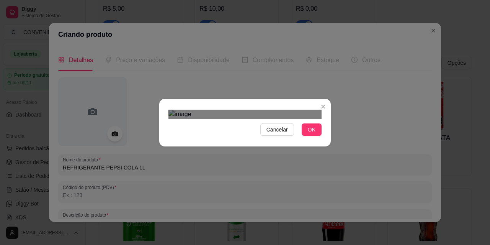
click at [325, 139] on div "Cancelar OK" at bounding box center [245, 123] width 172 height 32
click at [358, 175] on div "Cancelar OK" at bounding box center [245, 122] width 490 height 245
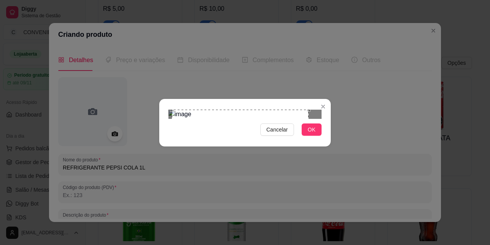
click at [271, 126] on div "Use the arrow keys to move the crop selection area" at bounding box center [240, 178] width 137 height 137
click at [328, 139] on div "Cancelar OK" at bounding box center [245, 123] width 172 height 32
click at [276, 137] on div "Use the arrow keys to move the crop selection area" at bounding box center [245, 184] width 149 height 149
click at [311, 134] on span "OK" at bounding box center [312, 129] width 8 height 8
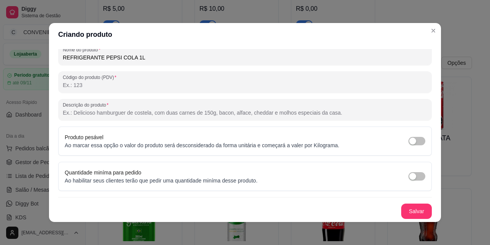
scroll to position [2, 0]
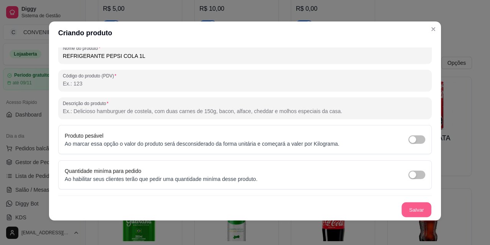
click at [402, 207] on button "Salvar" at bounding box center [417, 209] width 30 height 15
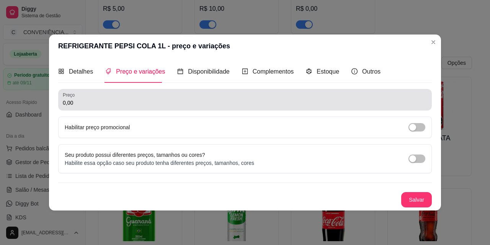
click at [123, 102] on input "0,00" at bounding box center [245, 103] width 365 height 8
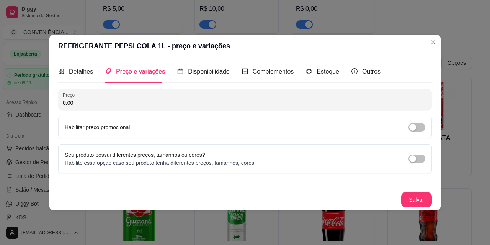
paste input "7"
type input "7,00"
click at [428, 200] on button "Salvar" at bounding box center [417, 199] width 31 height 15
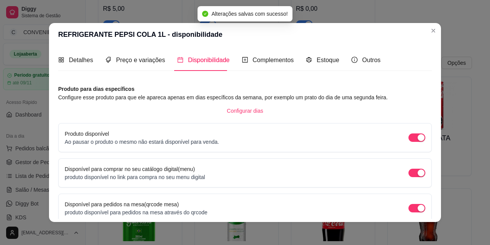
scroll to position [2, 0]
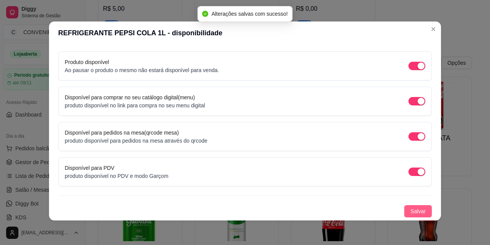
click at [411, 212] on span "Salvar" at bounding box center [418, 211] width 15 height 8
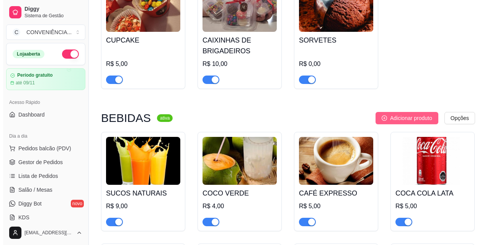
scroll to position [957, 0]
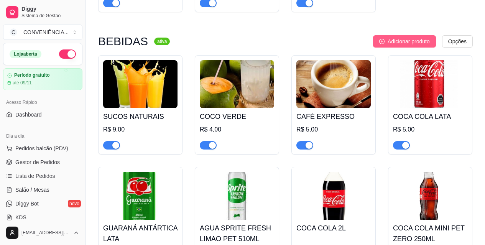
click at [407, 39] on span "Adicionar produto" at bounding box center [408, 41] width 42 height 8
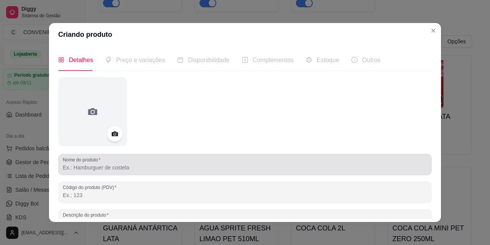
click at [138, 161] on div at bounding box center [245, 164] width 365 height 15
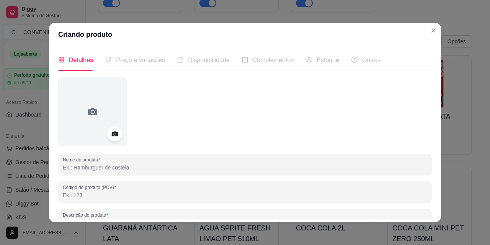
paste input "FANTA LARANJA 2L"
type input "FANTA LARANJA 2L"
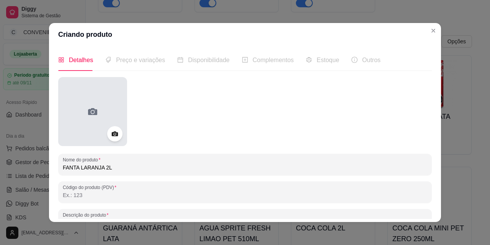
click at [83, 115] on div at bounding box center [92, 111] width 69 height 69
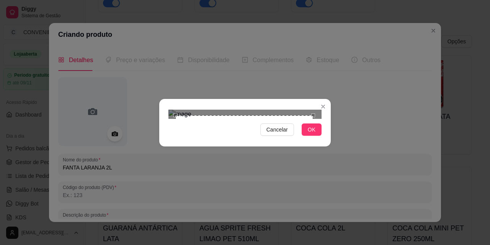
click at [285, 152] on div "Use the arrow keys to move the crop selection area" at bounding box center [244, 184] width 138 height 138
click at [316, 136] on button "OK" at bounding box center [312, 129] width 20 height 12
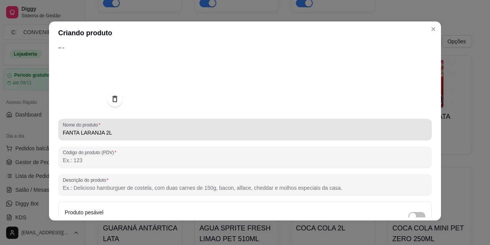
scroll to position [110, 0]
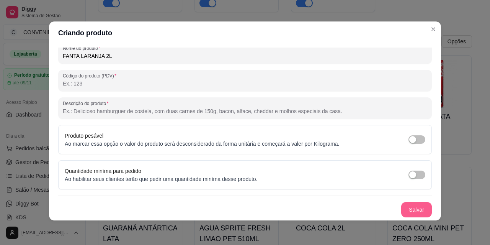
click at [407, 213] on button "Salvar" at bounding box center [417, 209] width 31 height 15
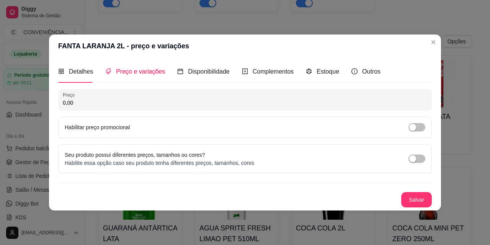
scroll to position [0, 0]
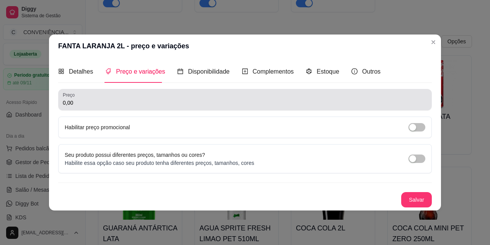
click at [134, 103] on input "0,00" at bounding box center [245, 103] width 365 height 8
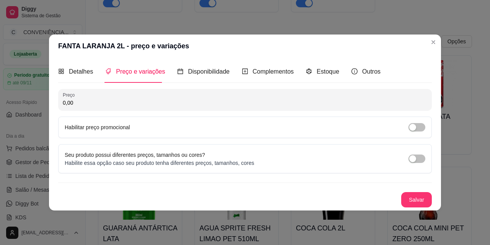
paste input "14"
type input "14,00"
click at [418, 200] on button "Salvar" at bounding box center [417, 199] width 31 height 15
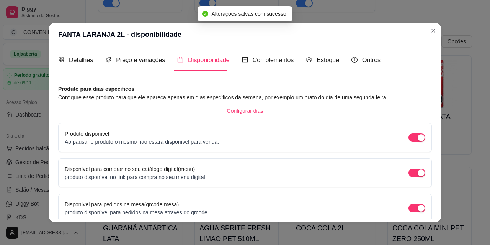
scroll to position [70, 0]
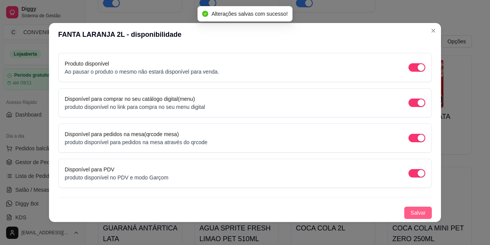
click at [411, 214] on span "Salvar" at bounding box center [418, 212] width 15 height 8
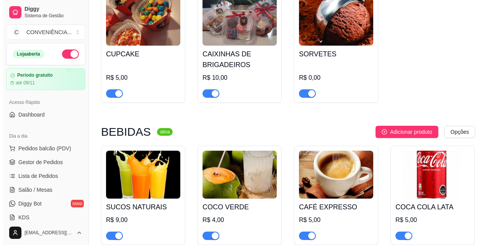
scroll to position [905, 0]
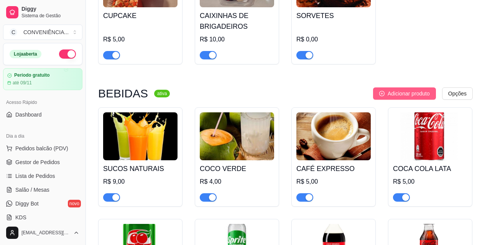
click at [412, 91] on button "Adicionar produto" at bounding box center [404, 93] width 63 height 12
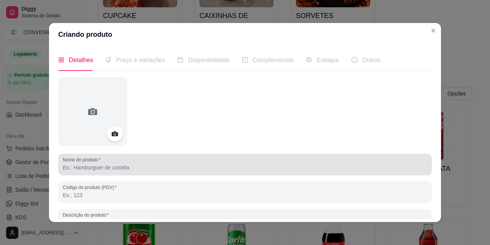
click at [136, 167] on input "Nome do produto" at bounding box center [245, 168] width 365 height 8
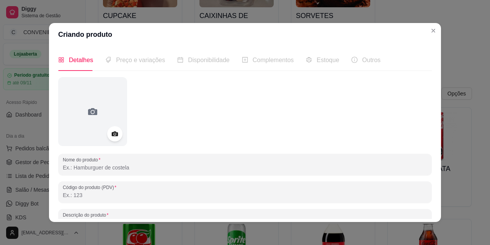
paste input "COCA COLA RETORNAVEL 1 L"
click at [115, 170] on input "COCA COLA RETORNAVEL 1 L" at bounding box center [245, 168] width 365 height 8
click at [164, 170] on input "COCA COLA RETORNÁVEL 1 L" at bounding box center [245, 168] width 365 height 8
type input "COCA COLA RETORNÁVEL 1 L"
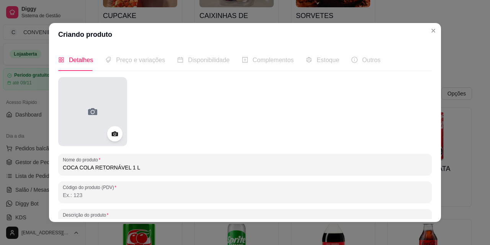
click at [96, 105] on div at bounding box center [92, 111] width 69 height 69
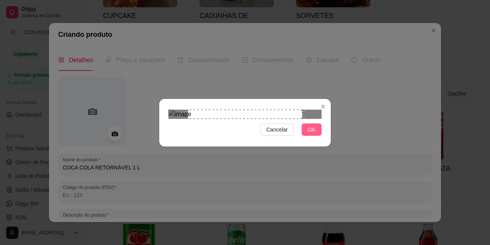
click at [311, 134] on span "OK" at bounding box center [312, 129] width 8 height 8
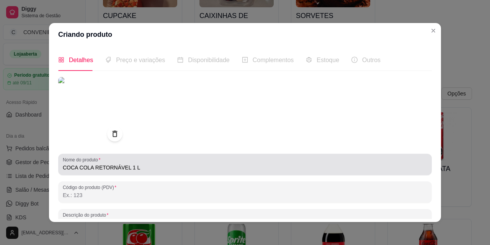
scroll to position [110, 0]
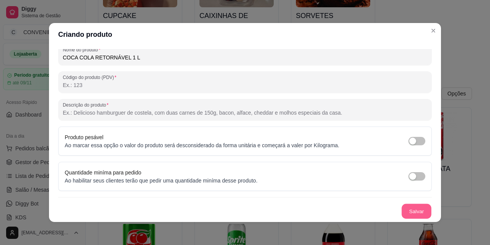
click at [402, 213] on button "Salvar" at bounding box center [417, 211] width 30 height 15
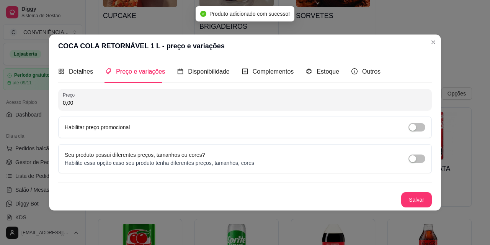
scroll to position [0, 0]
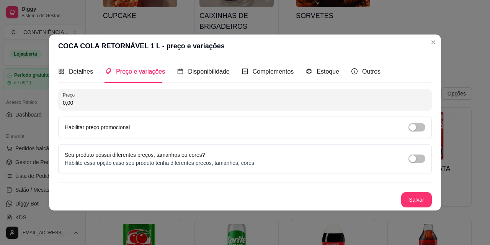
click at [147, 106] on input "0,00" at bounding box center [245, 103] width 365 height 8
paste input "8"
type input "8,00"
click at [413, 197] on button "Salvar" at bounding box center [417, 199] width 30 height 15
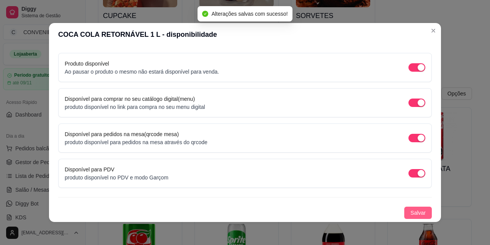
scroll to position [2, 0]
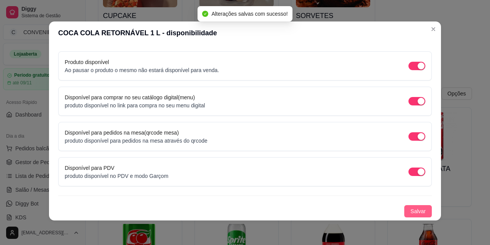
click at [405, 207] on button "Salvar" at bounding box center [419, 211] width 28 height 12
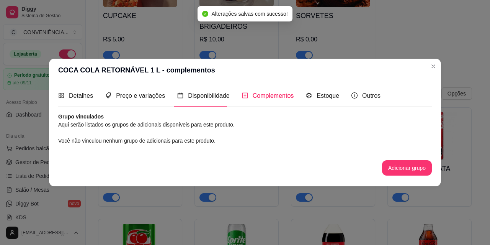
scroll to position [0, 0]
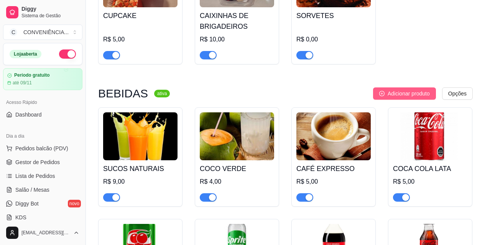
click at [418, 90] on div "HAMBÚRGUER & SANDUICHES ativa Adicionar produto Opções MISTO QUENTE R$ 8,00 AME…" at bounding box center [285, 116] width 374 height 1871
click at [416, 97] on span "Adicionar produto" at bounding box center [408, 93] width 42 height 8
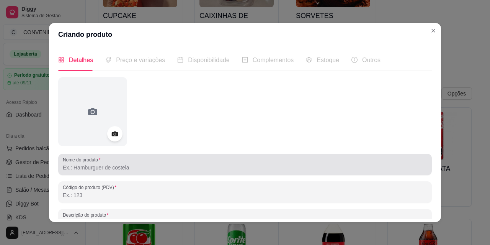
click at [157, 166] on input "Nome do produto" at bounding box center [245, 168] width 365 height 8
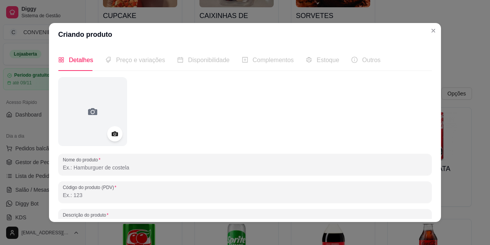
paste input "SPRITE 2 L"
type input "SPRITE 2 L"
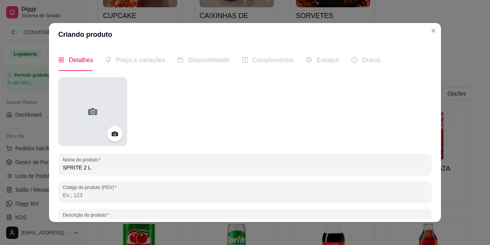
click at [102, 119] on div at bounding box center [92, 111] width 69 height 69
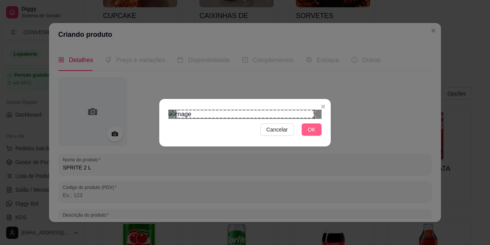
click at [315, 134] on span "OK" at bounding box center [312, 129] width 8 height 8
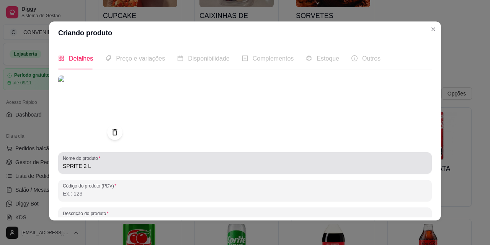
scroll to position [110, 0]
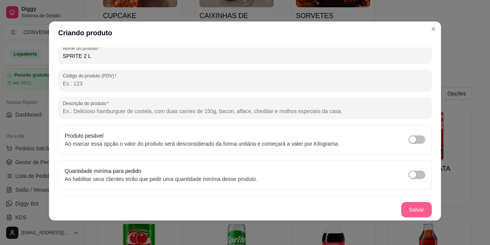
click at [404, 209] on button "Salvar" at bounding box center [417, 209] width 31 height 15
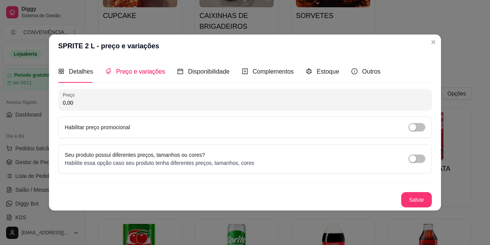
scroll to position [0, 0]
drag, startPoint x: 142, startPoint y: 105, endPoint x: 77, endPoint y: 102, distance: 65.2
click at [77, 102] on input "0,00" at bounding box center [245, 103] width 365 height 8
drag, startPoint x: 76, startPoint y: 102, endPoint x: 70, endPoint y: 102, distance: 6.5
click at [22, 99] on div "SPRITE 2 L - preço e variações Detalhes Preço e variações Disponibilidade Compl…" at bounding box center [245, 122] width 490 height 245
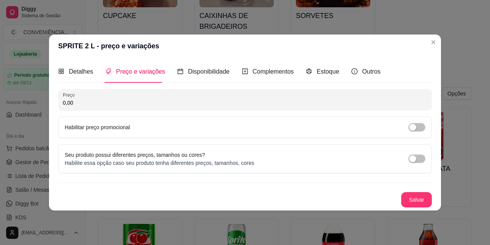
click at [72, 102] on input "0,00" at bounding box center [245, 103] width 365 height 8
paste input "14"
type input "14,00"
click at [423, 196] on button "Salvar" at bounding box center [417, 199] width 30 height 15
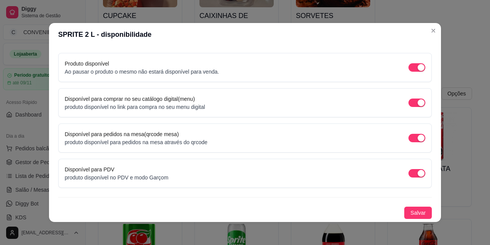
scroll to position [2, 0]
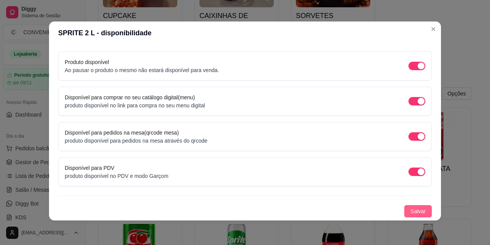
click at [411, 214] on span "Salvar" at bounding box center [418, 211] width 15 height 8
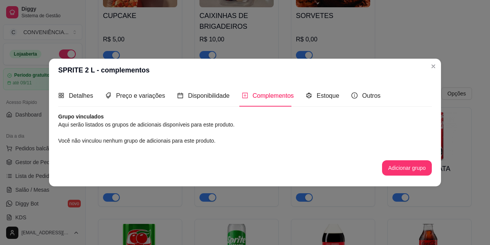
scroll to position [0, 0]
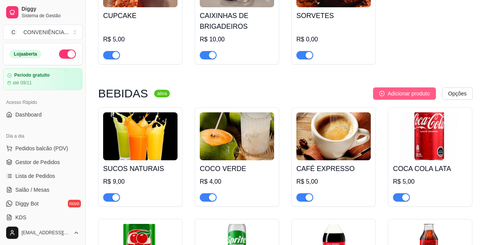
click at [399, 96] on span "Adicionar produto" at bounding box center [408, 93] width 42 height 8
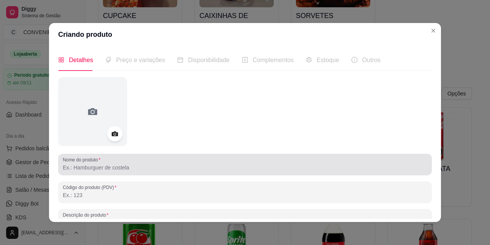
click at [140, 175] on div "Nome do produto" at bounding box center [245, 164] width 374 height 21
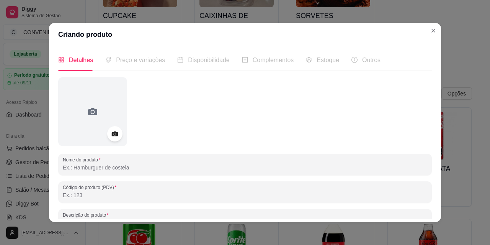
paste input "REFRIGERANTE IT GUARANA 2L"
type input "REFRIGERANTE IT GUARANA 2L"
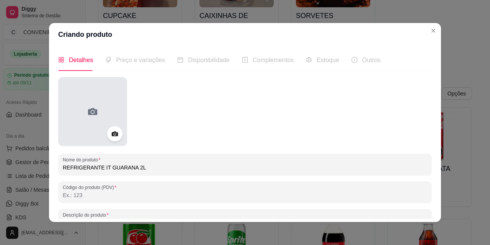
click at [87, 117] on icon at bounding box center [93, 111] width 12 height 12
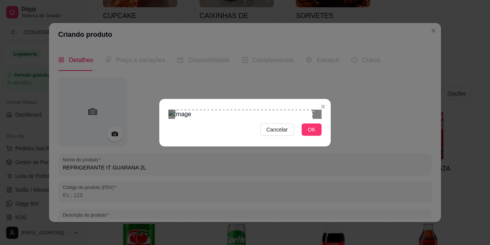
click at [219, 110] on div "Use the arrow keys to move the crop selection area" at bounding box center [244, 179] width 138 height 138
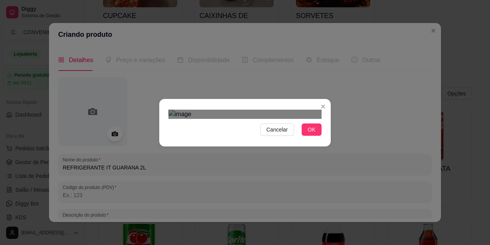
click at [320, 119] on img at bounding box center [245, 114] width 153 height 9
click at [204, 110] on img at bounding box center [245, 114] width 153 height 9
click at [297, 110] on div at bounding box center [245, 114] width 153 height 9
click at [223, 110] on img at bounding box center [245, 114] width 153 height 9
click at [315, 227] on div "Cancelar OK" at bounding box center [245, 122] width 490 height 245
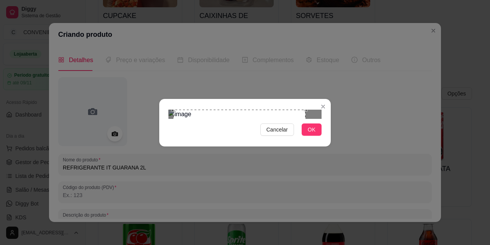
click at [264, 139] on div "Use the arrow keys to move the crop selection area" at bounding box center [240, 176] width 132 height 132
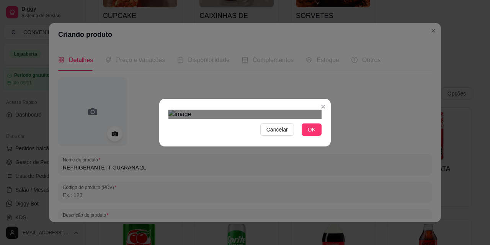
click at [310, 119] on img at bounding box center [245, 114] width 153 height 9
click at [296, 119] on img at bounding box center [245, 114] width 153 height 9
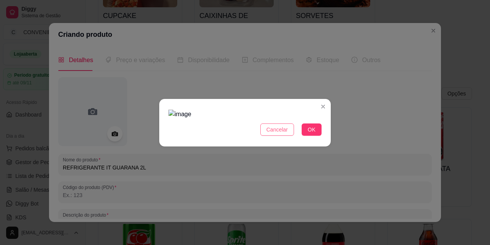
click at [274, 134] on span "Cancelar" at bounding box center [277, 129] width 21 height 8
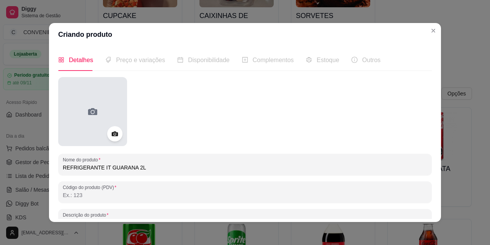
click at [87, 107] on icon at bounding box center [93, 111] width 12 height 12
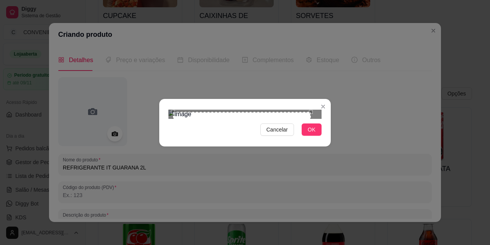
click at [249, 112] on div "Use the arrow keys to move the crop selection area" at bounding box center [242, 181] width 138 height 138
click at [319, 139] on div "Cancelar OK" at bounding box center [245, 123] width 172 height 32
click at [271, 162] on div "Use the arrow keys to move the crop selection area" at bounding box center [242, 186] width 146 height 146
click at [269, 161] on div "Use the arrow keys to move the crop selection area" at bounding box center [242, 186] width 146 height 146
click at [308, 136] on button "OK" at bounding box center [312, 129] width 20 height 12
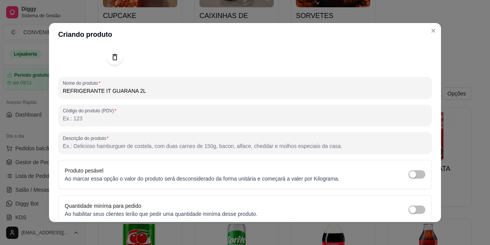
scroll to position [110, 0]
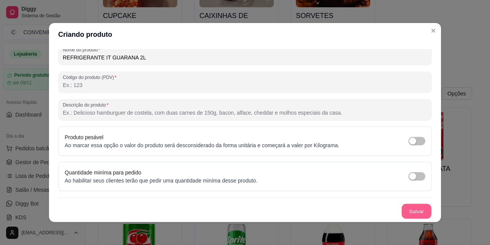
click at [402, 211] on button "Salvar" at bounding box center [417, 211] width 30 height 15
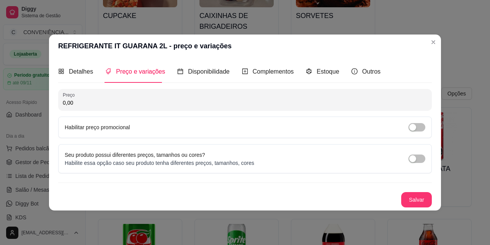
scroll to position [0, 0]
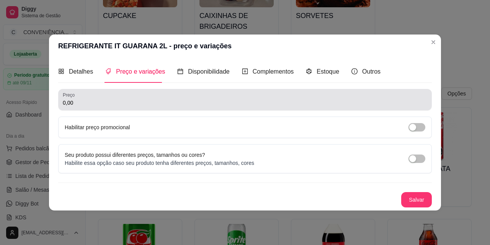
click at [120, 89] on div "Preço 0,00" at bounding box center [245, 99] width 374 height 21
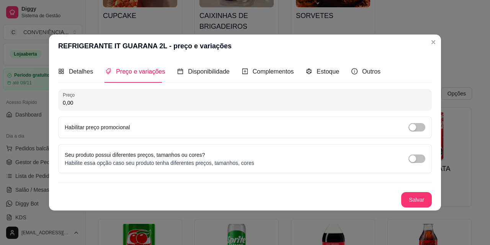
paste input "4,99"
type input "4,99"
click at [414, 195] on button "Salvar" at bounding box center [417, 199] width 30 height 15
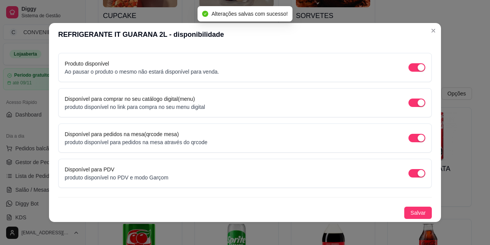
scroll to position [2, 0]
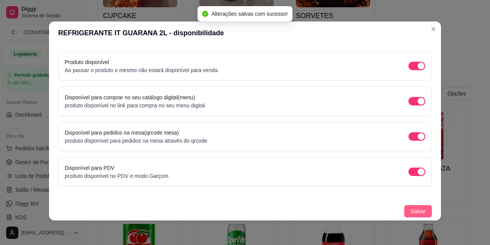
click at [418, 216] on button "Salvar" at bounding box center [419, 211] width 28 height 12
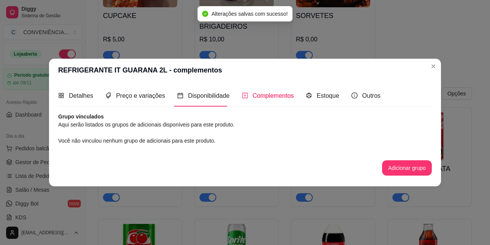
scroll to position [0, 0]
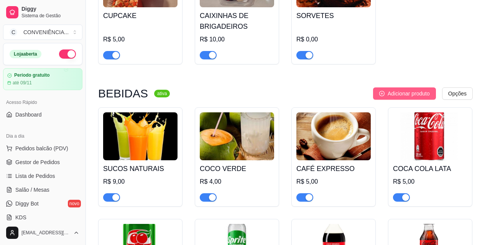
click at [392, 97] on span "Adicionar produto" at bounding box center [408, 93] width 42 height 8
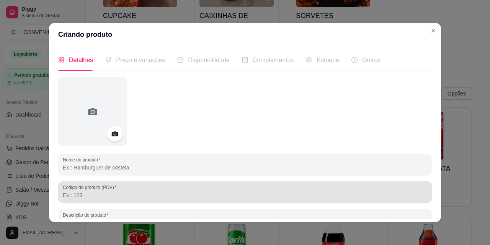
click at [130, 165] on input "Nome do produto" at bounding box center [245, 168] width 365 height 8
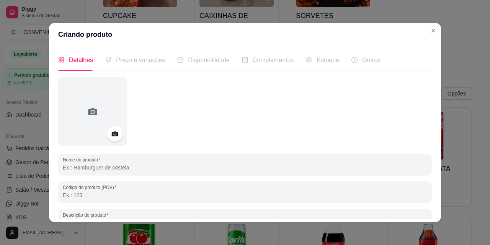
paste input "REFRIGERANTE IT LARANJA 2L"
type input "REFRIGERANTE IT LARANJA 2L"
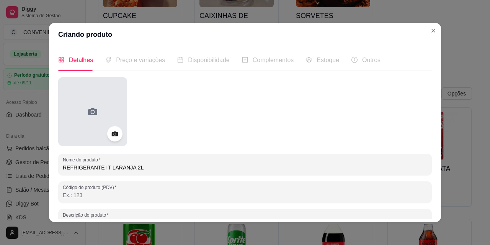
click at [102, 107] on div at bounding box center [92, 111] width 69 height 69
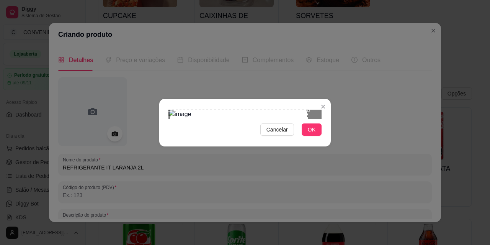
click at [221, 110] on div "Use the arrow keys to move the crop selection area" at bounding box center [239, 179] width 138 height 138
click at [328, 139] on div "Cancelar OK" at bounding box center [245, 123] width 172 height 32
click at [294, 139] on div "Use the arrow keys to move the crop selection area" at bounding box center [246, 186] width 152 height 152
click at [288, 137] on div "Use the arrow keys to move the crop selection area" at bounding box center [245, 186] width 152 height 152
click at [313, 134] on span "OK" at bounding box center [312, 129] width 8 height 8
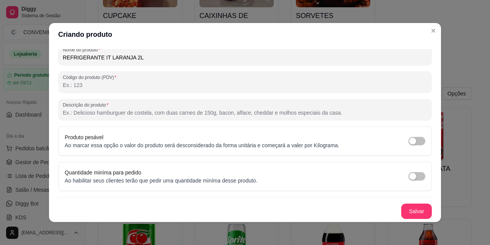
scroll to position [2, 0]
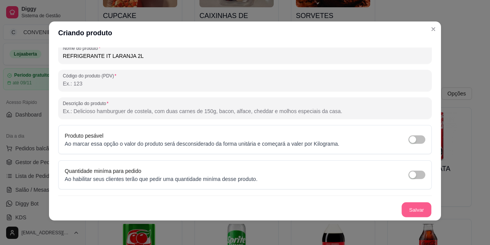
click at [402, 205] on button "Salvar" at bounding box center [417, 209] width 30 height 15
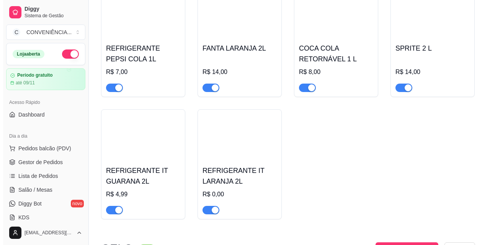
scroll to position [1786, 0]
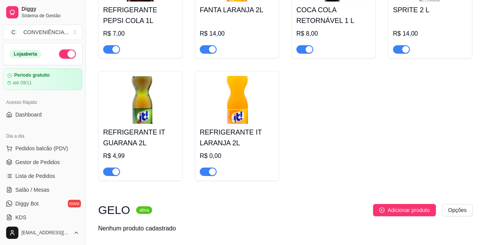
click at [244, 148] on h4 "REFRIGERANTE IT LARANJA 2L" at bounding box center [237, 137] width 74 height 21
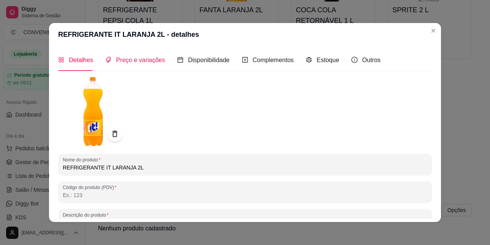
click at [111, 62] on div "Preço e variações" at bounding box center [135, 60] width 60 height 10
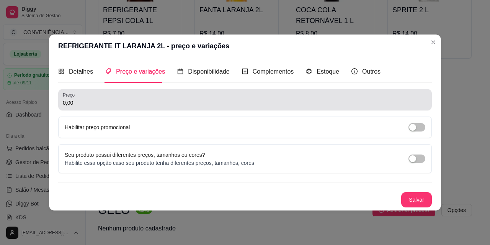
click at [108, 98] on div "0,00" at bounding box center [245, 99] width 365 height 15
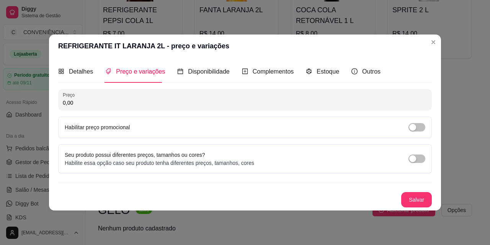
drag, startPoint x: 107, startPoint y: 102, endPoint x: 39, endPoint y: 106, distance: 67.5
click at [39, 106] on div "REFRIGERANTE IT LARANJA 2L - preço e variações Detalhes Preço e variações Dispo…" at bounding box center [245, 122] width 490 height 245
paste input "4,99"
type input "4,99"
click at [419, 192] on div "Salvar" at bounding box center [245, 199] width 374 height 15
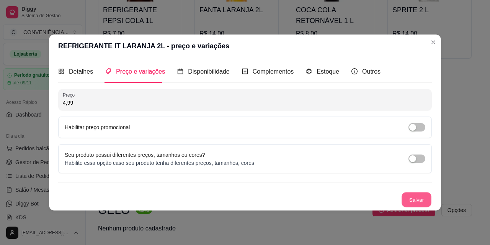
click at [419, 199] on button "Salvar" at bounding box center [417, 199] width 30 height 15
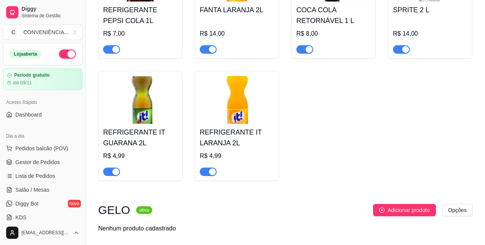
drag, startPoint x: 153, startPoint y: 143, endPoint x: 149, endPoint y: 156, distance: 13.8
click at [149, 156] on div "REFRIGERANTE IT GUARANA 2L R$ 4,99" at bounding box center [140, 150] width 74 height 52
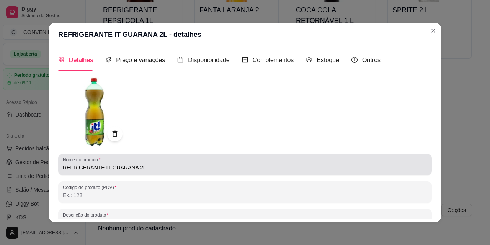
click at [128, 168] on input "REFRIGERANTE IT GUARANA 2L" at bounding box center [245, 168] width 365 height 8
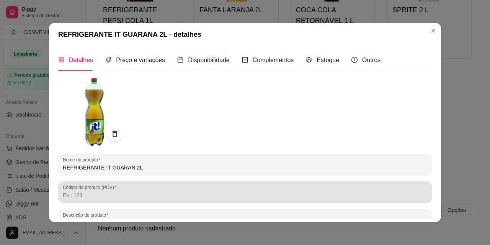
type input "REFRIGERANTE IT GUARANÁ 2L"
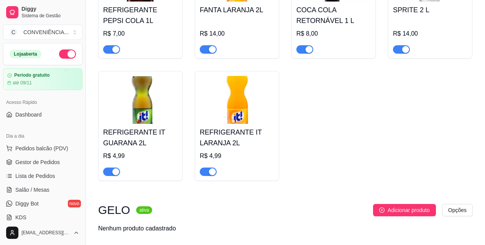
drag, startPoint x: 140, startPoint y: 143, endPoint x: 112, endPoint y: 133, distance: 29.2
click at [112, 133] on h4 "REFRIGERANTE IT GUARANA 2L" at bounding box center [140, 137] width 74 height 21
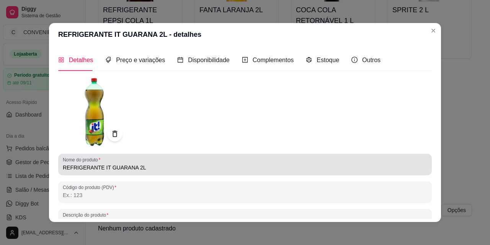
click at [127, 169] on input "REFRIGERANTE IT GUARANA 2L" at bounding box center [245, 168] width 365 height 8
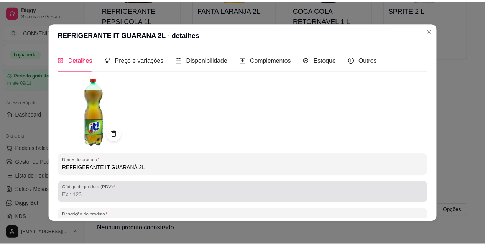
scroll to position [110, 0]
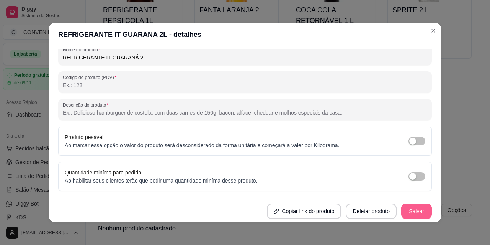
type input "REFRIGERANTE IT GUARANÁ 2L"
click at [412, 205] on button "Salvar" at bounding box center [417, 210] width 31 height 15
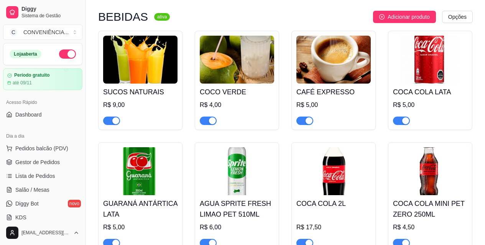
scroll to position [905, 0]
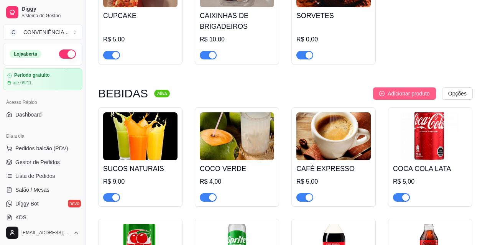
click at [403, 94] on span "Adicionar produto" at bounding box center [408, 93] width 42 height 8
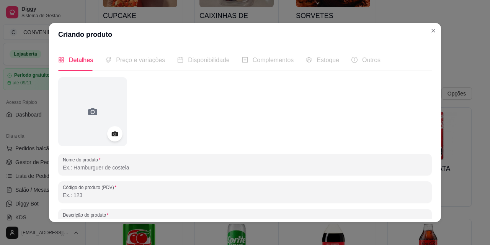
click at [431, 79] on div "Detalhes Preço e variações Disponibilidade Complementos Estoque Outros Nome do …" at bounding box center [245, 134] width 392 height 176
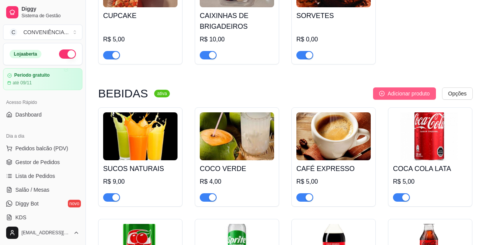
click at [405, 98] on span "Adicionar produto" at bounding box center [408, 93] width 42 height 8
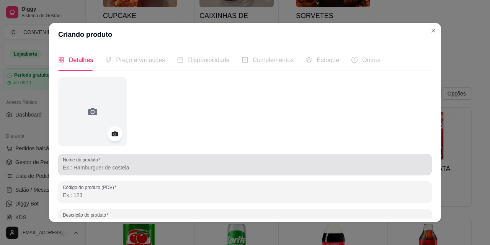
click at [151, 164] on input "Nome do produto" at bounding box center [245, 168] width 365 height 8
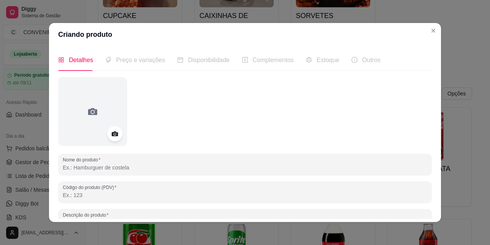
paste input "REFRIGERANTE IT COLA 2L"
type input "REFRIGERANTE IT COLA 2L"
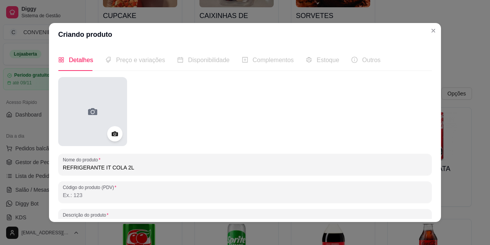
click at [96, 118] on div at bounding box center [92, 111] width 69 height 69
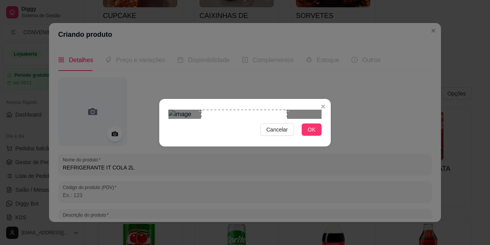
click at [233, 111] on div "Use the arrow keys to move the crop selection area" at bounding box center [244, 153] width 86 height 86
click at [310, 134] on span "OK" at bounding box center [312, 129] width 8 height 8
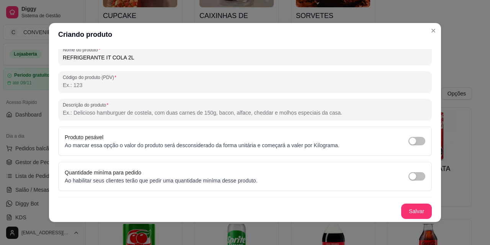
scroll to position [2, 0]
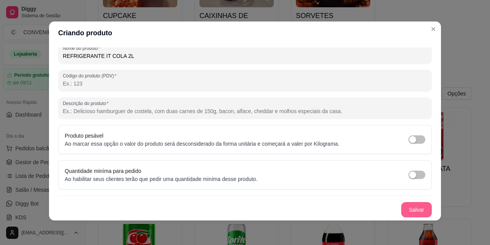
click at [417, 208] on button "Salvar" at bounding box center [417, 209] width 31 height 15
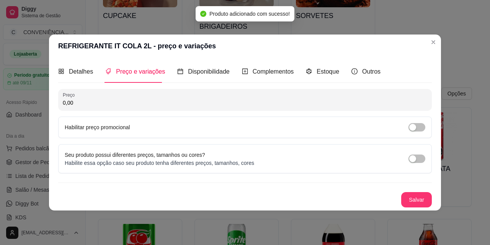
scroll to position [0, 0]
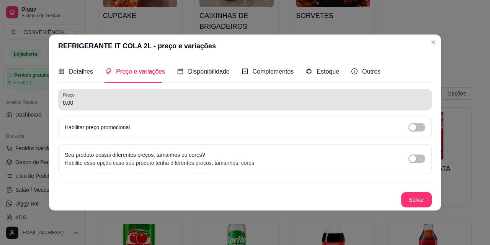
click at [139, 106] on input "0,00" at bounding box center [245, 103] width 365 height 8
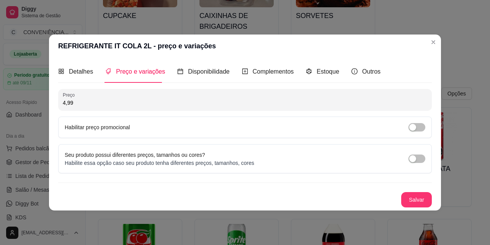
click at [139, 106] on input "4,99" at bounding box center [245, 103] width 365 height 8
type input "4,99"
click at [416, 198] on button "Salvar" at bounding box center [417, 199] width 30 height 15
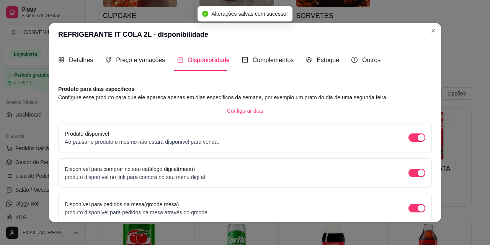
scroll to position [2, 0]
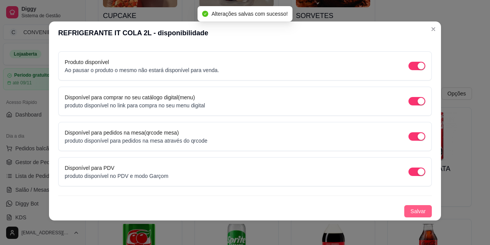
click at [405, 211] on button "Salvar" at bounding box center [419, 211] width 28 height 12
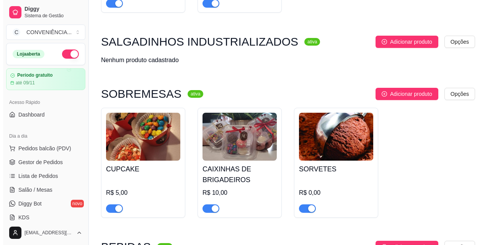
scroll to position [943, 0]
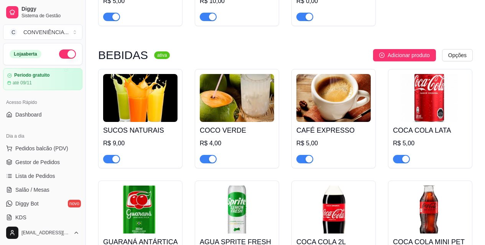
click at [418, 59] on span "Adicionar produto" at bounding box center [408, 55] width 42 height 8
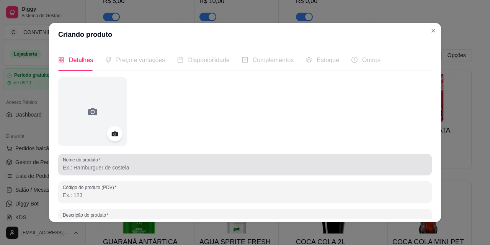
click at [178, 162] on div at bounding box center [245, 164] width 365 height 15
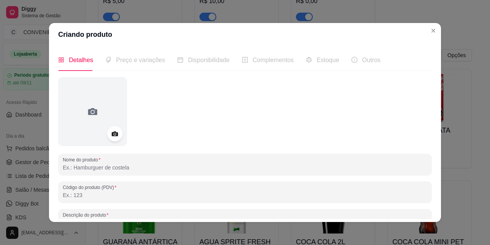
paste input "SCHWRPPES CITRUS LEVE EM AÇUCARES 350ML"
type input "SCHWRPPES CITRUS LEVE EM AÇUCARES 350ML"
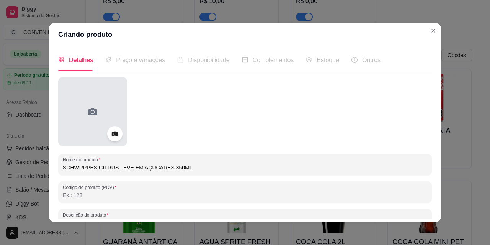
click at [105, 100] on div at bounding box center [92, 111] width 69 height 69
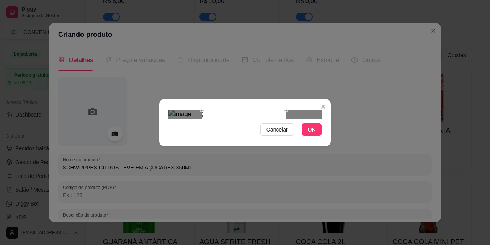
click at [285, 150] on div "Use the arrow keys to move the crop selection area" at bounding box center [244, 152] width 84 height 84
click at [312, 139] on div "Cancelar OK" at bounding box center [245, 123] width 172 height 32
click at [245, 125] on div "Use the arrow keys to move the crop selection area" at bounding box center [245, 152] width 84 height 84
click at [312, 136] on button "OK" at bounding box center [312, 129] width 20 height 12
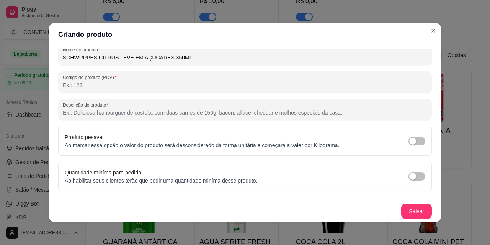
scroll to position [2, 0]
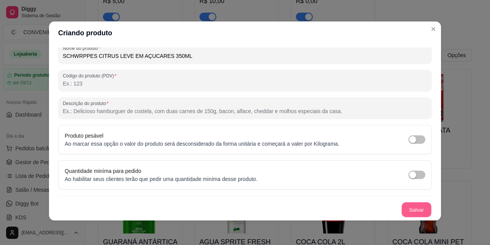
click at [412, 206] on button "Salvar" at bounding box center [417, 209] width 30 height 15
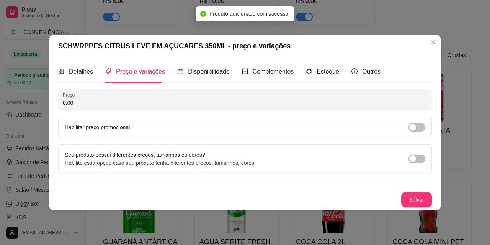
scroll to position [0, 0]
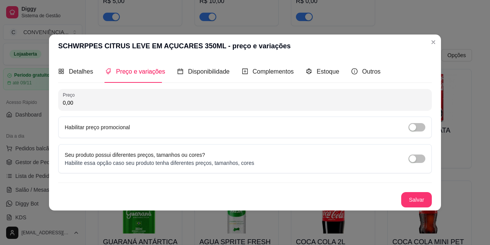
click at [117, 103] on input "0,00" at bounding box center [245, 103] width 365 height 8
paste input "5,5"
type input "5,50"
click at [423, 198] on button "Salvar" at bounding box center [417, 199] width 31 height 15
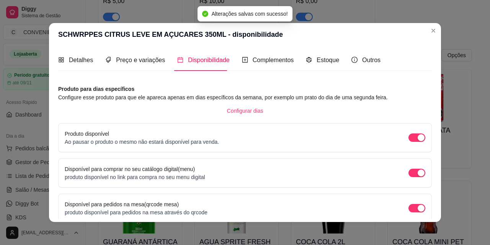
scroll to position [70, 0]
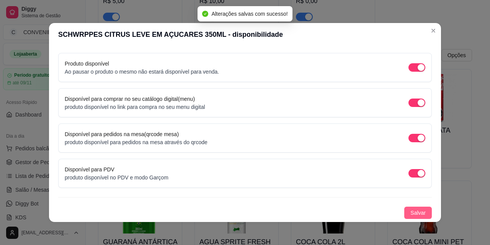
click at [413, 211] on span "Salvar" at bounding box center [418, 212] width 15 height 8
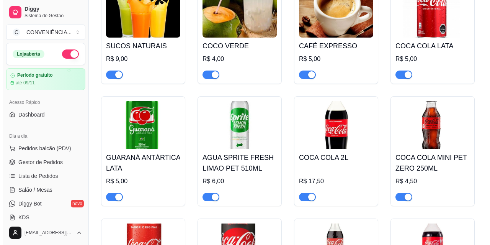
scroll to position [989, 0]
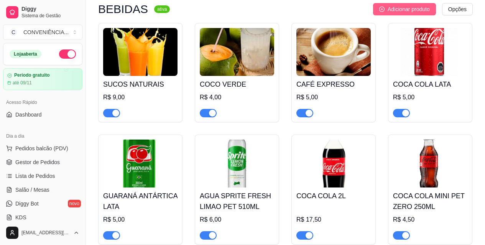
click at [393, 13] on span "Adicionar produto" at bounding box center [408, 9] width 42 height 8
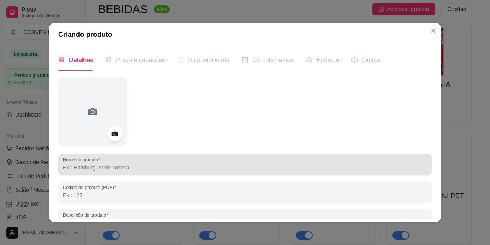
click at [124, 163] on div at bounding box center [245, 164] width 365 height 15
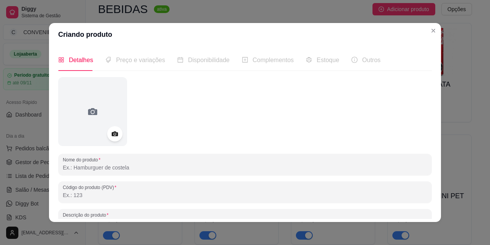
paste input "REFRI SODA LIMONADA 200ML"
type input "REFRI SODA LIMONADA 200ML"
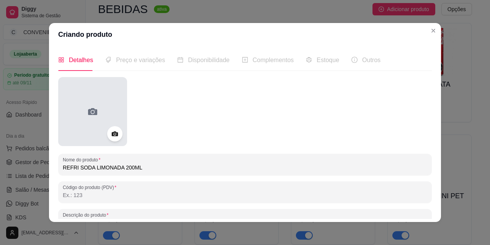
click at [92, 112] on icon at bounding box center [92, 111] width 9 height 7
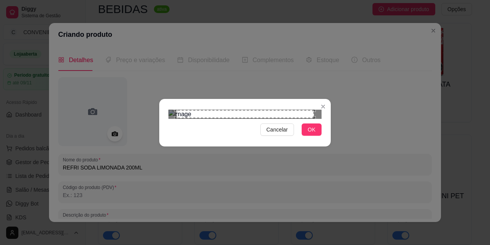
click at [316, 119] on img at bounding box center [245, 114] width 153 height 9
click at [271, 119] on img at bounding box center [245, 114] width 153 height 9
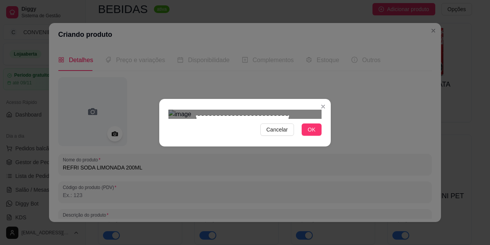
click at [289, 110] on img at bounding box center [245, 114] width 153 height 9
click at [200, 110] on img at bounding box center [245, 114] width 153 height 9
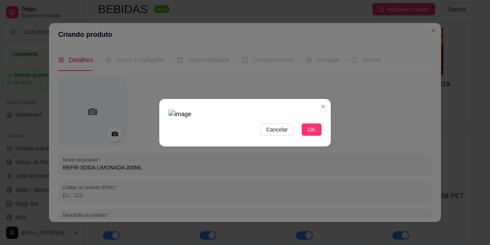
drag, startPoint x: 192, startPoint y: 35, endPoint x: 300, endPoint y: 160, distance: 165.2
click at [299, 139] on div "Cancelar OK" at bounding box center [245, 123] width 172 height 32
click at [300, 119] on img at bounding box center [245, 114] width 153 height 9
click at [284, 134] on span "Cancelar" at bounding box center [277, 129] width 21 height 8
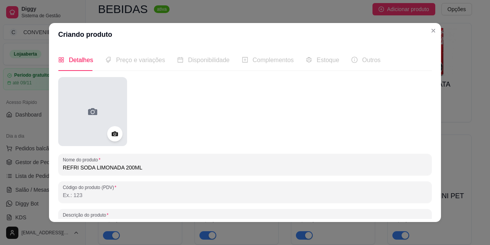
click at [81, 104] on div at bounding box center [92, 111] width 69 height 69
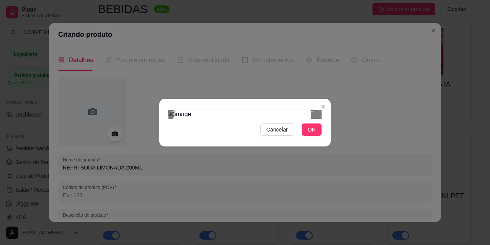
click at [248, 132] on div "Use the arrow keys to move the crop selection area" at bounding box center [243, 179] width 138 height 138
click at [324, 146] on section "Cancelar OK" at bounding box center [245, 123] width 172 height 48
click at [317, 136] on button "OK" at bounding box center [312, 129] width 20 height 12
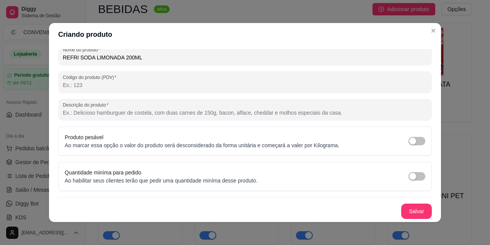
scroll to position [2, 0]
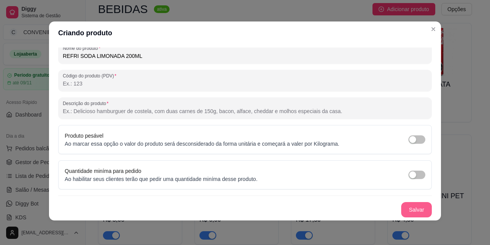
click at [412, 206] on button "Salvar" at bounding box center [417, 209] width 31 height 15
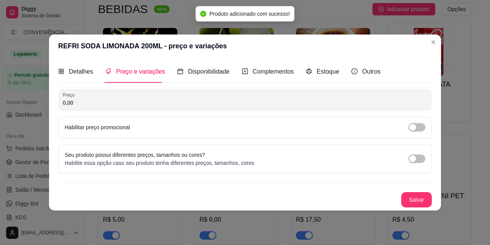
scroll to position [0, 0]
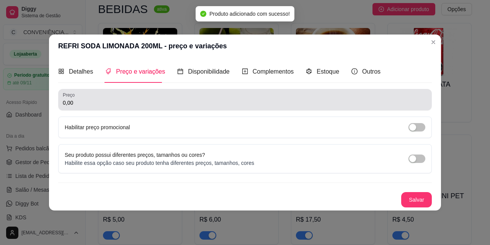
click at [163, 100] on input "0,00" at bounding box center [245, 103] width 365 height 8
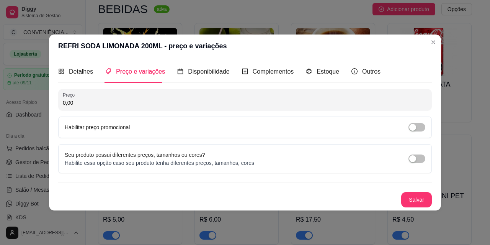
click at [136, 102] on input "0,00" at bounding box center [245, 103] width 365 height 8
click at [134, 100] on input "0,00" at bounding box center [245, 103] width 365 height 8
paste input "2,5"
type input "2,50"
click at [425, 200] on button "Salvar" at bounding box center [417, 199] width 30 height 15
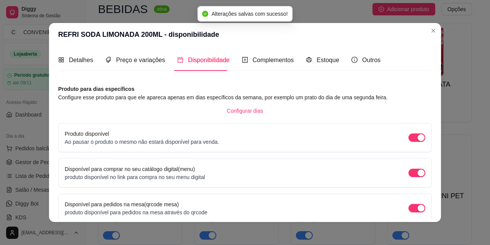
scroll to position [70, 0]
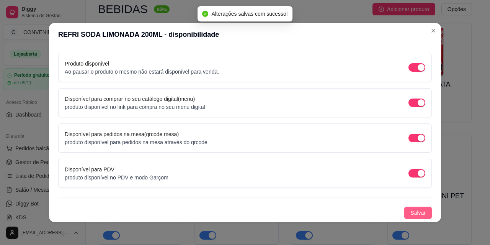
click at [411, 215] on span "Salvar" at bounding box center [418, 212] width 15 height 8
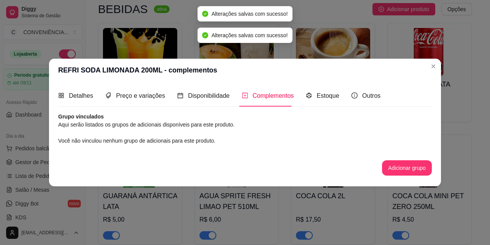
scroll to position [0, 0]
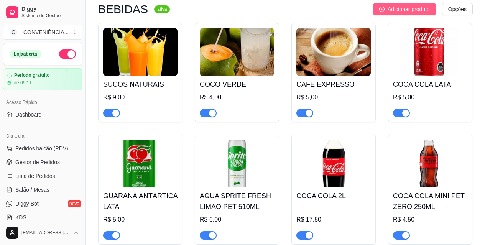
click at [407, 10] on span "Adicionar produto" at bounding box center [408, 9] width 42 height 8
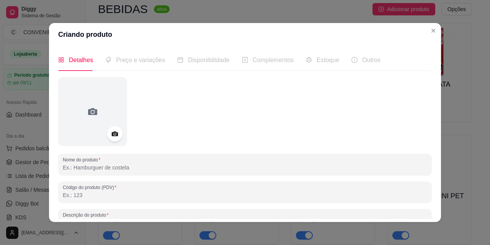
click at [108, 170] on input "Nome do produto" at bounding box center [245, 168] width 365 height 8
paste input "SUKITA LATA 350ML"
type input "SUKITA LATA 350ML"
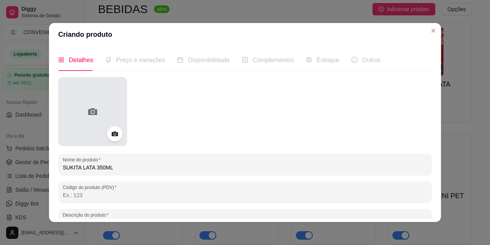
click at [99, 101] on div at bounding box center [92, 111] width 69 height 69
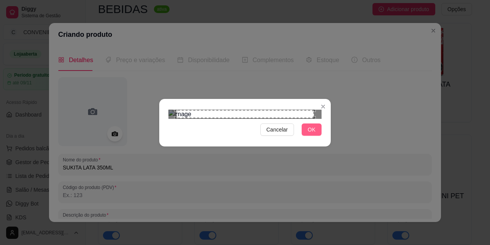
click at [313, 134] on span "OK" at bounding box center [312, 129] width 8 height 8
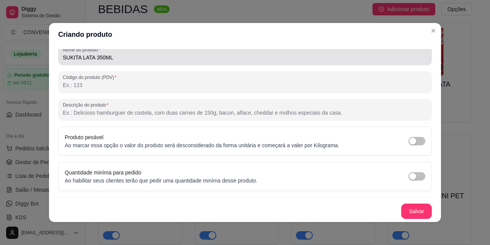
scroll to position [2, 0]
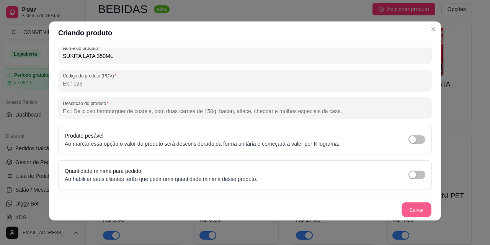
click at [402, 214] on button "Salvar" at bounding box center [417, 209] width 30 height 15
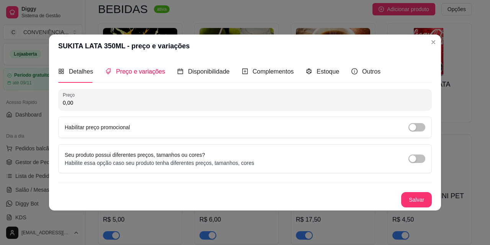
scroll to position [0, 0]
click at [139, 106] on input "0,00" at bounding box center [245, 103] width 365 height 8
paste input "4,5"
type input "4,50"
click at [417, 195] on button "Salvar" at bounding box center [417, 199] width 31 height 15
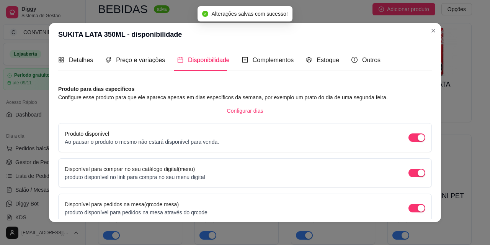
scroll to position [70, 0]
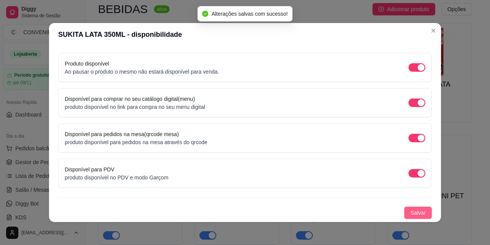
click at [411, 211] on span "Salvar" at bounding box center [418, 212] width 15 height 8
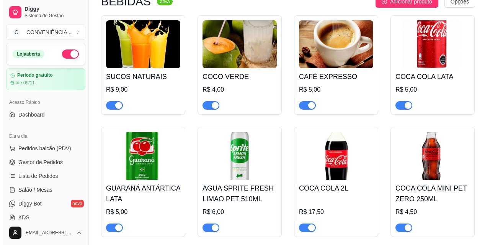
scroll to position [959, 0]
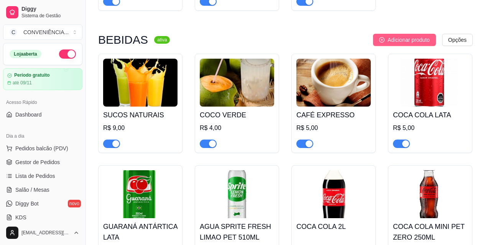
click at [403, 42] on span "Adicionar produto" at bounding box center [408, 40] width 42 height 8
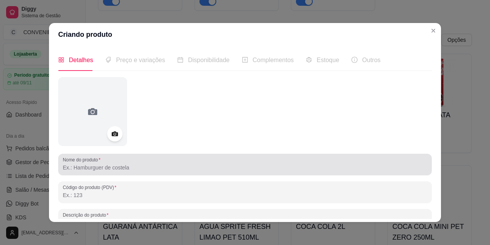
click at [181, 166] on input "Nome do produto" at bounding box center [245, 168] width 365 height 8
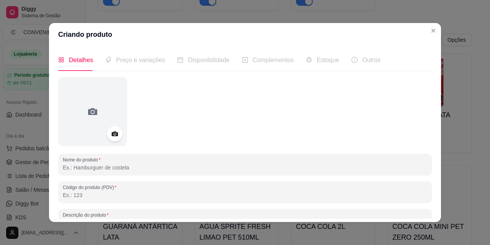
paste input "PEPSI BLACK ZERO 350ML"
type input "PEPSI BLACK ZERO 350ML"
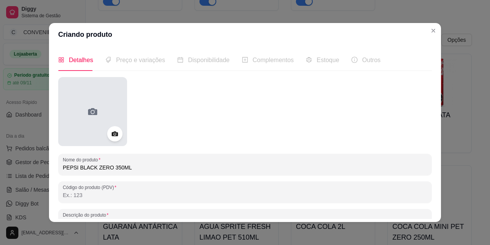
click at [108, 122] on div at bounding box center [92, 111] width 69 height 69
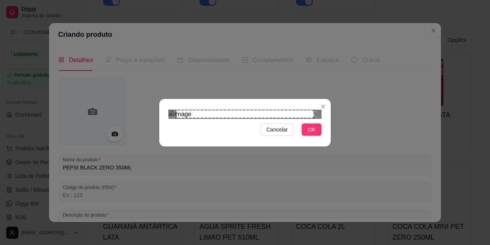
click at [315, 139] on div "Cancelar OK" at bounding box center [245, 123] width 172 height 32
click at [317, 136] on button "OK" at bounding box center [312, 129] width 20 height 12
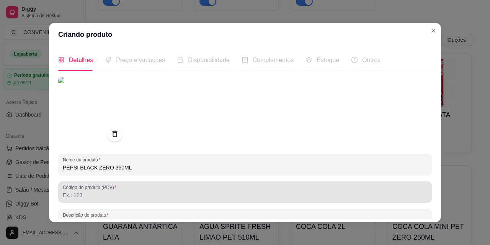
scroll to position [110, 0]
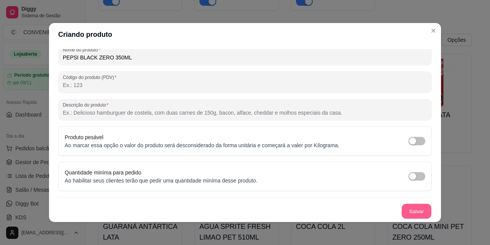
click at [415, 212] on button "Salvar" at bounding box center [417, 211] width 30 height 15
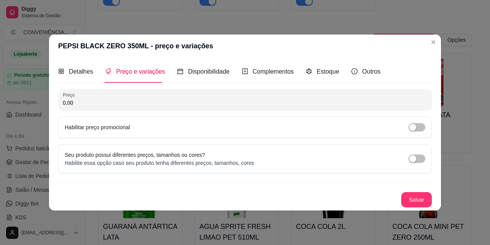
click at [156, 102] on input "0,00" at bounding box center [245, 103] width 365 height 8
paste input "4,5"
type input "4,50"
drag, startPoint x: 384, startPoint y: 173, endPoint x: 397, endPoint y: 184, distance: 16.8
click at [397, 184] on div "Preço 4,50 Habilitar preço promocional Seu produto possui diferentes preços, ta…" at bounding box center [245, 148] width 374 height 118
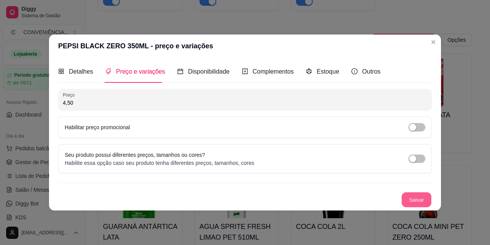
click at [412, 194] on button "Salvar" at bounding box center [417, 199] width 30 height 15
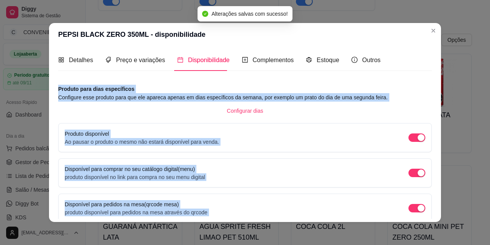
scroll to position [70, 0]
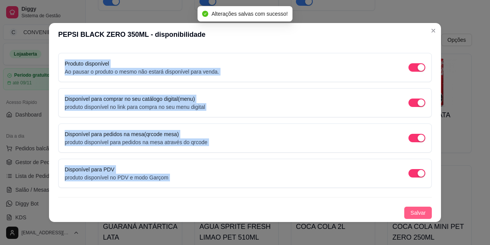
click at [414, 215] on span "Salvar" at bounding box center [418, 212] width 15 height 8
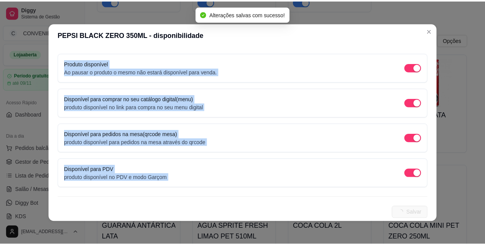
scroll to position [0, 0]
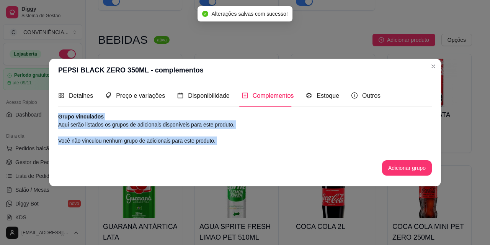
click at [321, 158] on div "Grupo vinculados Aqui serão listados os grupos de adicionais disponíveis para e…" at bounding box center [245, 144] width 374 height 63
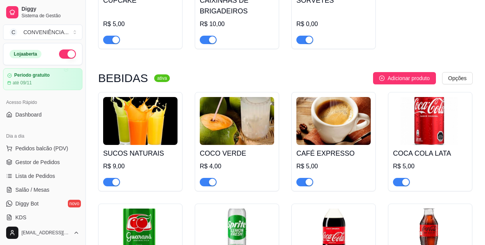
scroll to position [959, 0]
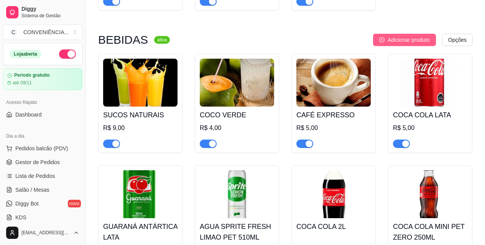
click at [405, 43] on span "Adicionar produto" at bounding box center [408, 40] width 42 height 8
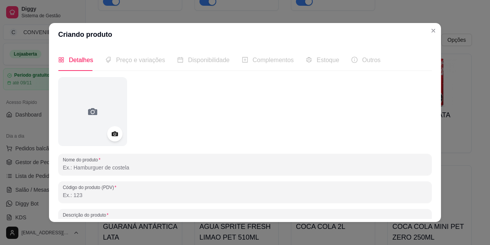
click at [161, 164] on input "Nome do produto" at bounding box center [245, 168] width 365 height 8
paste input "PEPSI COLA LATA 350ML"
type input "PEPSI COLA LATA 350ML"
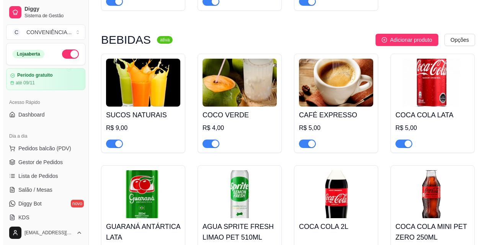
scroll to position [920, 0]
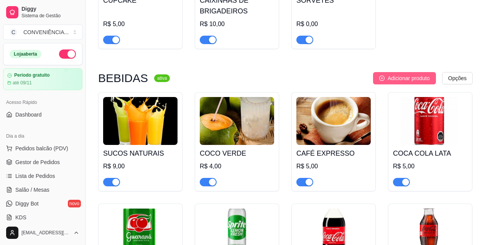
click at [412, 77] on span "Adicionar produto" at bounding box center [408, 78] width 42 height 8
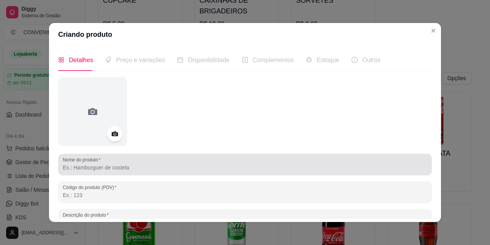
click at [152, 157] on div at bounding box center [245, 164] width 365 height 15
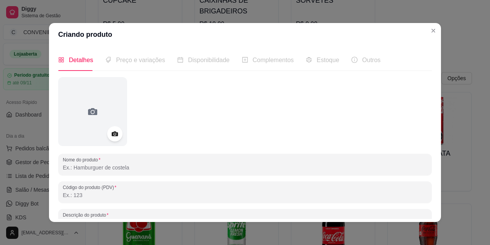
paste input "PEPSI COLA LATA 350ML"
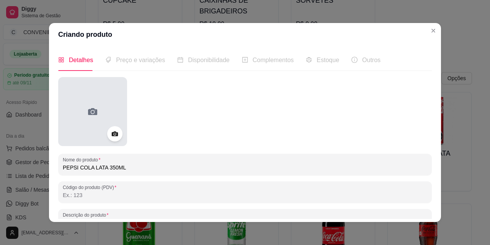
type input "PEPSI COLA LATA 350ML"
click at [80, 113] on div at bounding box center [92, 111] width 69 height 69
click at [110, 112] on div at bounding box center [92, 111] width 69 height 69
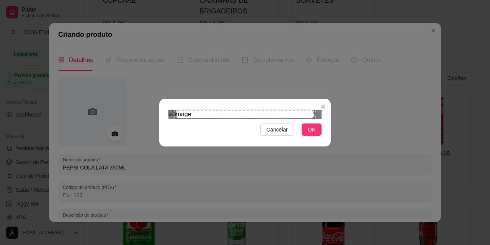
click at [322, 139] on div "Cancelar OK" at bounding box center [245, 123] width 172 height 32
click at [315, 134] on span "OK" at bounding box center [312, 129] width 8 height 8
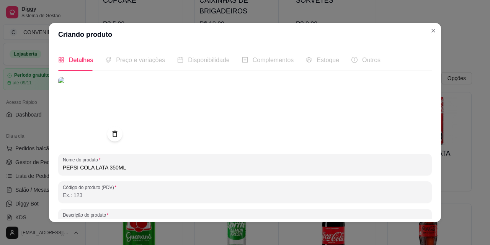
scroll to position [2, 0]
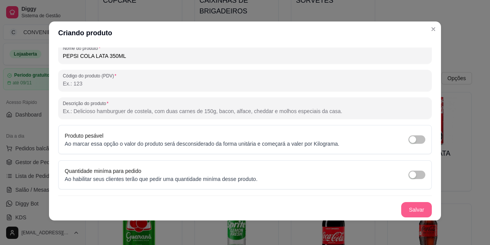
click at [407, 212] on button "Salvar" at bounding box center [417, 209] width 31 height 15
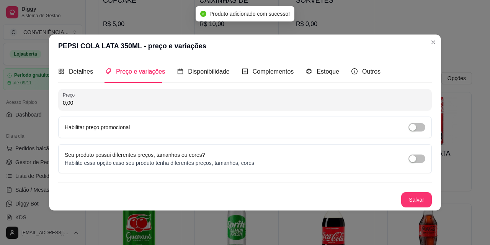
scroll to position [0, 0]
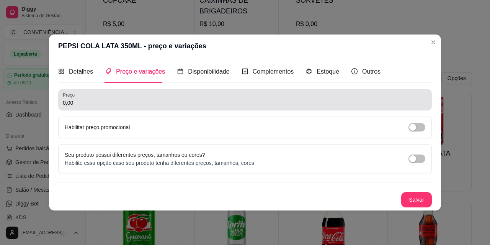
click at [146, 98] on div "0,00" at bounding box center [245, 99] width 365 height 15
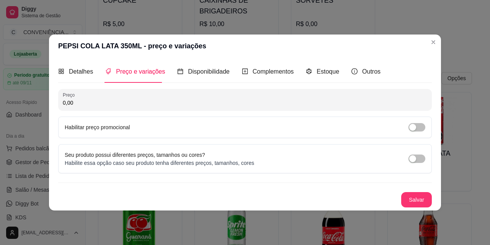
paste input "4,5"
type input "4,50"
click at [417, 198] on button "Salvar" at bounding box center [417, 199] width 31 height 15
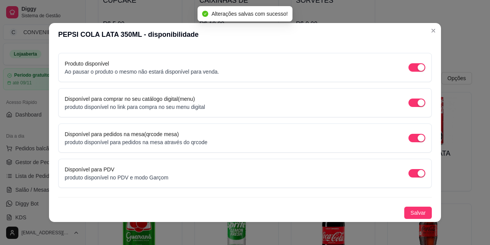
scroll to position [2, 0]
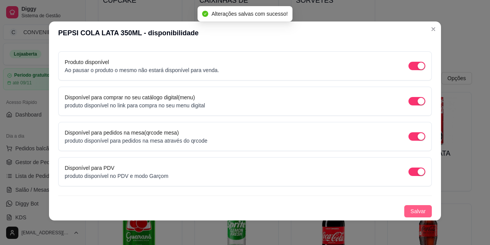
click at [413, 212] on span "Salvar" at bounding box center [418, 211] width 15 height 8
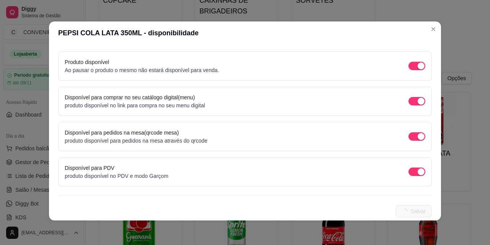
scroll to position [0, 0]
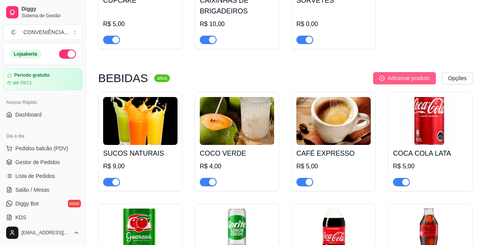
click at [420, 82] on span "Adicionar produto" at bounding box center [408, 78] width 42 height 8
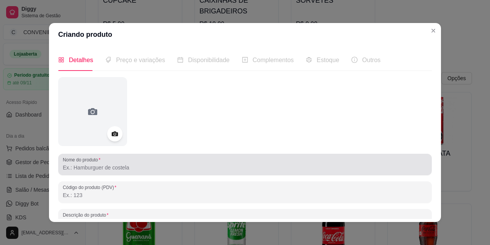
click at [90, 171] on input "Nome do produto" at bounding box center [245, 168] width 365 height 8
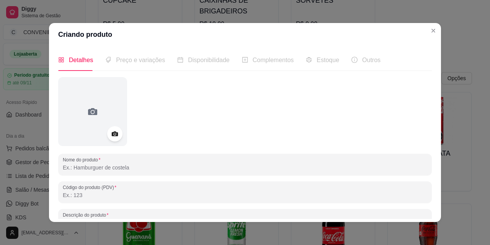
paste input "R$ 4,50"
type input "R"
click at [122, 168] on input "Nome do produto" at bounding box center [245, 168] width 365 height 8
paste input "COCA COLA ZERO 2L"
type input "COCA COLA ZERO 2L"
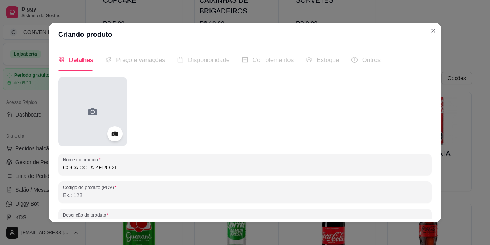
click at [95, 120] on div at bounding box center [92, 111] width 69 height 69
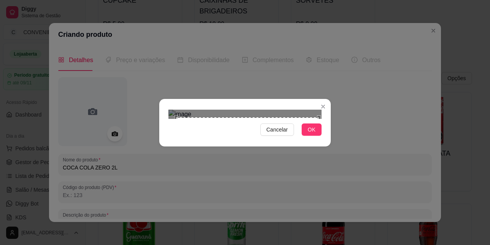
click at [293, 156] on div "Use the arrow keys to move the crop selection area" at bounding box center [246, 187] width 143 height 143
click at [312, 134] on span "OK" at bounding box center [312, 129] width 8 height 8
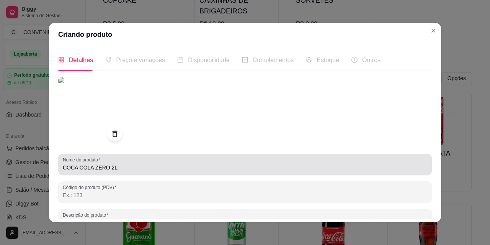
scroll to position [110, 0]
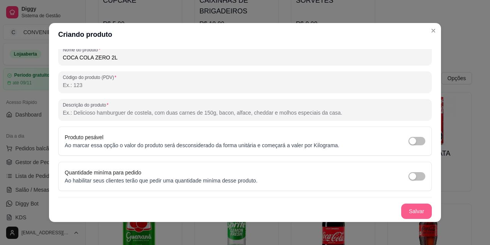
click at [402, 211] on button "Salvar" at bounding box center [417, 210] width 31 height 15
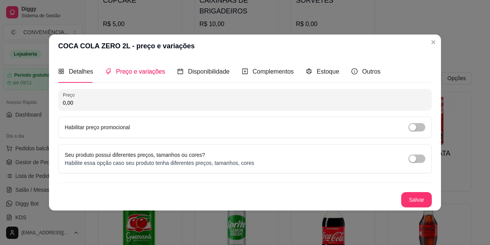
scroll to position [0, 0]
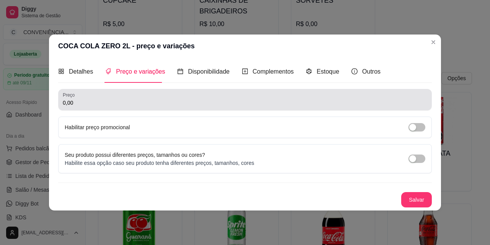
click at [121, 107] on div "Preço 0,00" at bounding box center [245, 99] width 374 height 21
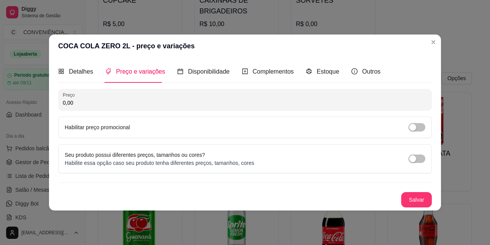
paste input "16"
type input "16,00"
click at [417, 200] on button "Salvar" at bounding box center [417, 199] width 31 height 15
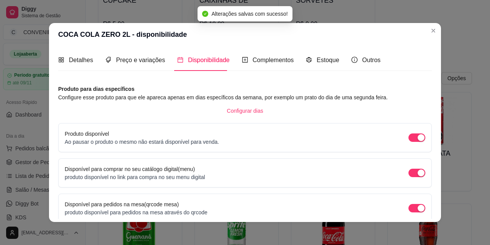
scroll to position [70, 0]
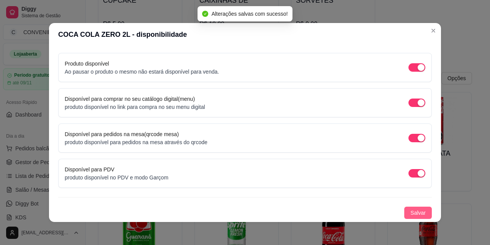
click at [405, 209] on button "Salvar" at bounding box center [419, 213] width 28 height 12
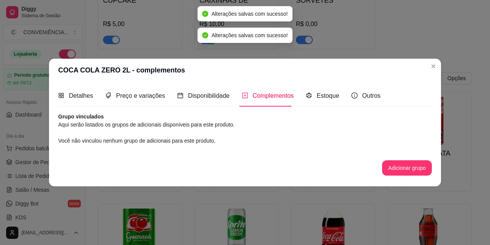
scroll to position [0, 0]
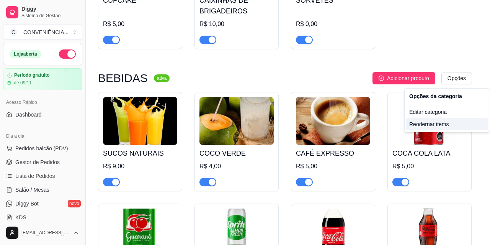
click at [418, 126] on div "Reodernar items" at bounding box center [448, 124] width 82 height 12
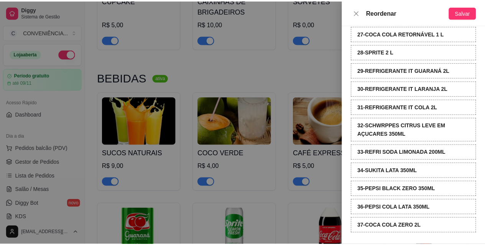
scroll to position [546, 0]
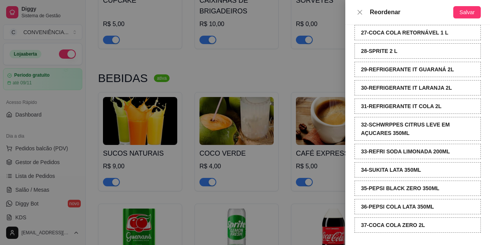
click at [254, 167] on div at bounding box center [245, 122] width 490 height 245
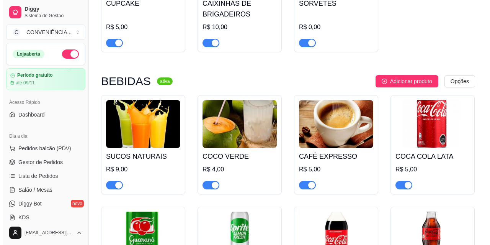
scroll to position [956, 0]
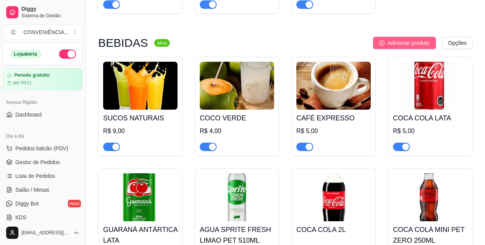
click at [424, 49] on button "Adicionar produto" at bounding box center [404, 43] width 63 height 12
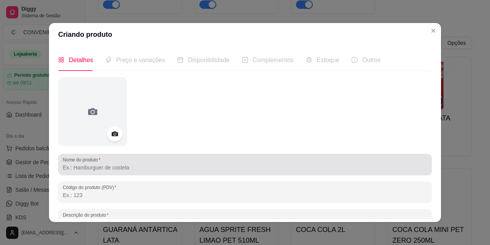
click at [113, 163] on div at bounding box center [245, 164] width 365 height 15
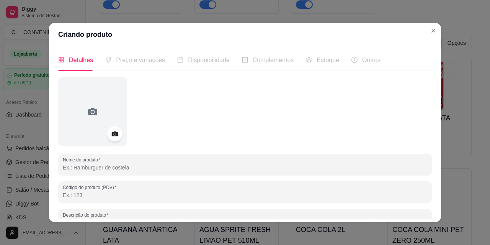
click at [169, 167] on input "Nome do produto" at bounding box center [245, 168] width 365 height 8
paste input "TONICA ANTARCTICA DIET LATA 350ML"
click at [97, 166] on input "TONICA ANTARCTICA DIET LATA 350ML" at bounding box center [245, 168] width 365 height 8
click at [96, 168] on input "TONICA ANTARCTICA DIET LATA 350ML" at bounding box center [245, 168] width 365 height 8
click at [66, 168] on input "TONICA ANTÁRCTICA DIET LATA 350ML" at bounding box center [245, 168] width 365 height 8
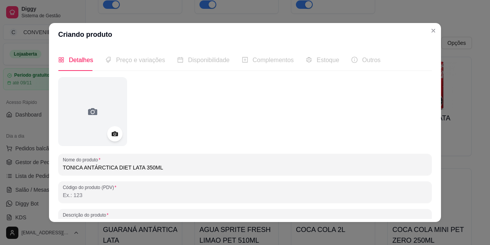
click at [68, 168] on input "TONICA ANTÁRCTICA DIET LATA 350ML" at bounding box center [245, 168] width 365 height 8
drag, startPoint x: 166, startPoint y: 169, endPoint x: 48, endPoint y: 174, distance: 117.3
click at [49, 174] on div "Detalhes Preço e variações Disponibilidade Complementos Estoque Outros Nome do …" at bounding box center [245, 134] width 392 height 176
type input "TÔNICA ANTÁRCTICA DIET LATA 350ML"
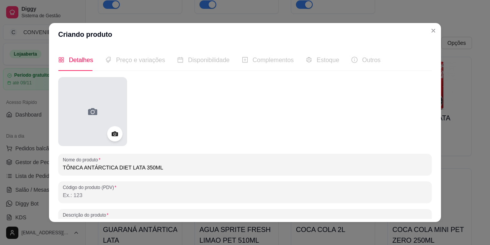
click at [104, 122] on div at bounding box center [92, 111] width 69 height 69
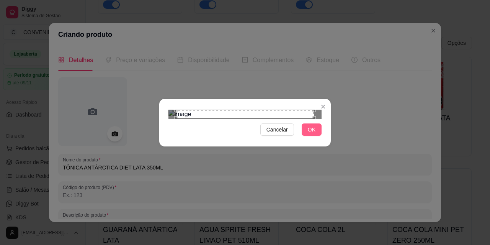
click at [308, 136] on button "OK" at bounding box center [312, 129] width 20 height 12
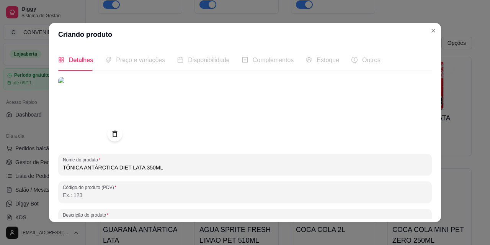
click at [174, 111] on div at bounding box center [245, 111] width 374 height 69
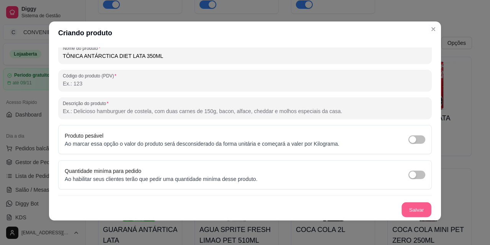
click at [403, 212] on button "Salvar" at bounding box center [417, 209] width 30 height 15
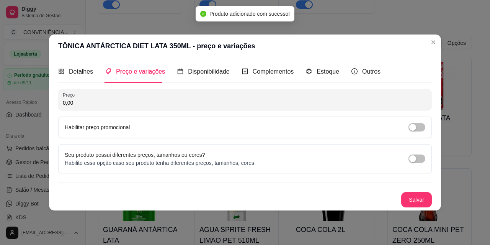
scroll to position [0, 0]
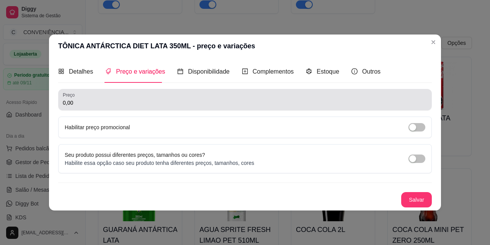
click at [121, 103] on input "0,00" at bounding box center [245, 103] width 365 height 8
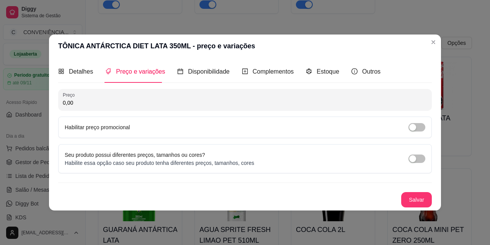
paste input "5"
type input "5,00"
click at [413, 198] on button "Salvar" at bounding box center [417, 199] width 31 height 15
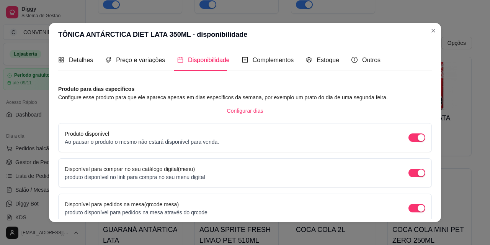
scroll to position [70, 0]
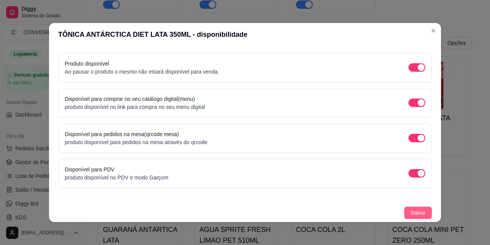
click at [415, 209] on span "Salvar" at bounding box center [418, 212] width 15 height 8
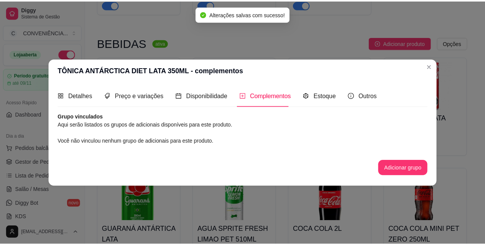
scroll to position [0, 0]
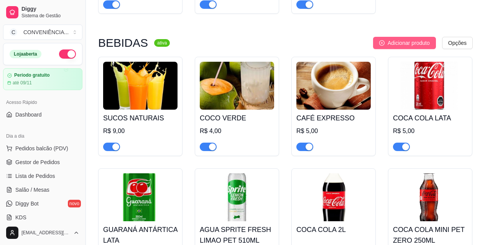
click at [395, 42] on span "Adicionar produto" at bounding box center [408, 43] width 42 height 8
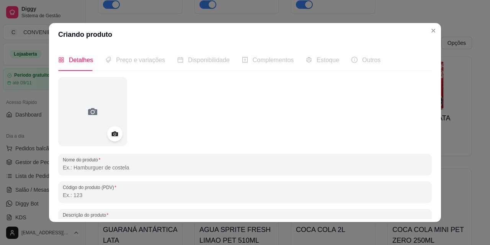
click at [121, 171] on input "Nome do produto" at bounding box center [245, 168] width 365 height 8
paste input "GUARANA KUT ZERO LATA 350ML"
click at [81, 166] on input "GUARANA KUT ZERO LATA 350ML" at bounding box center [245, 168] width 365 height 8
click at [82, 167] on input "GUARANA KUT ZERO LATA 350ML" at bounding box center [245, 168] width 365 height 8
click at [85, 169] on input "GUARANA KUT ZERO LATA 350ML" at bounding box center [245, 168] width 365 height 8
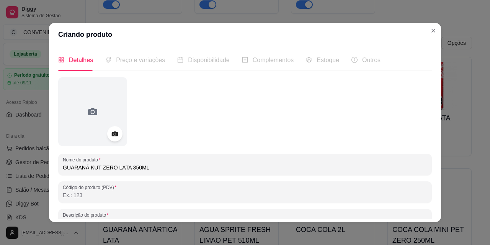
type input "GUARANÁ KUT ZERO LATA 350ML"
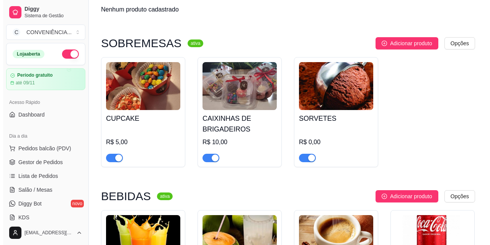
scroll to position [956, 0]
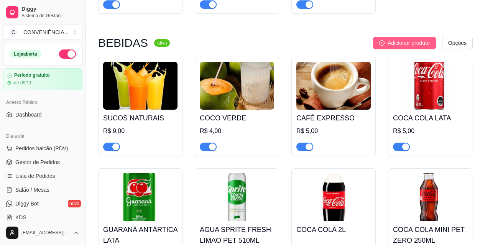
click at [395, 44] on span "Adicionar produto" at bounding box center [408, 43] width 42 height 8
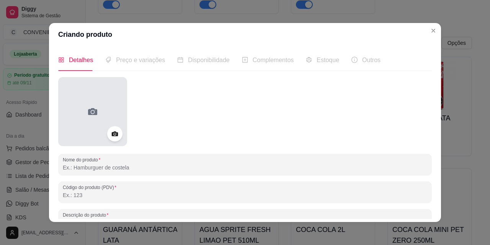
click at [92, 107] on icon at bounding box center [93, 111] width 12 height 12
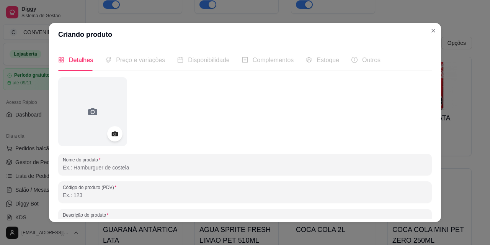
click at [94, 171] on input "Nome do produto" at bounding box center [245, 168] width 365 height 8
paste input "GUARANA KUT ZERO LATA 350ML"
click at [85, 167] on input "GUARANA KUT ZERO LATA 350ML" at bounding box center [245, 168] width 365 height 8
click at [92, 167] on input "GUARANÁ KUT ZERO LATA 350ML" at bounding box center [245, 168] width 365 height 8
click at [151, 167] on input "GUARANÁ KUAT ZERO LATA 350ML" at bounding box center [245, 168] width 365 height 8
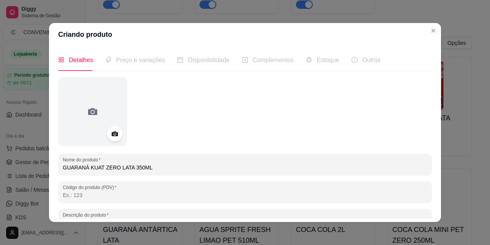
drag, startPoint x: 155, startPoint y: 164, endPoint x: 55, endPoint y: 165, distance: 99.6
click at [58, 165] on div "Nome do produto GUARANÁ KUAT ZERO LATA 350ML" at bounding box center [245, 164] width 374 height 21
type input "GUARANÁ KUAT ZERO LATA 350ML"
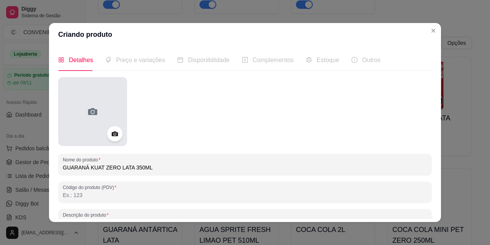
click at [106, 112] on div at bounding box center [92, 111] width 69 height 69
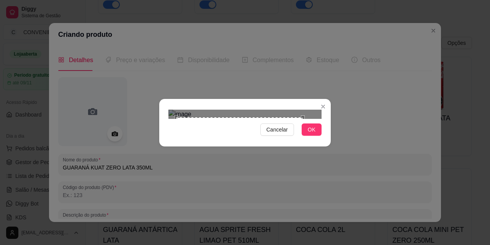
click at [304, 119] on div at bounding box center [245, 114] width 153 height 9
click at [283, 151] on div "Use the arrow keys to move the crop selection area" at bounding box center [245, 185] width 127 height 127
click at [320, 136] on button "OK" at bounding box center [312, 129] width 20 height 12
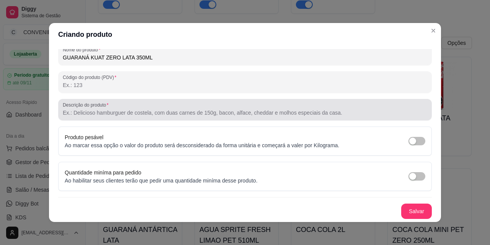
scroll to position [2, 0]
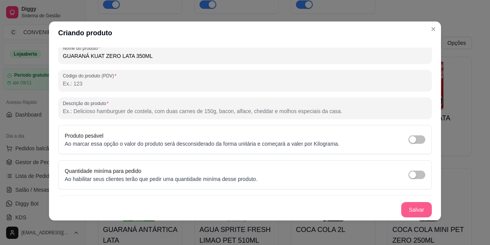
click at [412, 204] on button "Salvar" at bounding box center [417, 209] width 31 height 15
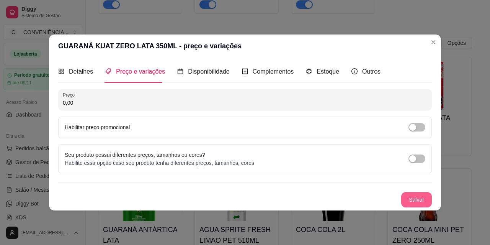
scroll to position [0, 0]
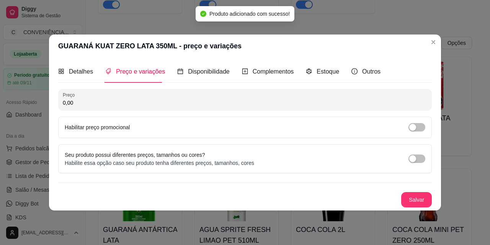
click at [140, 101] on input "0,00" at bounding box center [245, 103] width 365 height 8
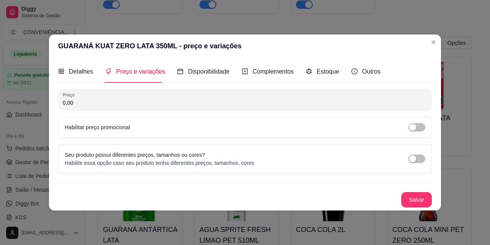
click at [139, 98] on div "0,00" at bounding box center [245, 99] width 365 height 15
paste input "4,5"
type input "4,50"
click at [428, 197] on button "Salvar" at bounding box center [417, 199] width 31 height 15
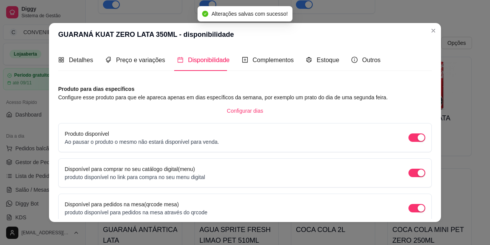
scroll to position [70, 0]
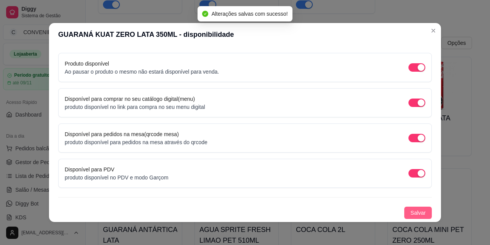
click at [411, 213] on span "Salvar" at bounding box center [418, 212] width 15 height 8
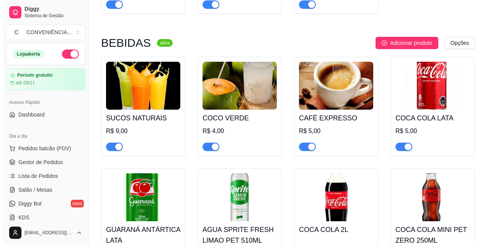
scroll to position [994, 0]
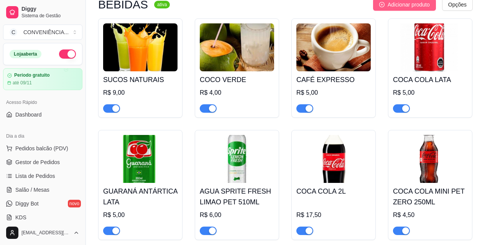
click at [400, 7] on span "Adicionar produto" at bounding box center [408, 4] width 42 height 8
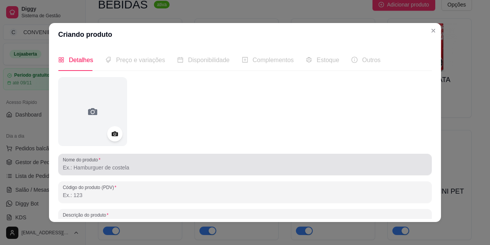
click at [136, 164] on input "Nome do produto" at bounding box center [245, 168] width 365 height 8
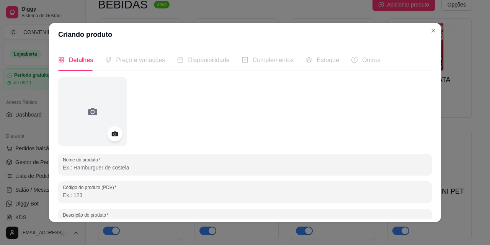
paste input "GUARANA [GEOGRAPHIC_DATA] PET 200ML"
click at [99, 170] on input "GUARANA [GEOGRAPHIC_DATA] PET 200ML" at bounding box center [245, 168] width 365 height 8
click at [82, 169] on input "GUARANA ANTÁRCTICA PET 200ML" at bounding box center [245, 168] width 365 height 8
click at [85, 167] on input "GUARANA ANTÁRCTICA PET 200ML" at bounding box center [245, 168] width 365 height 8
type input "GUARANÁ ANTÁRCTICA PET 200ML"
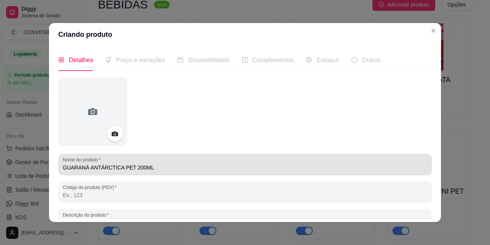
click at [165, 157] on div "GUARANÁ ANTÁRCTICA PET 200ML" at bounding box center [245, 164] width 365 height 15
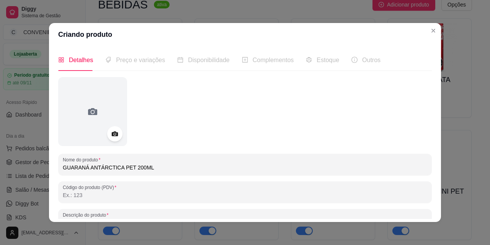
click at [169, 167] on input "GUARANÁ ANTÁRCTICA PET 200ML" at bounding box center [245, 168] width 365 height 8
drag, startPoint x: 175, startPoint y: 167, endPoint x: 43, endPoint y: 177, distance: 132.5
click at [43, 177] on div "Criando produto Detalhes Preço e variações Disponibilidade Complementos Estoque…" at bounding box center [245, 122] width 490 height 245
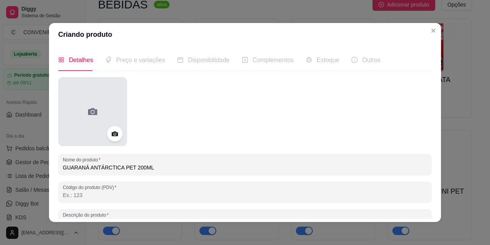
click at [99, 125] on div at bounding box center [92, 111] width 69 height 69
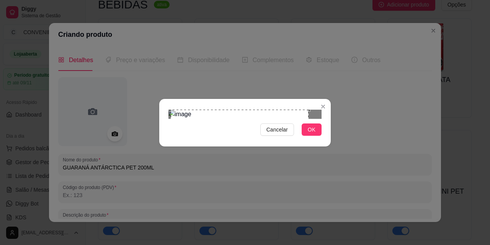
click at [251, 110] on div "Use the arrow keys to move the crop selection area" at bounding box center [240, 179] width 138 height 138
click at [242, 110] on div "Use the arrow keys to move the crop selection area" at bounding box center [238, 179] width 138 height 138
click at [247, 110] on div "Use the arrow keys to move the crop selection area" at bounding box center [240, 179] width 138 height 138
click at [269, 118] on div "Use the arrow keys to move the crop selection area" at bounding box center [238, 179] width 138 height 138
click at [306, 119] on img at bounding box center [245, 114] width 153 height 9
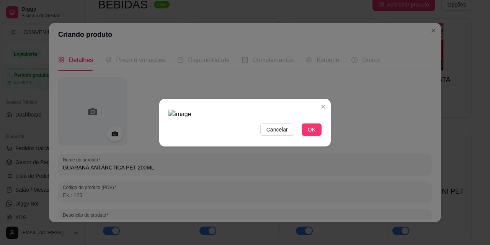
click at [251, 119] on img at bounding box center [245, 114] width 153 height 9
click at [283, 134] on span "Cancelar" at bounding box center [277, 129] width 21 height 8
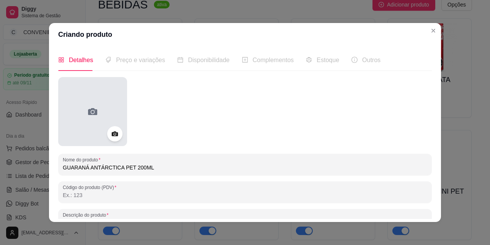
click at [95, 128] on div at bounding box center [92, 111] width 69 height 69
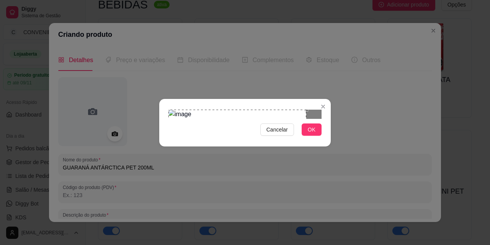
click at [267, 136] on div "Use the arrow keys to move the crop selection area" at bounding box center [238, 179] width 138 height 138
click at [324, 139] on div "Cancelar OK" at bounding box center [245, 123] width 172 height 32
click at [313, 134] on span "OK" at bounding box center [312, 129] width 8 height 8
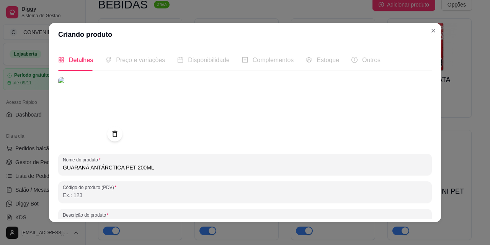
scroll to position [2, 0]
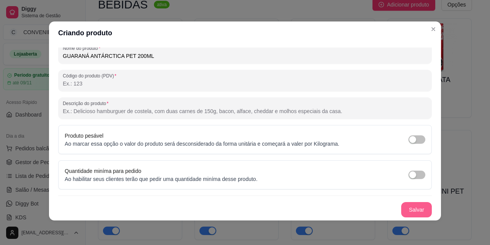
click at [404, 211] on button "Salvar" at bounding box center [417, 209] width 31 height 15
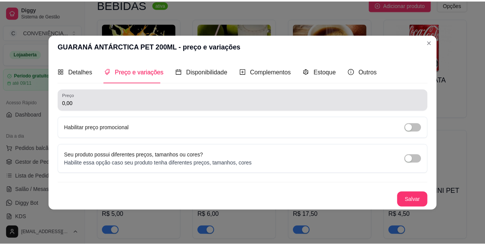
scroll to position [0, 0]
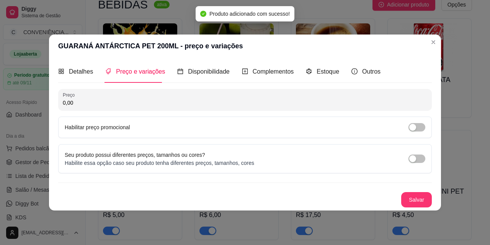
click at [154, 104] on input "0,00" at bounding box center [245, 103] width 365 height 8
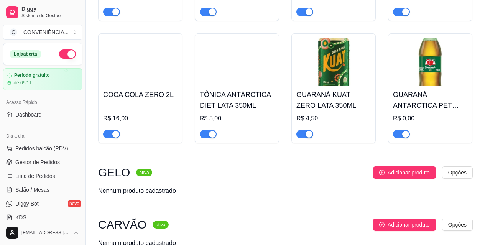
scroll to position [2116, 0]
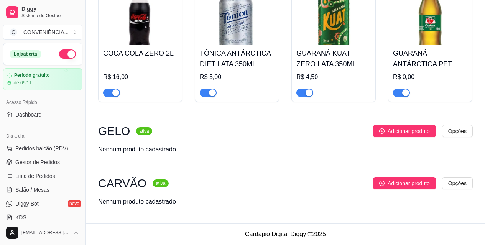
click at [411, 61] on h4 "GUARANÁ ANTÁRCTICA PET 200ML" at bounding box center [430, 58] width 74 height 21
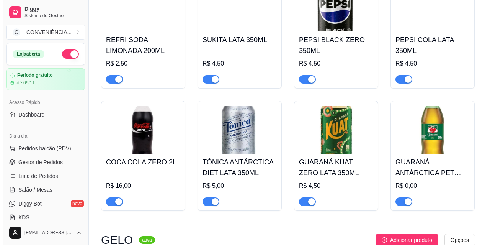
scroll to position [2077, 0]
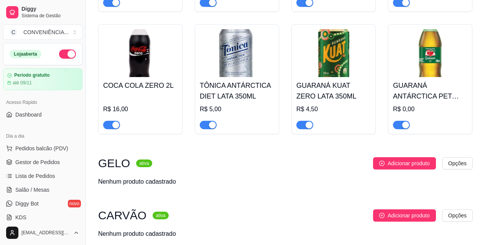
click at [433, 84] on div "GUARANÁ ANTÁRCTICA PET 200ML R$ 0,00" at bounding box center [430, 103] width 74 height 52
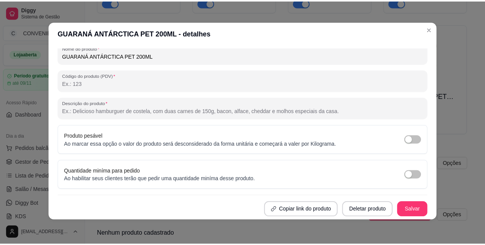
scroll to position [0, 0]
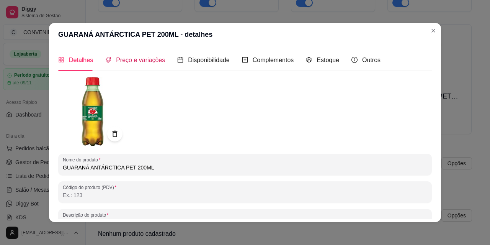
click at [119, 61] on span "Preço e variações" at bounding box center [140, 60] width 49 height 7
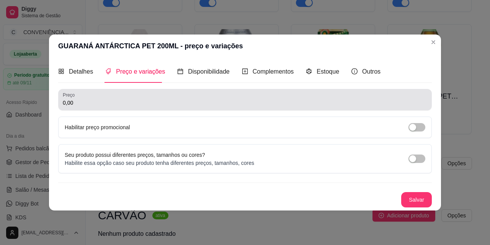
click at [205, 107] on div "0,00" at bounding box center [245, 99] width 365 height 15
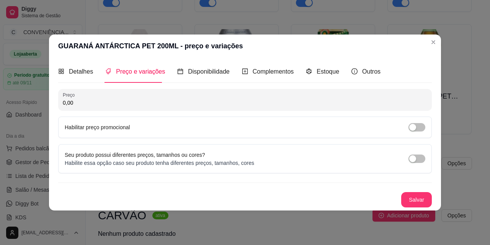
click at [165, 105] on input "0,00" at bounding box center [245, 103] width 365 height 8
paste input "2,5"
type input "2,50"
click at [435, 196] on div "Detalhes Preço e variações Disponibilidade Complementos Estoque Outros Nome do …" at bounding box center [245, 133] width 392 height 152
click at [426, 195] on button "Salvar" at bounding box center [417, 199] width 30 height 15
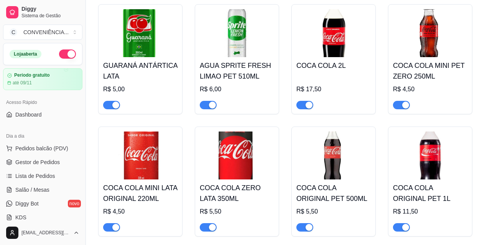
scroll to position [966, 0]
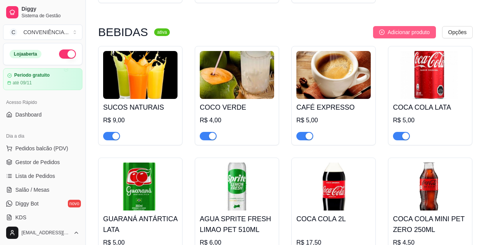
click at [412, 33] on span "Adicionar produto" at bounding box center [408, 32] width 42 height 8
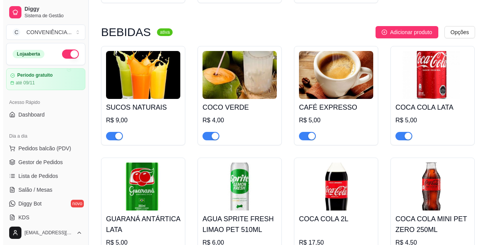
scroll to position [1005, 0]
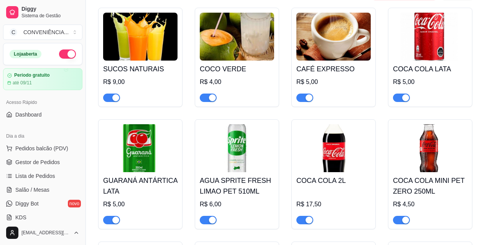
drag, startPoint x: 157, startPoint y: 165, endPoint x: 143, endPoint y: 165, distance: 14.2
click at [143, 165] on img at bounding box center [140, 148] width 74 height 48
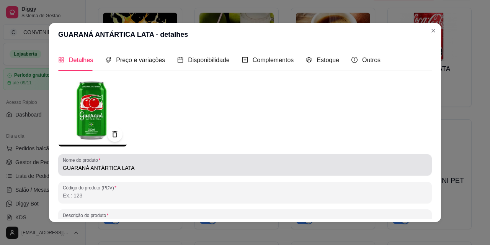
click at [130, 168] on input "GUARANÁ ANTÁRTICA LATA" at bounding box center [245, 168] width 365 height 8
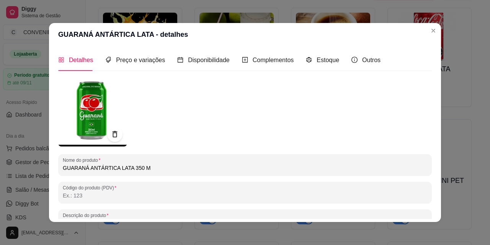
type input "GUARANÁ ANTÁRTICA LATA 350 ML"
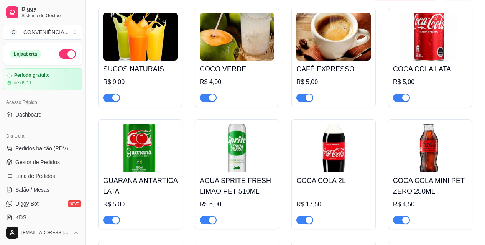
drag, startPoint x: 157, startPoint y: 167, endPoint x: 128, endPoint y: 190, distance: 37.3
click at [128, 190] on h4 "GUARANÁ ANTÁRTICA LATA" at bounding box center [140, 185] width 74 height 21
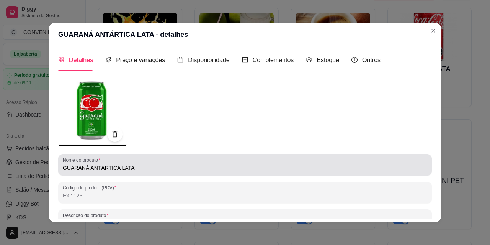
click at [126, 169] on input "GUARANÁ ANTÁRTICA LATA" at bounding box center [245, 168] width 365 height 8
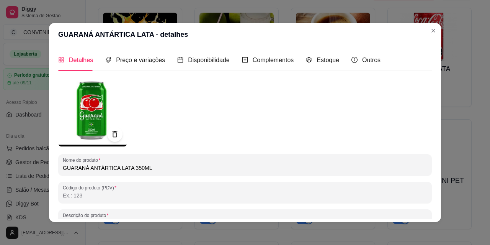
type input "GUARANÁ ANTÁRTICA LATA 350ML"
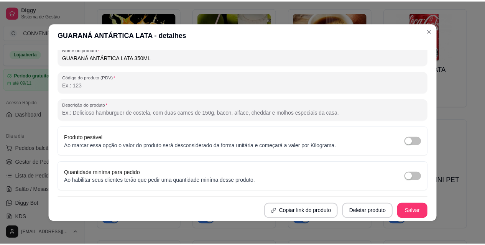
scroll to position [2, 0]
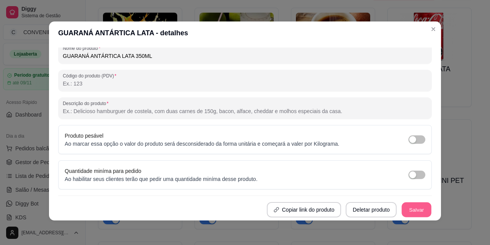
click at [410, 204] on button "Salvar" at bounding box center [417, 209] width 30 height 15
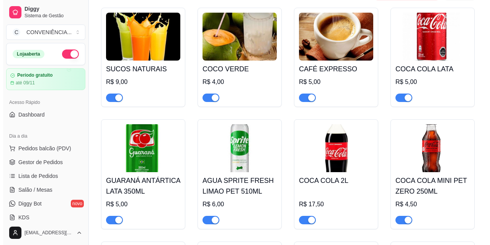
scroll to position [928, 0]
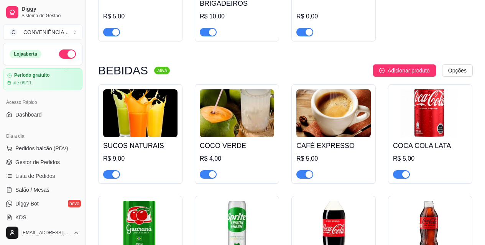
click at [413, 69] on span "Adicionar produto" at bounding box center [408, 70] width 42 height 8
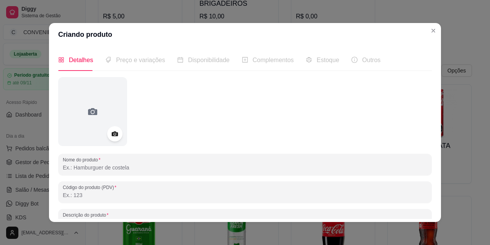
click at [111, 168] on input "Nome do produto" at bounding box center [245, 168] width 365 height 8
paste input "GUARANA ANTRCTICA 1 L"
click at [83, 165] on input "GUARANA ANTRCTICA 1 L" at bounding box center [245, 168] width 365 height 8
click at [97, 168] on input "GUARANÁ ANTRCTICA 1 L" at bounding box center [245, 168] width 365 height 8
type input "GUARANÁ ANTÁRCTICA 1 L"
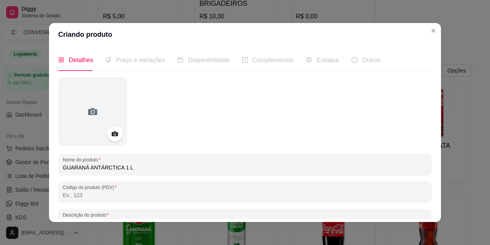
click at [150, 172] on div "Nome do produto GUARANÁ ANTÁRCTICA 1 L" at bounding box center [245, 164] width 374 height 21
click at [134, 126] on div at bounding box center [245, 111] width 374 height 69
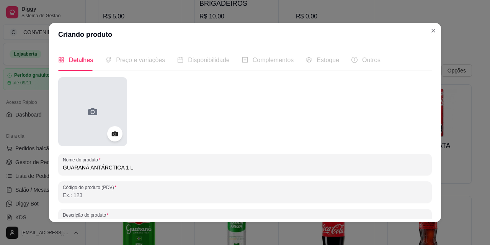
click at [102, 112] on div at bounding box center [92, 111] width 69 height 69
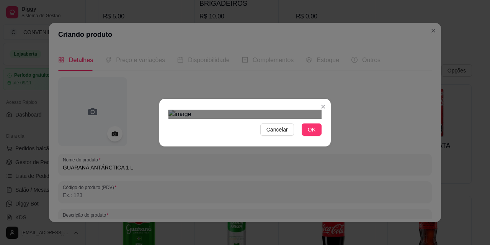
click at [328, 139] on div "Cancelar OK" at bounding box center [245, 123] width 172 height 32
click at [212, 110] on div at bounding box center [245, 114] width 153 height 9
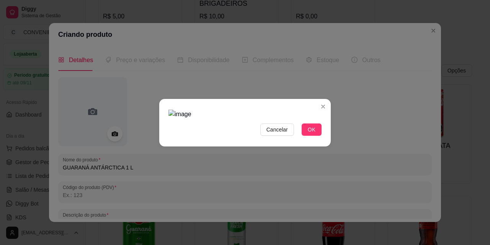
click at [294, 110] on img at bounding box center [245, 114] width 153 height 9
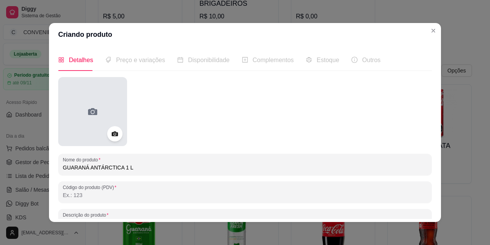
click at [90, 108] on icon at bounding box center [93, 111] width 12 height 12
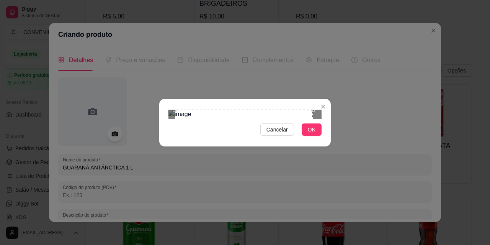
click at [284, 117] on div "Use the arrow keys to move the crop selection area" at bounding box center [244, 179] width 138 height 138
click at [332, 206] on div "Cancelar OK" at bounding box center [245, 122] width 490 height 245
click at [281, 130] on div "Use the arrow keys to move the crop selection area" at bounding box center [244, 183] width 147 height 147
click at [311, 134] on span "OK" at bounding box center [312, 129] width 8 height 8
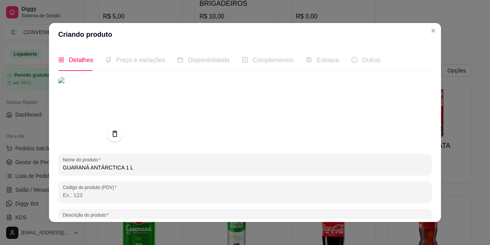
drag, startPoint x: 146, startPoint y: 156, endPoint x: 153, endPoint y: 159, distance: 7.3
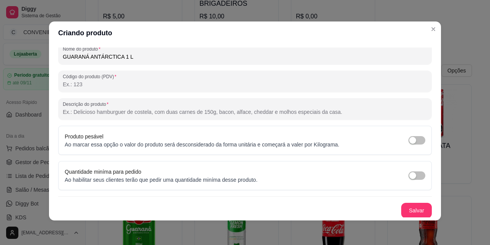
scroll to position [110, 0]
click at [402, 203] on button "Salvar" at bounding box center [417, 209] width 30 height 15
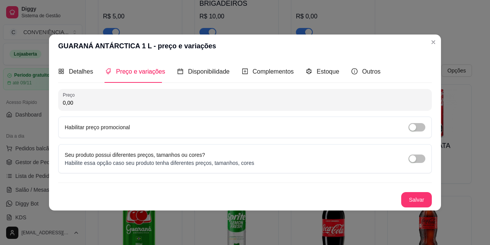
scroll to position [0, 0]
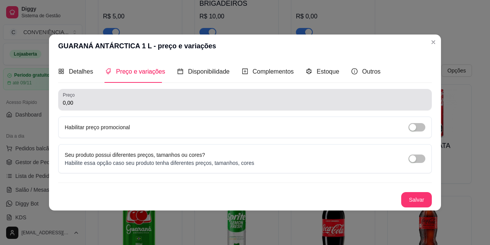
click at [120, 105] on input "0,00" at bounding box center [245, 103] width 365 height 8
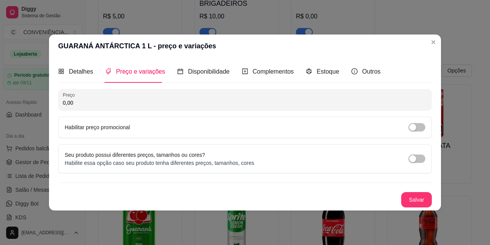
paste input "7,5"
type input "7,50"
click at [427, 198] on button "Salvar" at bounding box center [417, 199] width 30 height 15
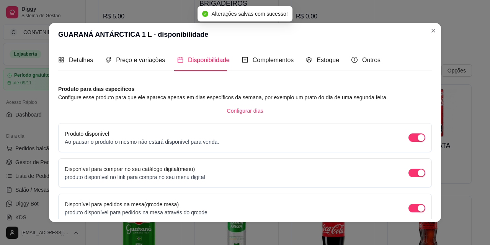
scroll to position [70, 0]
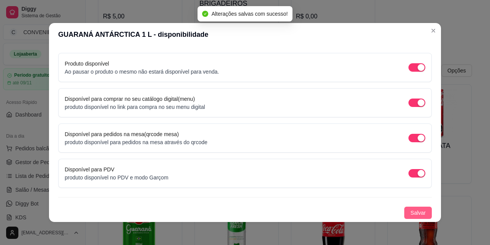
click at [411, 210] on span "Salvar" at bounding box center [418, 212] width 15 height 8
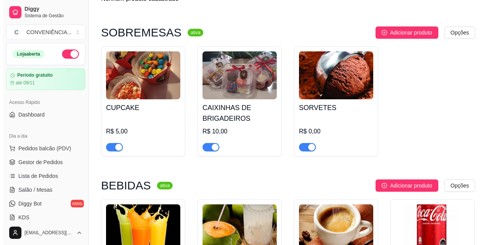
scroll to position [966, 0]
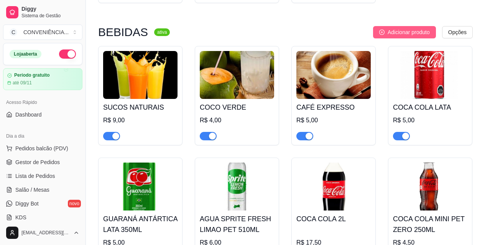
click at [386, 35] on button "Adicionar produto" at bounding box center [404, 32] width 63 height 12
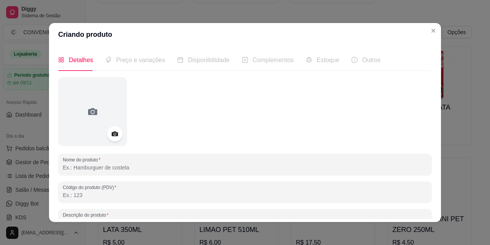
click at [145, 164] on input "Nome do produto" at bounding box center [245, 168] width 365 height 8
paste input "GUARANA [GEOGRAPHIC_DATA] ORIGINAL 2 L"
type input "GUARANA [GEOGRAPHIC_DATA] ORIGINAL 2 L"
click at [142, 122] on div at bounding box center [245, 111] width 374 height 69
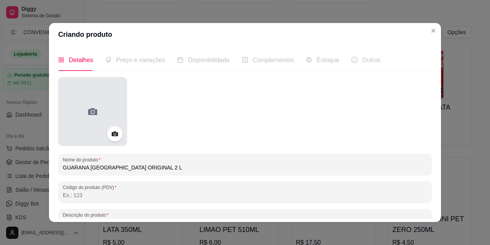
click at [100, 114] on div at bounding box center [92, 111] width 69 height 69
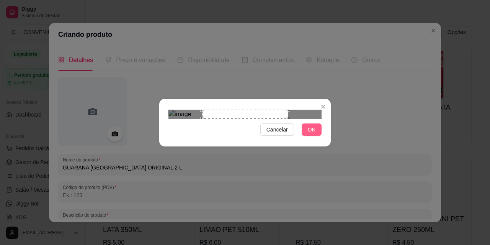
click at [318, 136] on button "OK" at bounding box center [312, 129] width 20 height 12
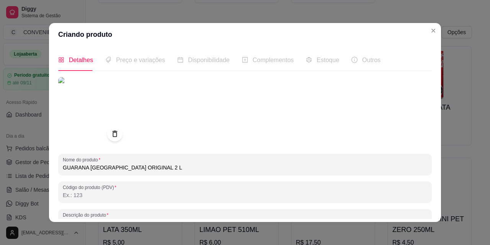
click at [74, 125] on img at bounding box center [92, 111] width 69 height 69
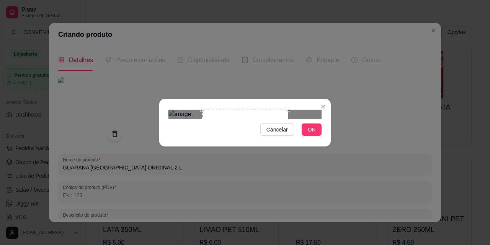
click at [289, 139] on div "Cancelar OK" at bounding box center [245, 123] width 172 height 32
click at [282, 189] on div "Use the arrow keys to move the south east drag handle to change the crop select…" at bounding box center [282, 189] width 0 height 0
click at [263, 137] on div "Use the arrow keys to move the crop selection area" at bounding box center [246, 152] width 77 height 77
click at [307, 136] on button "OK" at bounding box center [312, 129] width 20 height 12
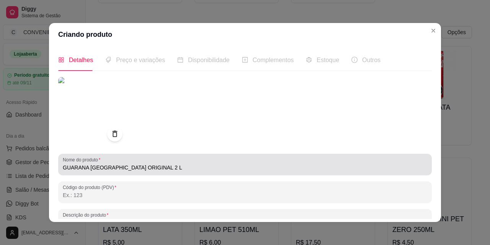
scroll to position [2, 0]
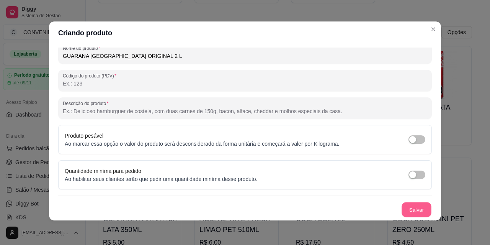
click at [411, 212] on button "Salvar" at bounding box center [417, 209] width 30 height 15
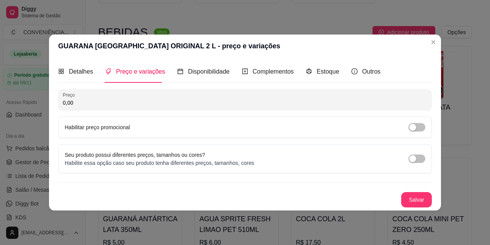
scroll to position [0, 0]
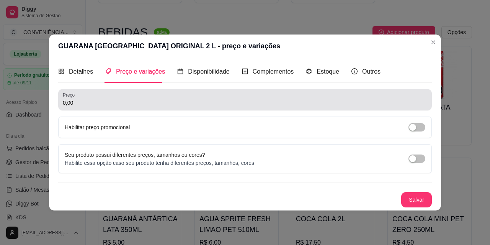
click at [110, 103] on input "0,00" at bounding box center [245, 103] width 365 height 8
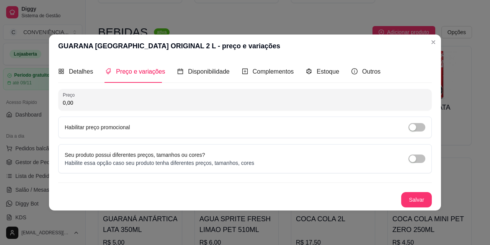
paste input "7,5"
type input "7,50"
click at [418, 198] on button "Salvar" at bounding box center [417, 199] width 30 height 15
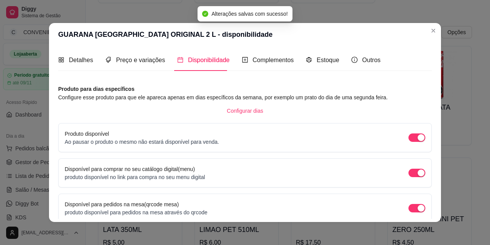
scroll to position [70, 0]
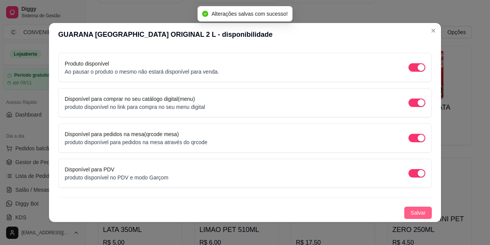
click at [407, 207] on div "Produto para dias específicos Configure esse produto para que ele apareca apena…" at bounding box center [245, 117] width 374 height 204
click at [411, 209] on span "Salvar" at bounding box center [418, 212] width 15 height 8
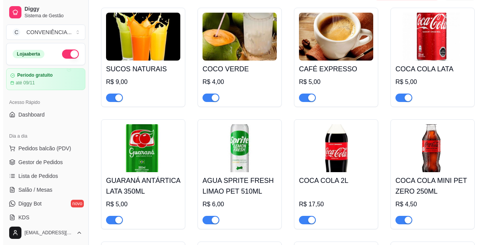
scroll to position [928, 0]
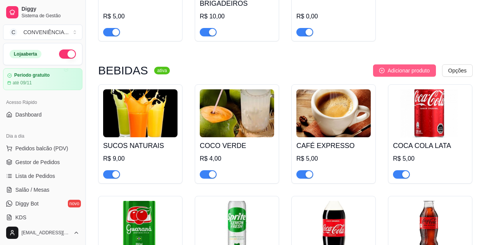
click at [396, 75] on span "Adicionar produto" at bounding box center [408, 70] width 42 height 8
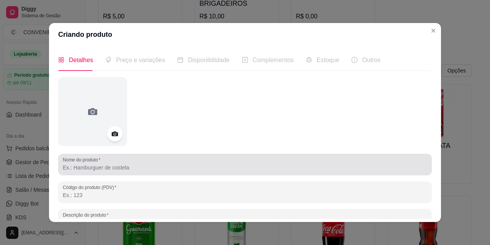
click at [146, 166] on input "Nome do produto" at bounding box center [245, 168] width 365 height 8
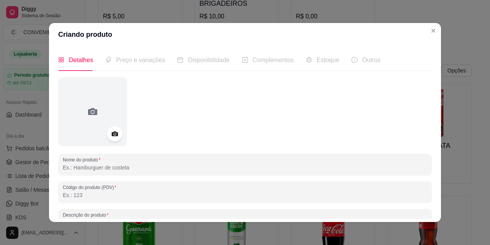
paste input "GUARANA [GEOGRAPHIC_DATA] ZERO 350ML"
drag, startPoint x: 151, startPoint y: 171, endPoint x: 62, endPoint y: 172, distance: 88.5
click at [62, 172] on div "Nome do produto GUARANA [GEOGRAPHIC_DATA] ZERO 350ML" at bounding box center [245, 164] width 374 height 21
click at [87, 169] on input "GUARANA [GEOGRAPHIC_DATA] ZERO 350ML" at bounding box center [245, 168] width 365 height 8
click at [84, 170] on input "GUARANA [GEOGRAPHIC_DATA] ZERO 350ML" at bounding box center [245, 168] width 365 height 8
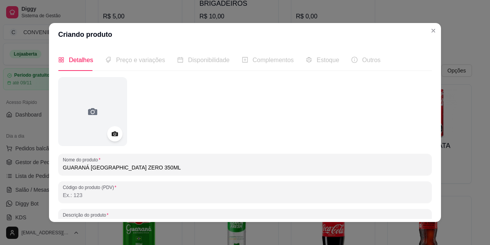
click at [98, 167] on input "GUARANÁ [GEOGRAPHIC_DATA] ZERO 350ML" at bounding box center [245, 168] width 365 height 8
click at [162, 169] on input "GUARANÁ ANTÁRCTICA ZERO 350ML" at bounding box center [245, 168] width 365 height 8
type input "GUARANÁ ANTÁRCTICA ZERO 350ML"
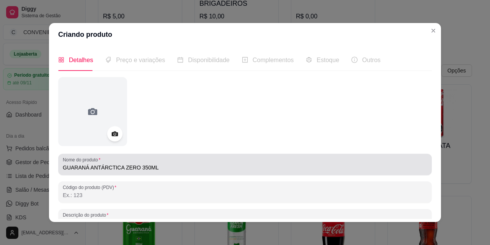
drag, startPoint x: 150, startPoint y: 172, endPoint x: 81, endPoint y: 170, distance: 68.6
click at [81, 170] on div "GUARANÁ ANTÁRCTICA ZERO 350ML" at bounding box center [245, 164] width 365 height 15
drag, startPoint x: 148, startPoint y: 163, endPoint x: 62, endPoint y: 167, distance: 85.9
click at [63, 167] on div "GUARANÁ ANTÁRCTICA ZERO 350ML" at bounding box center [245, 164] width 365 height 15
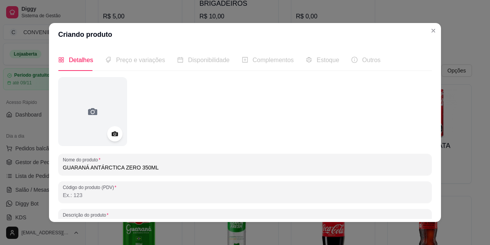
drag, startPoint x: 148, startPoint y: 166, endPoint x: 52, endPoint y: 172, distance: 95.6
click at [52, 172] on div "Detalhes Preço e variações Disponibilidade Complementos Estoque Outros Nome do …" at bounding box center [245, 134] width 392 height 176
click at [168, 133] on div at bounding box center [245, 111] width 374 height 69
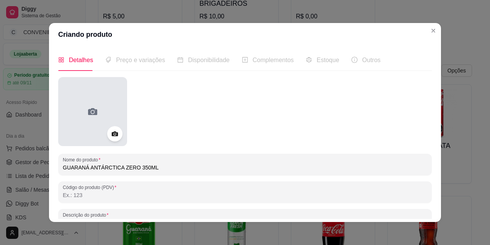
click at [123, 107] on div at bounding box center [92, 111] width 69 height 69
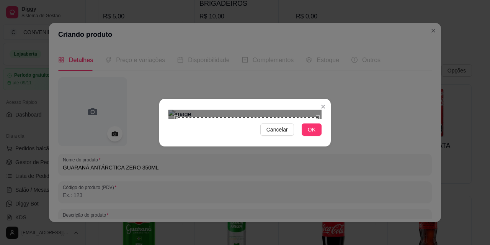
click at [325, 99] on section "Cancelar OK" at bounding box center [245, 123] width 172 height 48
click at [297, 113] on div "Use the arrow keys to move the crop selection area" at bounding box center [244, 186] width 146 height 146
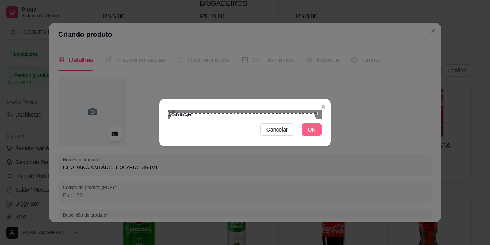
click at [314, 134] on span "OK" at bounding box center [312, 129] width 8 height 8
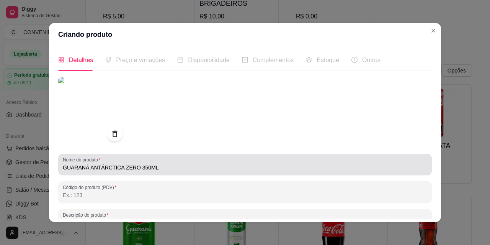
scroll to position [2, 0]
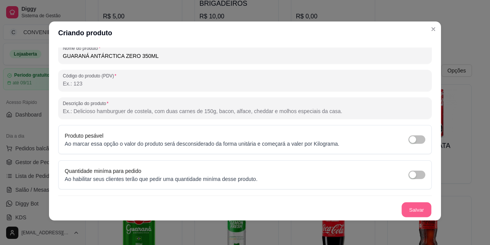
click at [416, 211] on button "Salvar" at bounding box center [417, 209] width 30 height 15
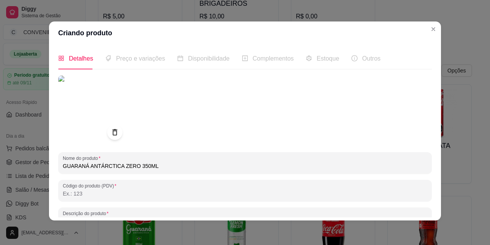
scroll to position [0, 0]
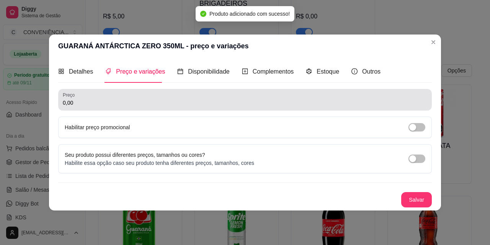
click at [152, 95] on div "0,00" at bounding box center [245, 99] width 365 height 15
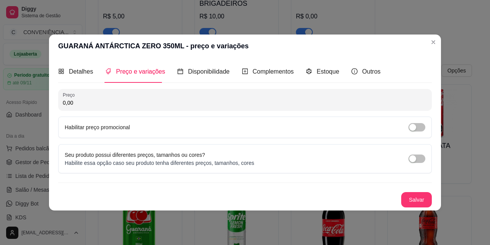
click at [125, 99] on input "0,00" at bounding box center [245, 103] width 365 height 8
paste input "5"
type input "5,00"
click at [415, 196] on button "Salvar" at bounding box center [417, 199] width 30 height 15
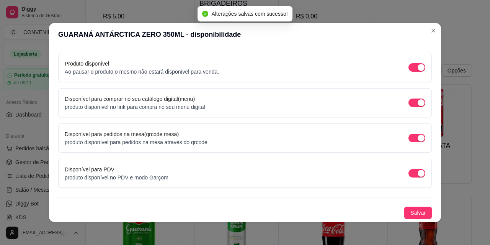
scroll to position [2, 0]
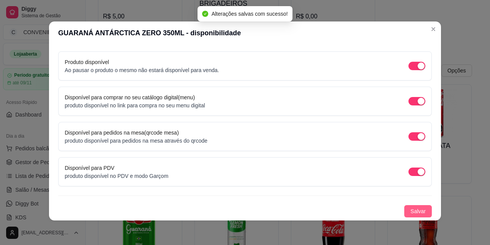
click at [420, 211] on button "Salvar" at bounding box center [419, 211] width 28 height 12
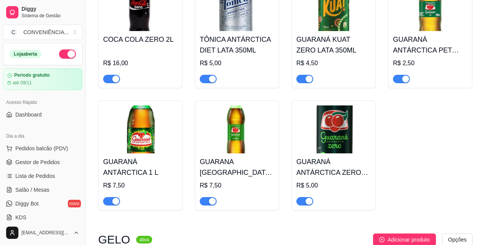
scroll to position [2085, 0]
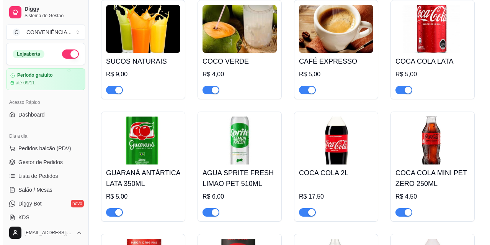
scroll to position [936, 0]
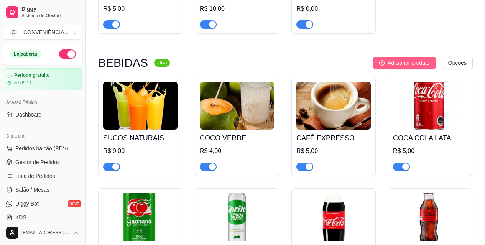
click at [400, 64] on span "Adicionar produto" at bounding box center [408, 63] width 42 height 8
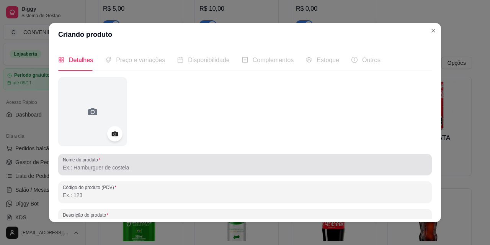
click at [156, 171] on input "Nome do produto" at bounding box center [245, 168] width 365 height 8
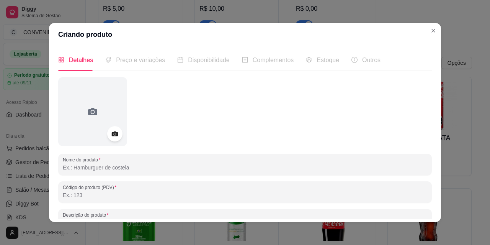
paste input "GUARANA KUAT 2L"
click at [82, 169] on input "GUARANA KUAT 2L" at bounding box center [245, 168] width 365 height 8
click at [85, 169] on input "GUARANA KUAT 2L" at bounding box center [245, 168] width 365 height 8
click at [126, 171] on input "GUARANÁ KUAT 2L" at bounding box center [245, 168] width 365 height 8
type input "GUARANÁ KUAT 2L"
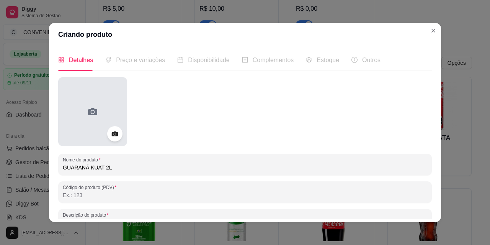
click at [110, 122] on div at bounding box center [92, 111] width 69 height 69
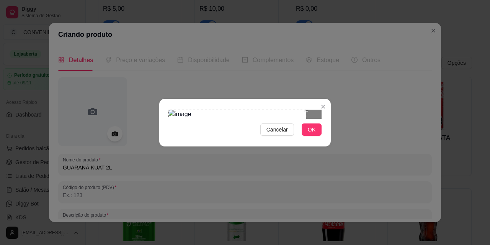
click at [272, 125] on div "Use the arrow keys to move the crop selection area" at bounding box center [238, 179] width 138 height 138
click at [271, 130] on div "Use the arrow keys to move the crop selection area" at bounding box center [243, 181] width 138 height 138
click at [317, 139] on div "Cancelar OK" at bounding box center [245, 123] width 172 height 32
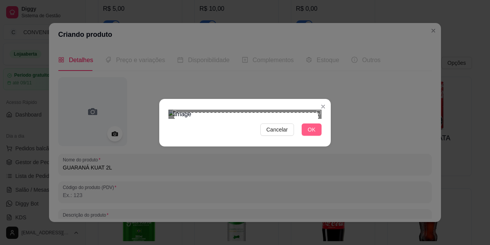
click at [315, 134] on span "OK" at bounding box center [312, 129] width 8 height 8
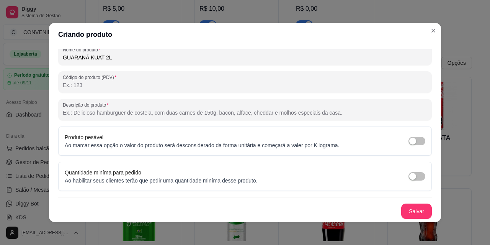
scroll to position [2, 0]
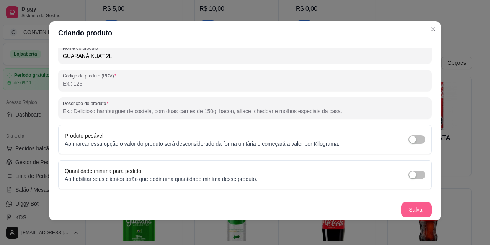
click at [402, 207] on button "Salvar" at bounding box center [417, 209] width 31 height 15
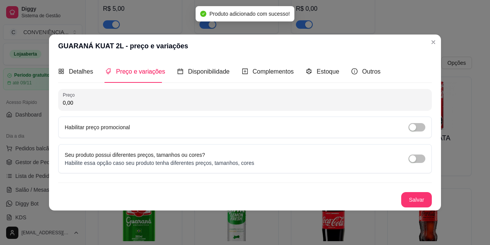
scroll to position [0, 0]
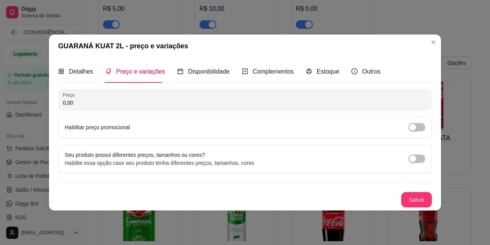
click at [125, 103] on input "0,00" at bounding box center [245, 103] width 365 height 8
paste input "12"
type input "12,00"
click at [409, 201] on button "Salvar" at bounding box center [417, 199] width 31 height 15
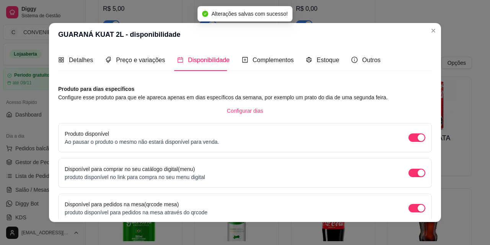
scroll to position [70, 0]
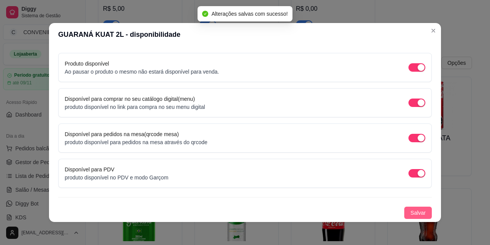
click at [405, 208] on button "Salvar" at bounding box center [419, 213] width 28 height 12
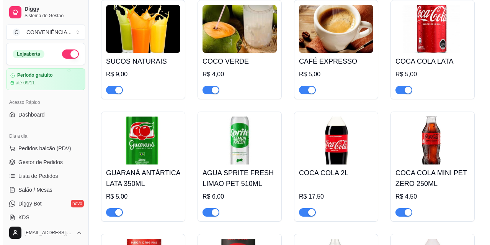
scroll to position [936, 0]
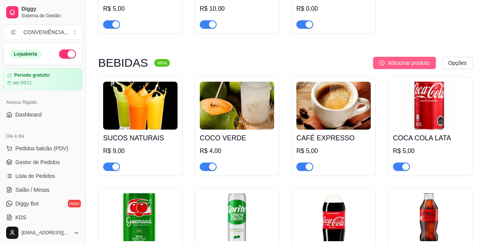
click at [399, 65] on span "Adicionar produto" at bounding box center [408, 63] width 42 height 8
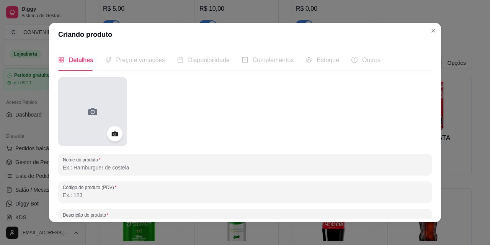
click at [100, 105] on div at bounding box center [92, 111] width 69 height 69
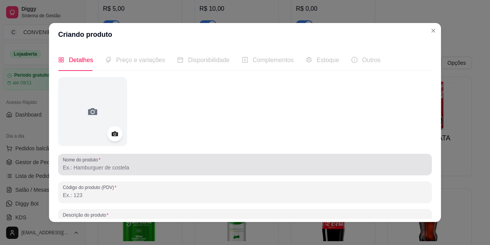
click at [147, 163] on div at bounding box center [245, 164] width 365 height 15
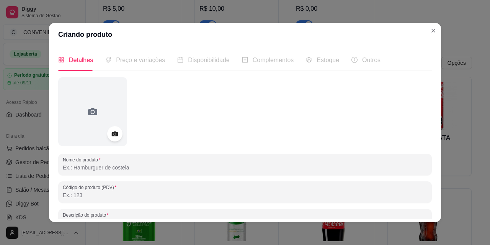
paste input "GUARANA KUAT LATA 350ML"
click at [82, 167] on input "GUARANA KUAT LATA 350ML" at bounding box center [245, 168] width 365 height 8
click at [84, 169] on input "GUARANA KUAT LATA 350ML" at bounding box center [245, 168] width 365 height 8
click at [134, 169] on input "GUARANÁ KUAT LATA 350ML" at bounding box center [245, 168] width 365 height 8
type input "GUARANÁ KUAT LATA 350ML"
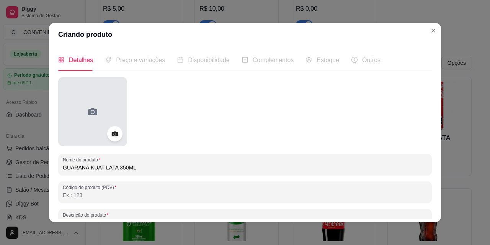
click at [80, 126] on div at bounding box center [92, 111] width 69 height 69
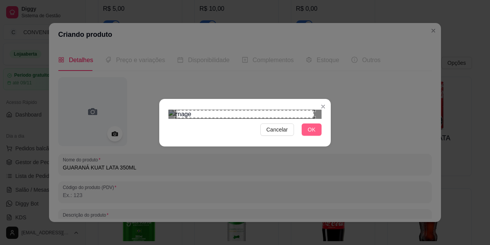
click at [307, 136] on button "OK" at bounding box center [312, 129] width 20 height 12
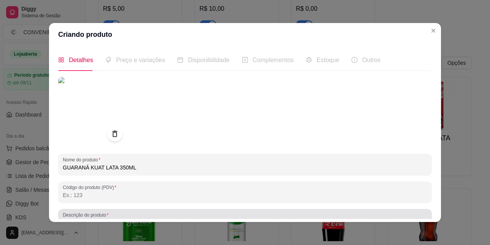
scroll to position [2, 0]
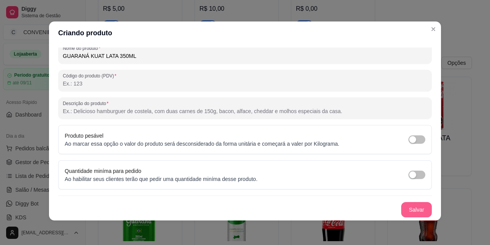
click at [416, 213] on button "Salvar" at bounding box center [417, 209] width 31 height 15
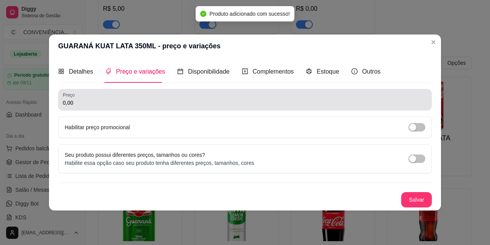
click at [151, 102] on input "0,00" at bounding box center [245, 103] width 365 height 8
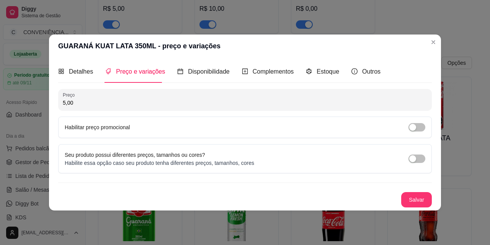
click at [157, 104] on input "5,00" at bounding box center [245, 103] width 365 height 8
type input "5,00"
click at [424, 196] on button "Salvar" at bounding box center [417, 199] width 31 height 15
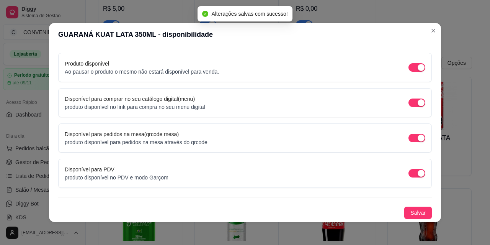
scroll to position [2, 0]
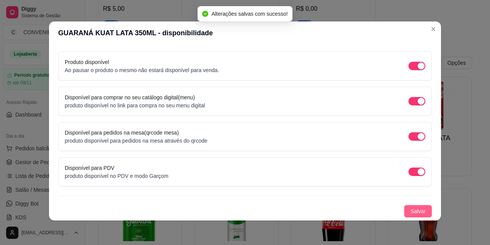
click at [405, 206] on button "Salvar" at bounding box center [419, 211] width 28 height 12
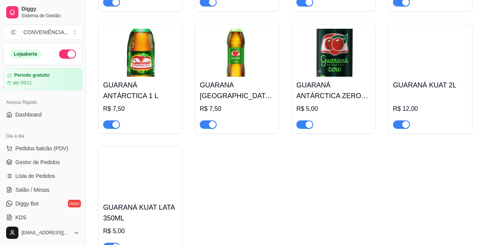
scroll to position [2238, 0]
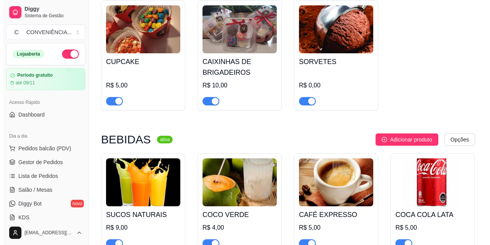
scroll to position [821, 0]
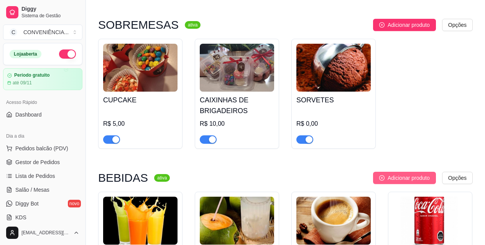
click at [385, 177] on button "Adicionar produto" at bounding box center [404, 178] width 63 height 12
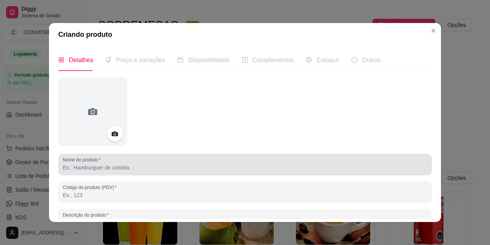
click at [153, 160] on div at bounding box center [245, 164] width 365 height 15
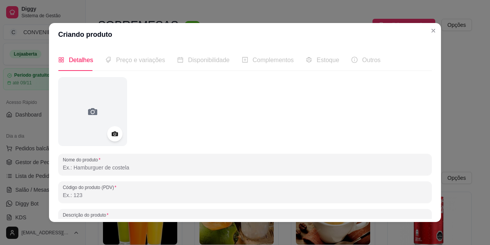
paste input "GUARANA ANTARCTINA ZERO PET 200ML"
click at [85, 171] on input "GUARANA ANTARCTINA ZERO PET 200ML" at bounding box center [245, 168] width 365 height 8
click at [98, 167] on input "GUARANÁ ANTARCTINA ZERO PET 200ML" at bounding box center [245, 168] width 365 height 8
click at [100, 167] on input "GUARANÁ ANTARCTINA ZERO PET 200ML" at bounding box center [245, 168] width 365 height 8
click at [113, 167] on input "GUARANÁ ANTÁRCTINA ZERO PET 200ML" at bounding box center [245, 168] width 365 height 8
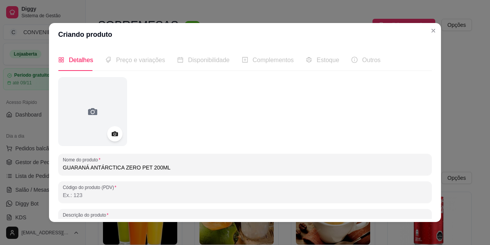
type input "GUARANÁ ANTÁRCTICA ZERO PET 200ML"
click at [160, 166] on input "GUARANÁ ANTÁRCTICA ZERO PET 200ML" at bounding box center [245, 168] width 365 height 8
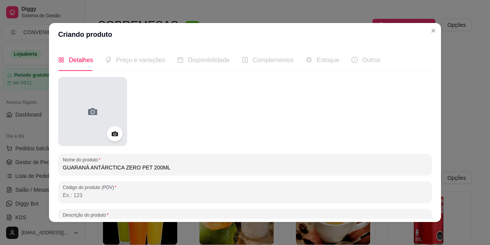
click at [93, 121] on div at bounding box center [92, 111] width 69 height 69
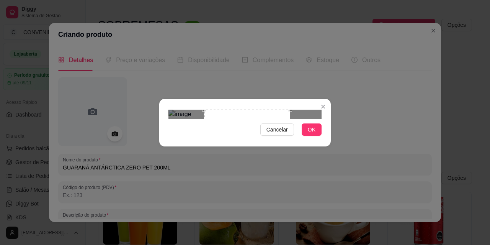
click at [231, 119] on div "Use the arrow keys to move the crop selection area" at bounding box center [247, 153] width 86 height 86
click at [313, 134] on span "OK" at bounding box center [312, 129] width 8 height 8
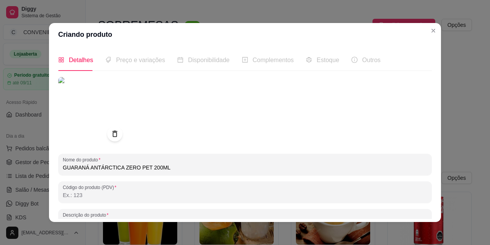
click at [149, 182] on div "Código do produto (PDV)" at bounding box center [245, 191] width 374 height 21
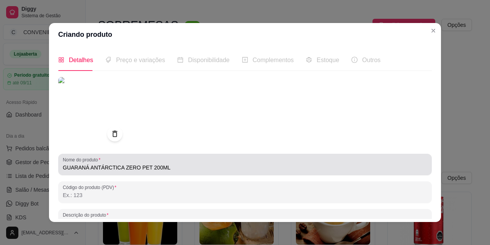
scroll to position [110, 0]
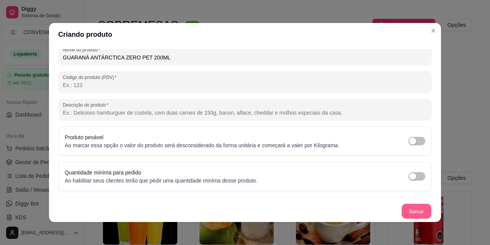
click at [405, 207] on button "Salvar" at bounding box center [417, 211] width 30 height 15
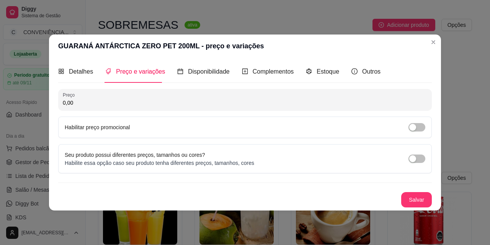
scroll to position [0, 0]
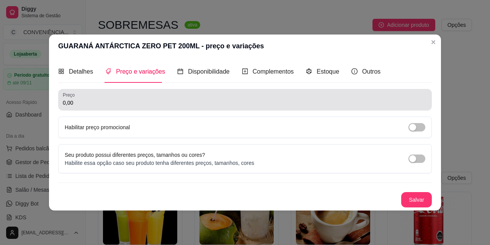
click at [136, 105] on input "0,00" at bounding box center [245, 103] width 365 height 8
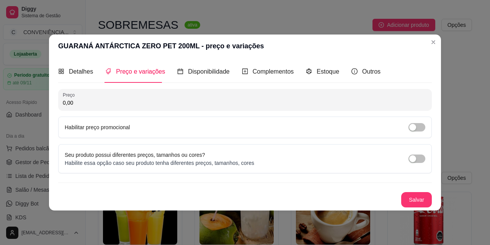
paste input "3"
type input "3,00"
click at [411, 200] on button "Salvar" at bounding box center [417, 199] width 30 height 15
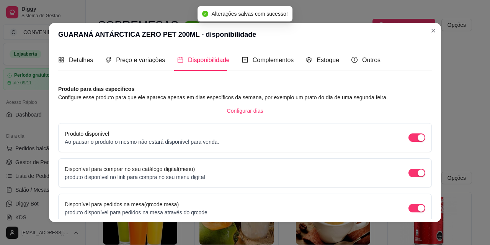
scroll to position [70, 0]
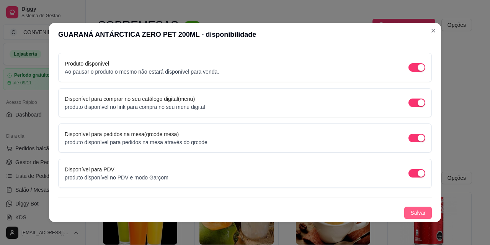
click at [411, 216] on span "Salvar" at bounding box center [418, 212] width 15 height 8
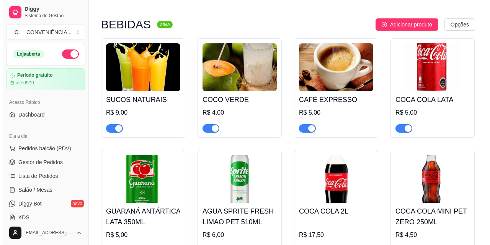
scroll to position [936, 0]
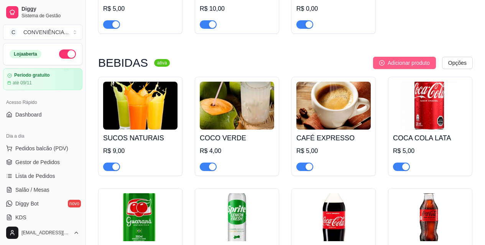
click at [407, 65] on span "Adicionar produto" at bounding box center [408, 63] width 42 height 8
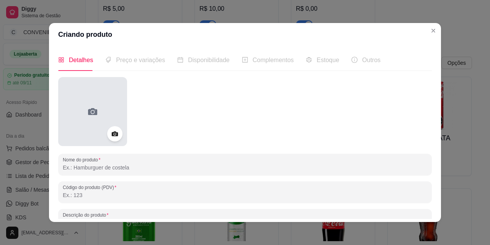
click at [117, 123] on div at bounding box center [92, 111] width 69 height 69
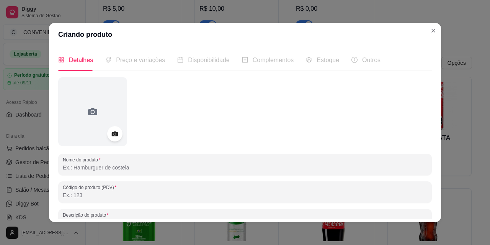
click at [148, 167] on input "Nome do produto" at bounding box center [245, 168] width 365 height 8
paste input "AGUA MINERAL CRYSTAL C/ GAS 500ML"
click at [65, 166] on input "AGUA MINERAL CRYSTAL C/ GAS 500ML" at bounding box center [245, 168] width 365 height 8
click at [63, 167] on input "AGUA MINERAL CRYSTAL C/ GAS 500ML" at bounding box center [245, 168] width 365 height 8
click at [64, 169] on input "AGUA MINERAL CRYSTAL C/ GAS 500ML" at bounding box center [245, 168] width 365 height 8
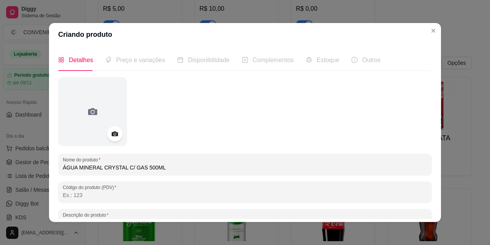
drag, startPoint x: 133, startPoint y: 167, endPoint x: 139, endPoint y: 167, distance: 6.1
click at [133, 167] on input "ÁGUA MINERAL CRYSTAL C/ GAS 500ML" at bounding box center [245, 168] width 365 height 8
click at [132, 168] on input "ÁGUA MINERAL CRYSTAL C/ GAS 500ML" at bounding box center [245, 168] width 365 height 8
click at [135, 167] on input "ÁGUA MINERAL CRYSTAL C/ GAS 500ML" at bounding box center [245, 168] width 365 height 8
type input "ÁGUA MINERAL CRYSTAL C/ GÁS 500ML"
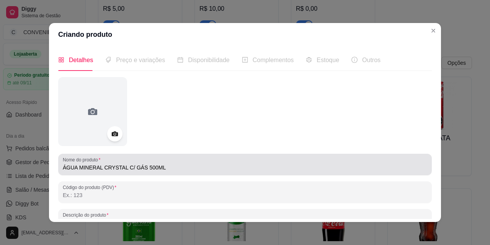
click at [186, 159] on div "ÁGUA MINERAL CRYSTAL C/ GÁS 500ML" at bounding box center [245, 164] width 365 height 15
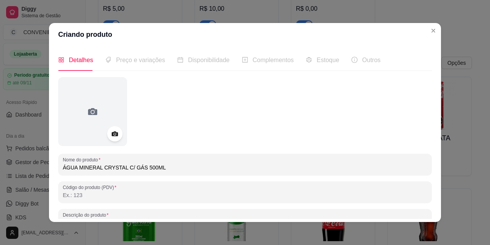
click at [179, 166] on input "ÁGUA MINERAL CRYSTAL C/ GÁS 500ML" at bounding box center [245, 168] width 365 height 8
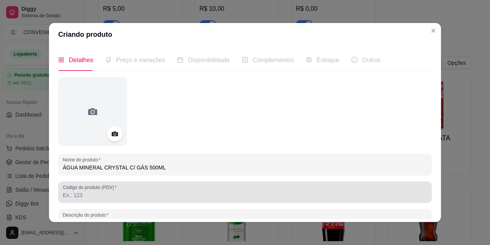
click at [221, 182] on div "Código do produto (PDV)" at bounding box center [245, 191] width 374 height 21
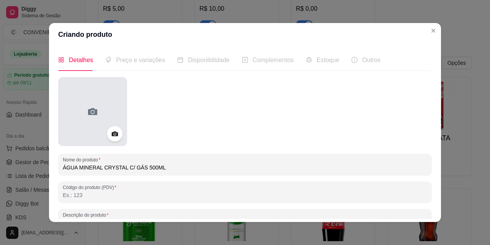
click at [90, 128] on div at bounding box center [92, 111] width 69 height 69
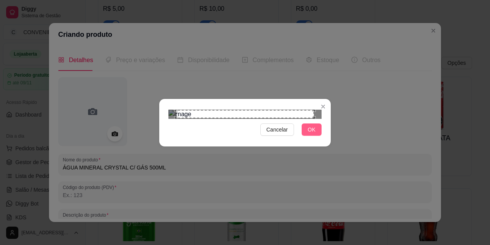
click at [319, 136] on button "OK" at bounding box center [312, 129] width 20 height 12
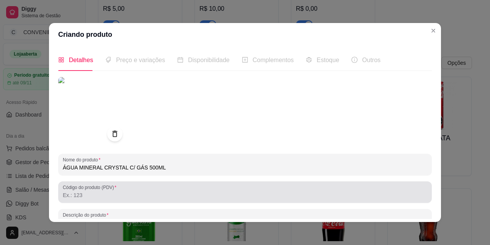
scroll to position [110, 0]
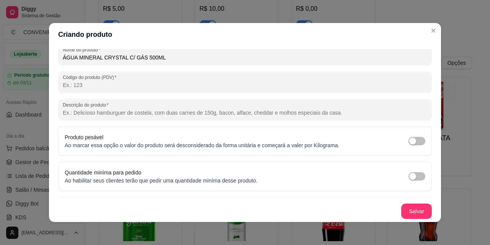
click at [402, 209] on button "Salvar" at bounding box center [417, 210] width 31 height 15
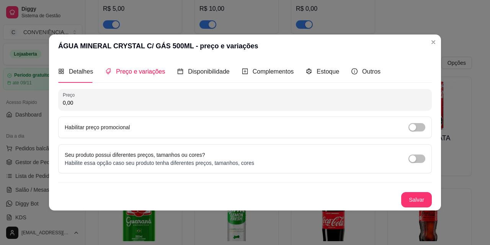
scroll to position [0, 0]
click at [136, 105] on input "0,00" at bounding box center [245, 103] width 365 height 8
paste input "3,5"
type input "3,50"
click at [423, 194] on button "Salvar" at bounding box center [417, 199] width 30 height 15
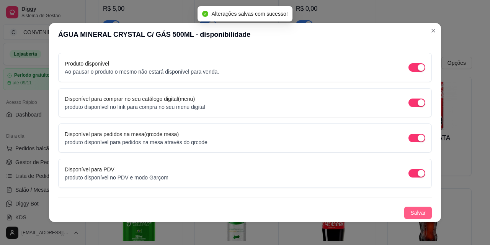
scroll to position [2, 0]
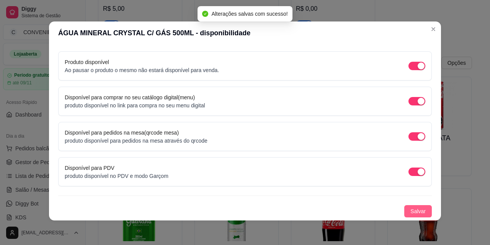
click at [405, 210] on button "Salvar" at bounding box center [419, 211] width 28 height 12
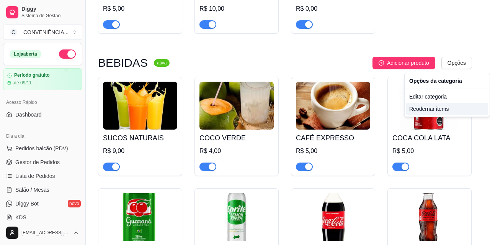
click at [434, 111] on div "Reodernar items" at bounding box center [448, 109] width 82 height 12
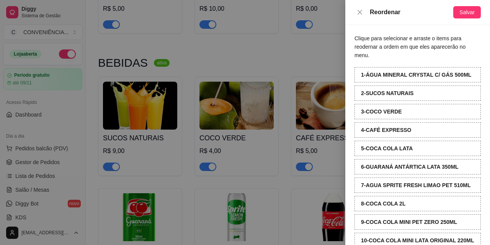
click at [310, 54] on div at bounding box center [245, 122] width 490 height 245
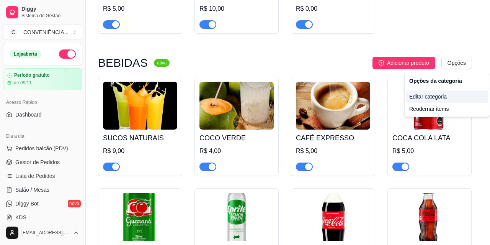
click at [431, 98] on div "Editar categoria" at bounding box center [448, 96] width 82 height 12
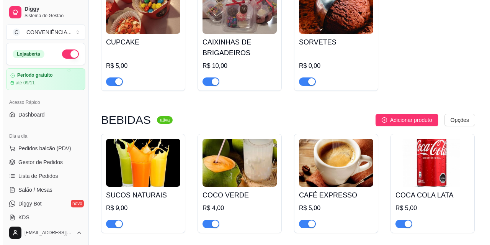
scroll to position [917, 0]
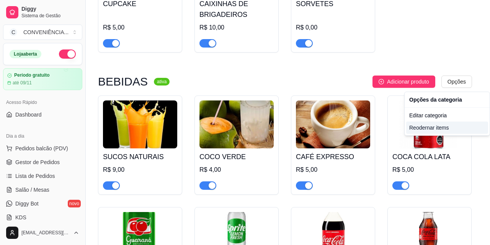
click at [425, 128] on div "Reodernar items" at bounding box center [448, 127] width 82 height 12
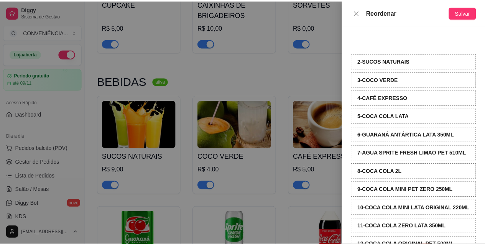
scroll to position [14, 0]
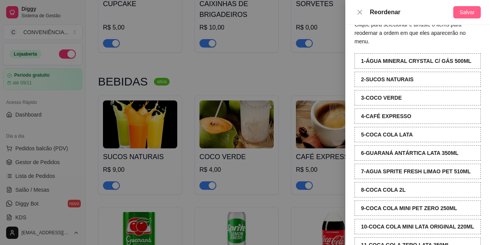
click at [478, 8] on button "Salvar" at bounding box center [468, 12] width 28 height 12
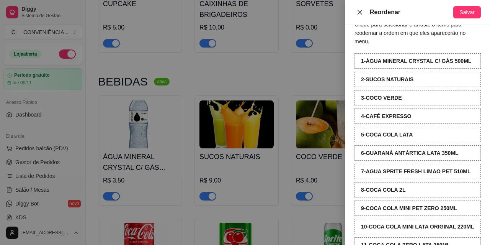
click at [359, 13] on icon "close" at bounding box center [360, 12] width 6 height 6
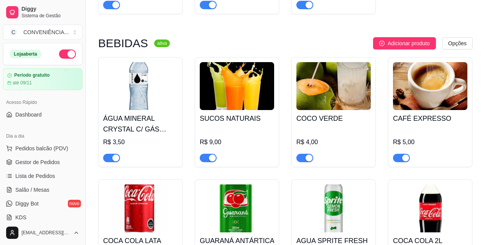
scroll to position [994, 0]
